Goal: Information Seeking & Learning: Learn about a topic

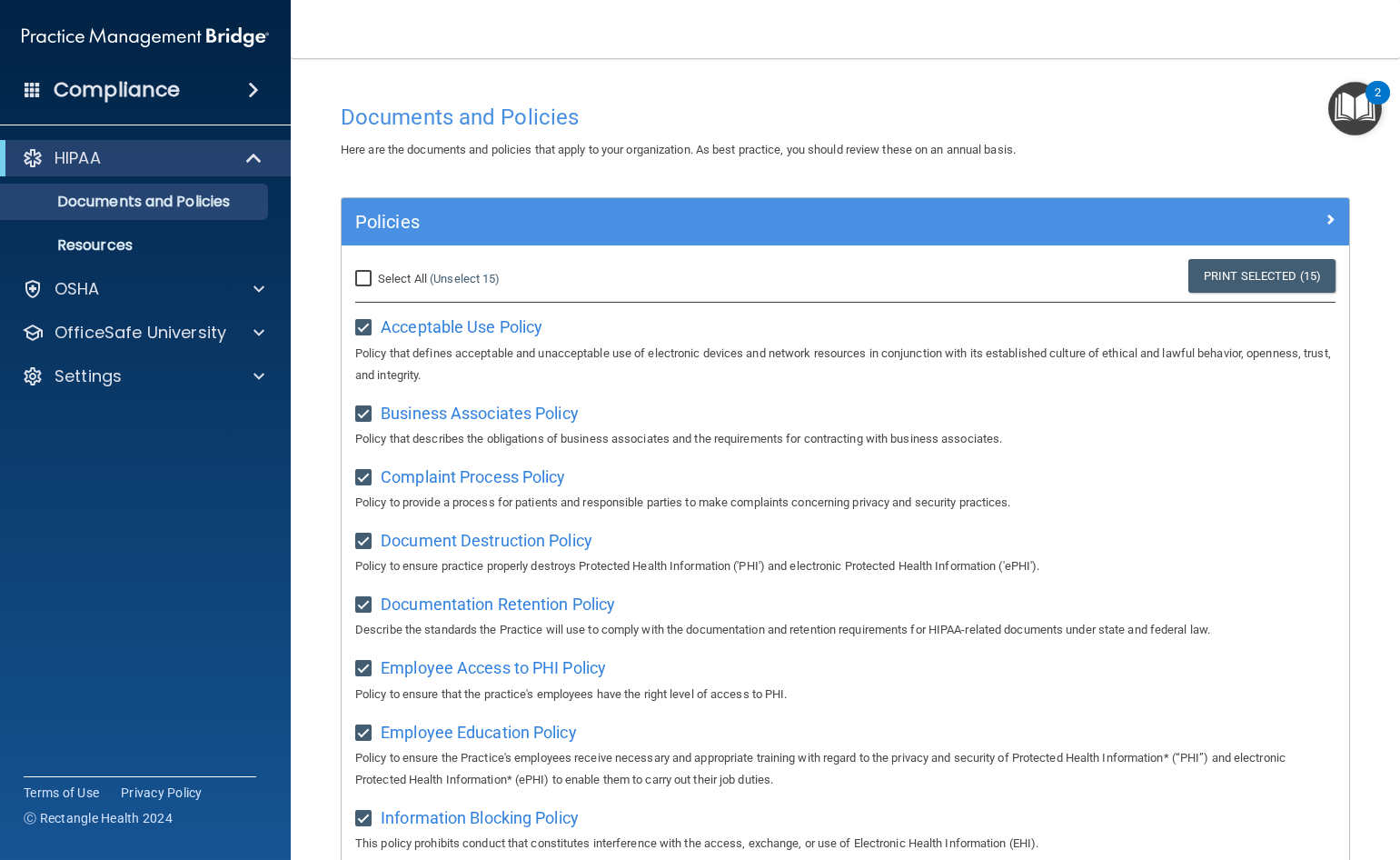
scroll to position [1007, 0]
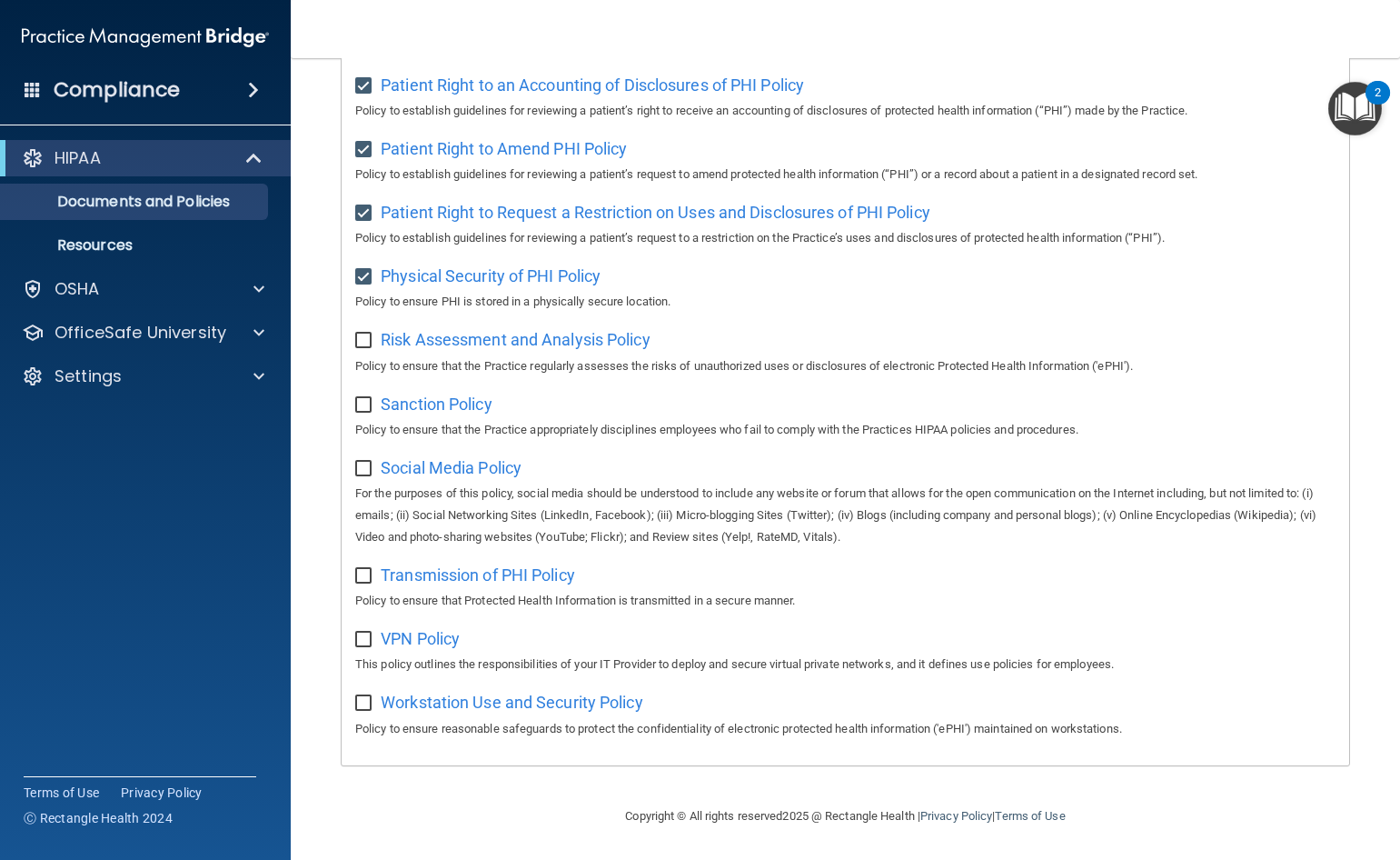
click at [358, 335] on input "checkbox" at bounding box center [365, 341] width 21 height 15
checkbox input "true"
click at [429, 402] on span "Sanction Policy" at bounding box center [436, 403] width 112 height 19
click at [362, 403] on input "checkbox" at bounding box center [365, 405] width 21 height 15
checkbox input "true"
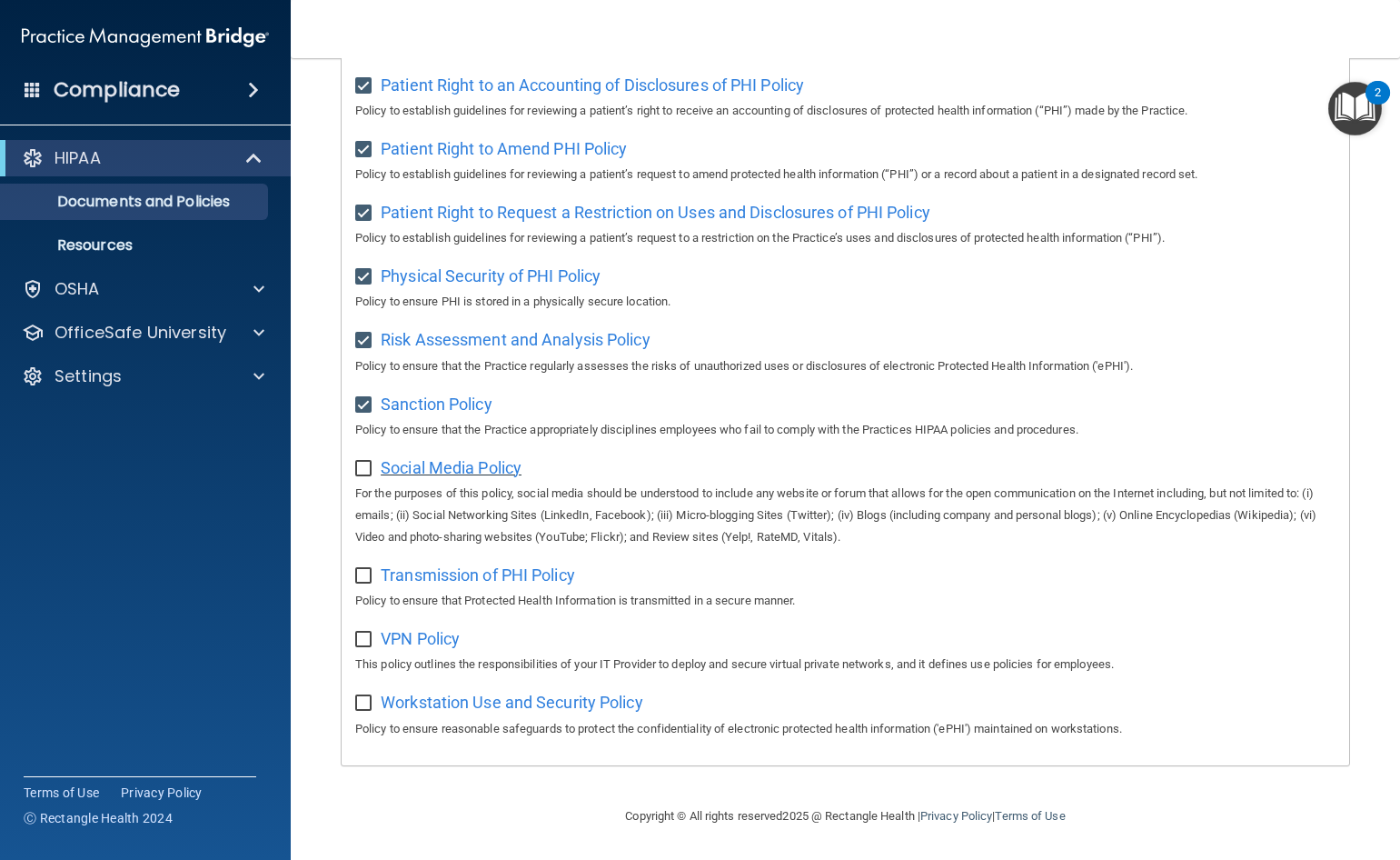
click at [447, 468] on span "Social Media Policy" at bounding box center [451, 468] width 141 height 19
click at [367, 468] on input "checkbox" at bounding box center [365, 469] width 21 height 15
checkbox input "true"
click at [508, 574] on span "Transmission of PHI Policy" at bounding box center [477, 575] width 195 height 19
click at [354, 574] on div "Select All (Unselect 18) Unselect All Print Selected (18) Acceptable Use Policy…" at bounding box center [846, 10] width 1008 height 1507
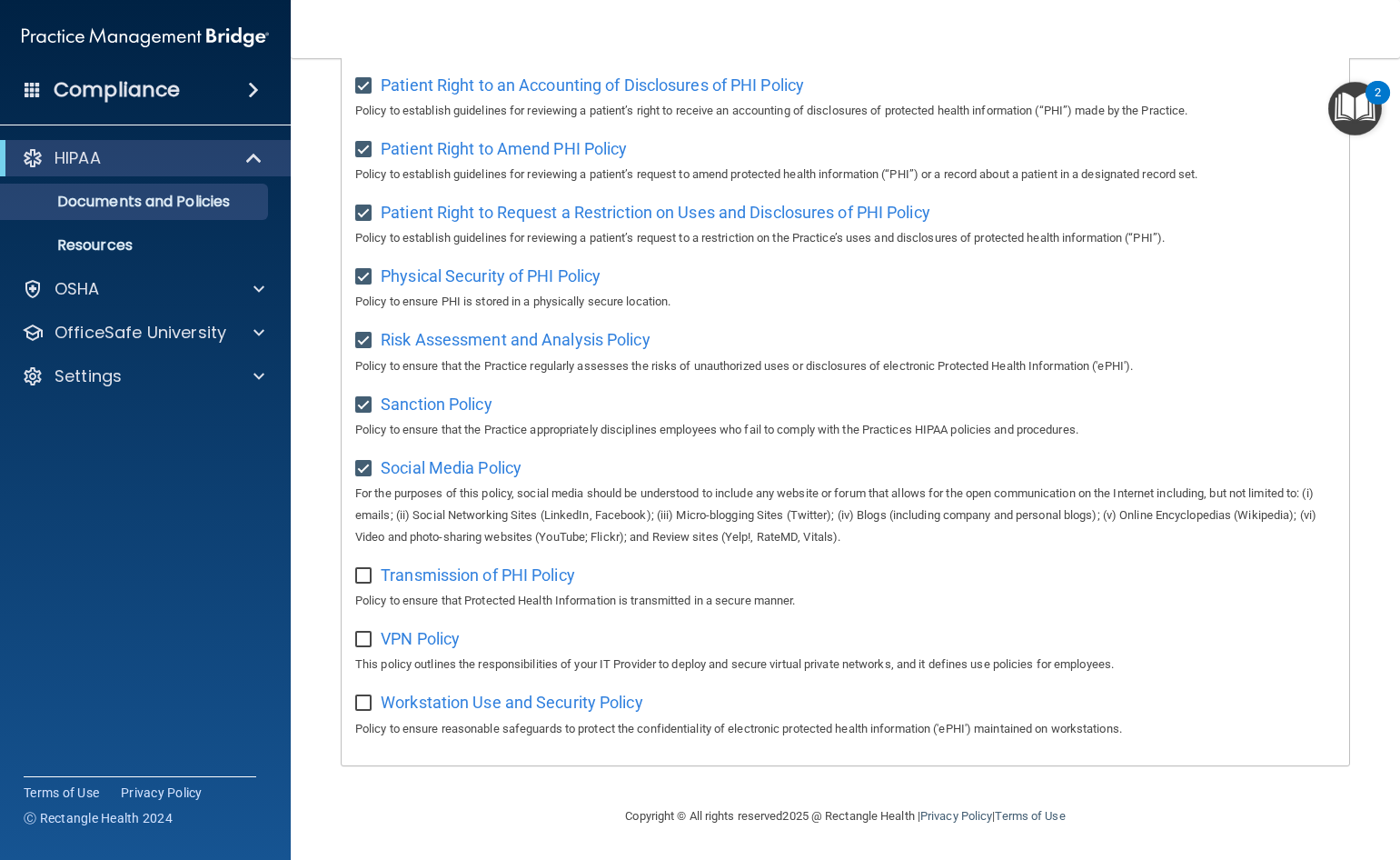
click at [366, 575] on input "checkbox" at bounding box center [365, 576] width 21 height 15
checkbox input "true"
click at [414, 636] on span "VPN Policy" at bounding box center [420, 638] width 79 height 19
click at [362, 638] on input "checkbox" at bounding box center [365, 640] width 21 height 15
checkbox input "true"
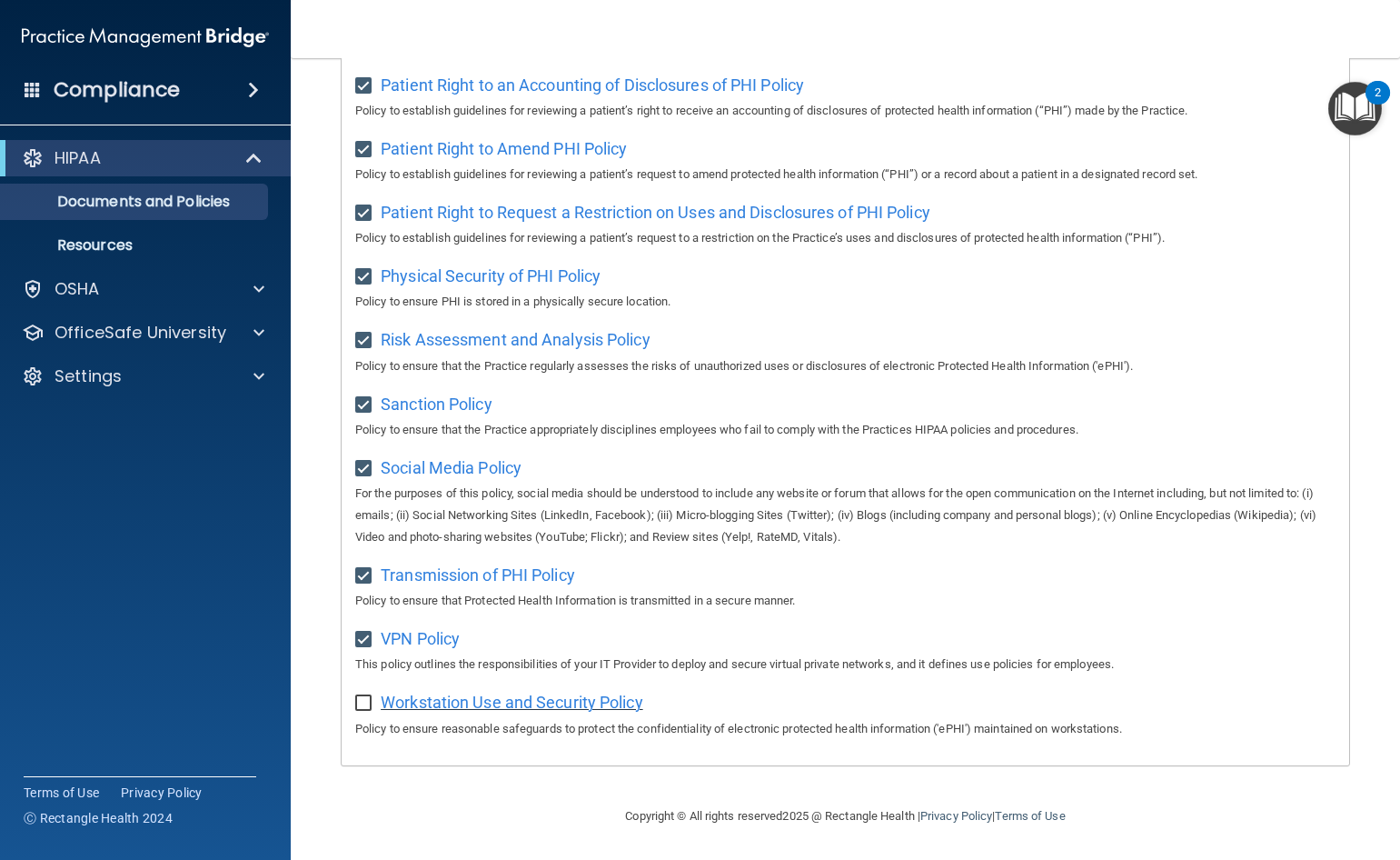
click at [481, 703] on span "Workstation Use and Security Policy" at bounding box center [511, 702] width 262 height 19
click at [362, 704] on input "checkbox" at bounding box center [365, 704] width 21 height 15
checkbox input "true"
click at [1381, 91] on div "2" at bounding box center [1377, 92] width 25 height 24
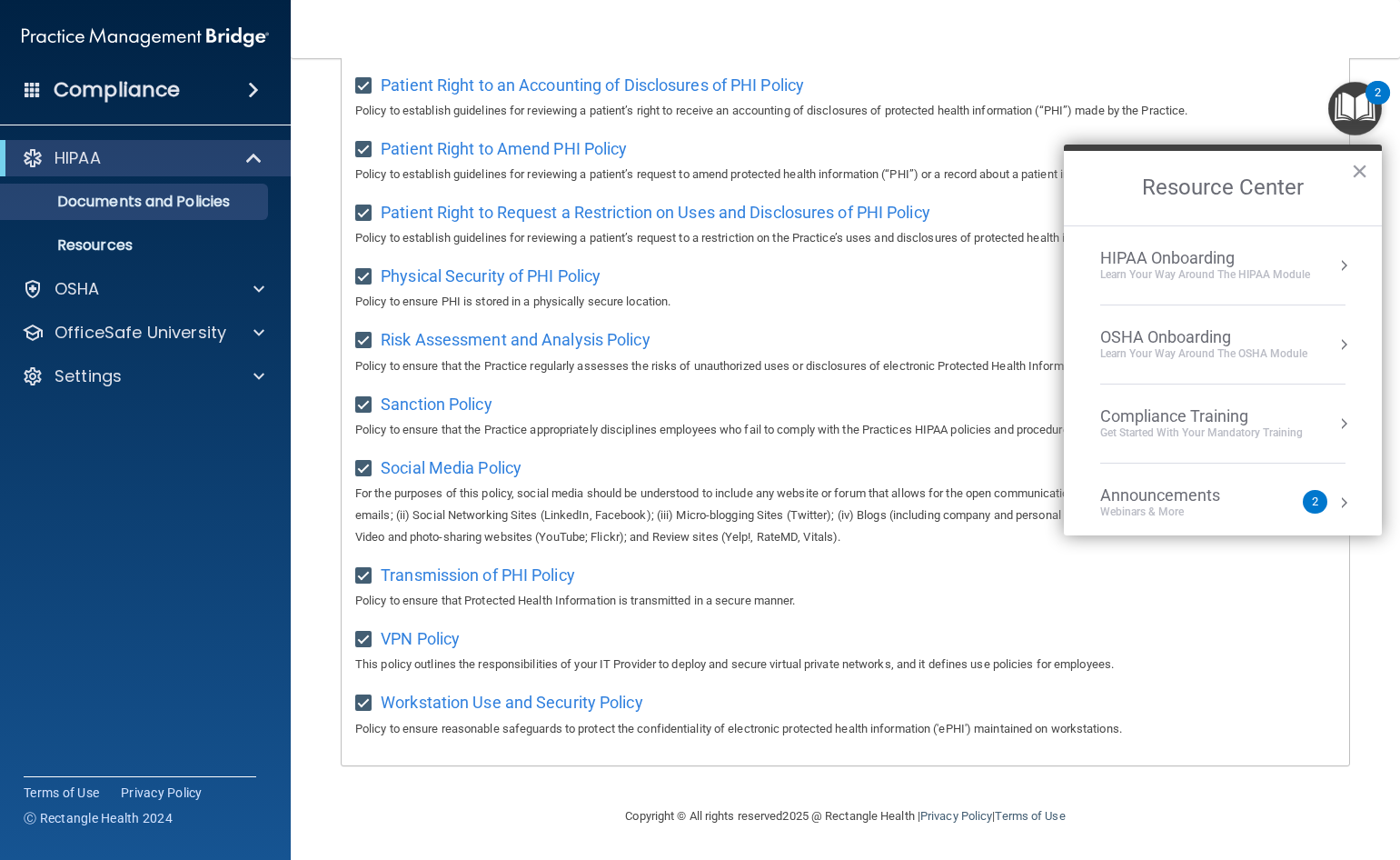
click at [1298, 33] on nav "Toggle navigation Leonor Valencia Vasseghi leonorvalenciavasseghi@gmail.com Man…" at bounding box center [845, 29] width 1109 height 59
click at [1358, 170] on button "×" at bounding box center [1359, 171] width 17 height 29
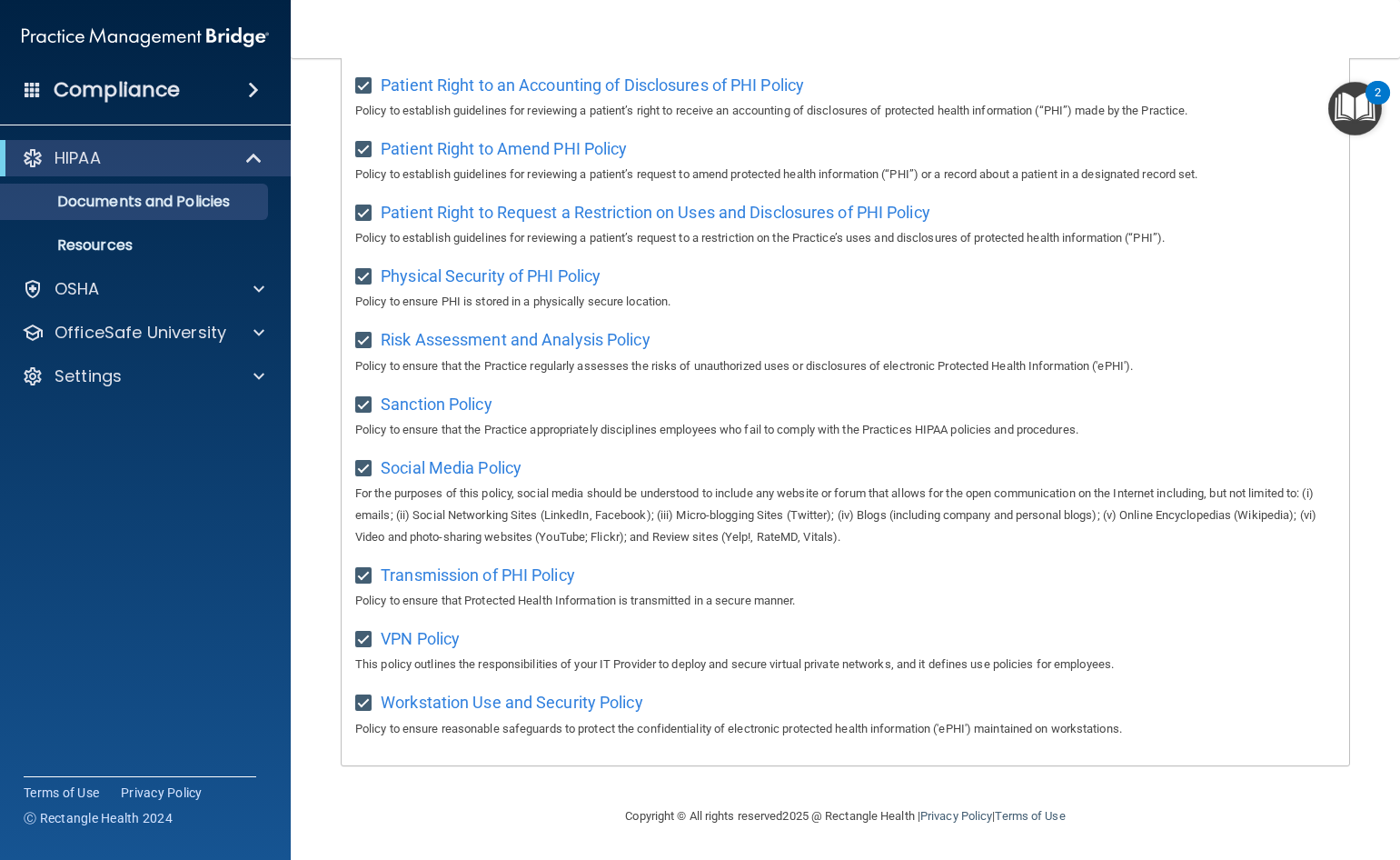
click at [1254, 618] on div "Select All (Unselect 21) Unselect All Print Selected (21) Acceptable Use Policy…" at bounding box center [846, 10] width 1008 height 1507
click at [169, 201] on p "Documents and Policies" at bounding box center [135, 202] width 248 height 18
click at [98, 288] on p "OSHA" at bounding box center [78, 289] width 46 height 22
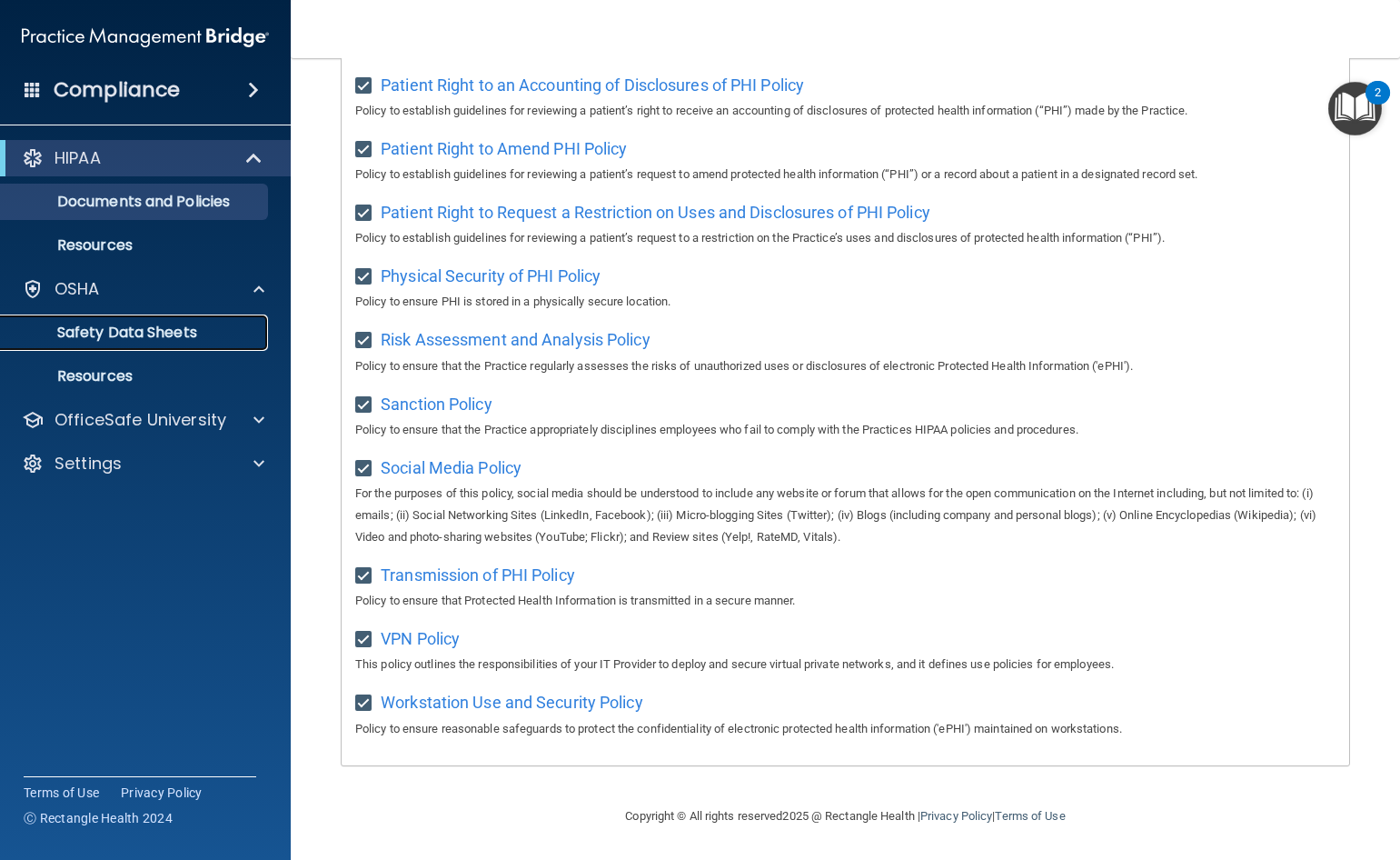
click at [161, 332] on p "Safety Data Sheets" at bounding box center [135, 333] width 248 height 18
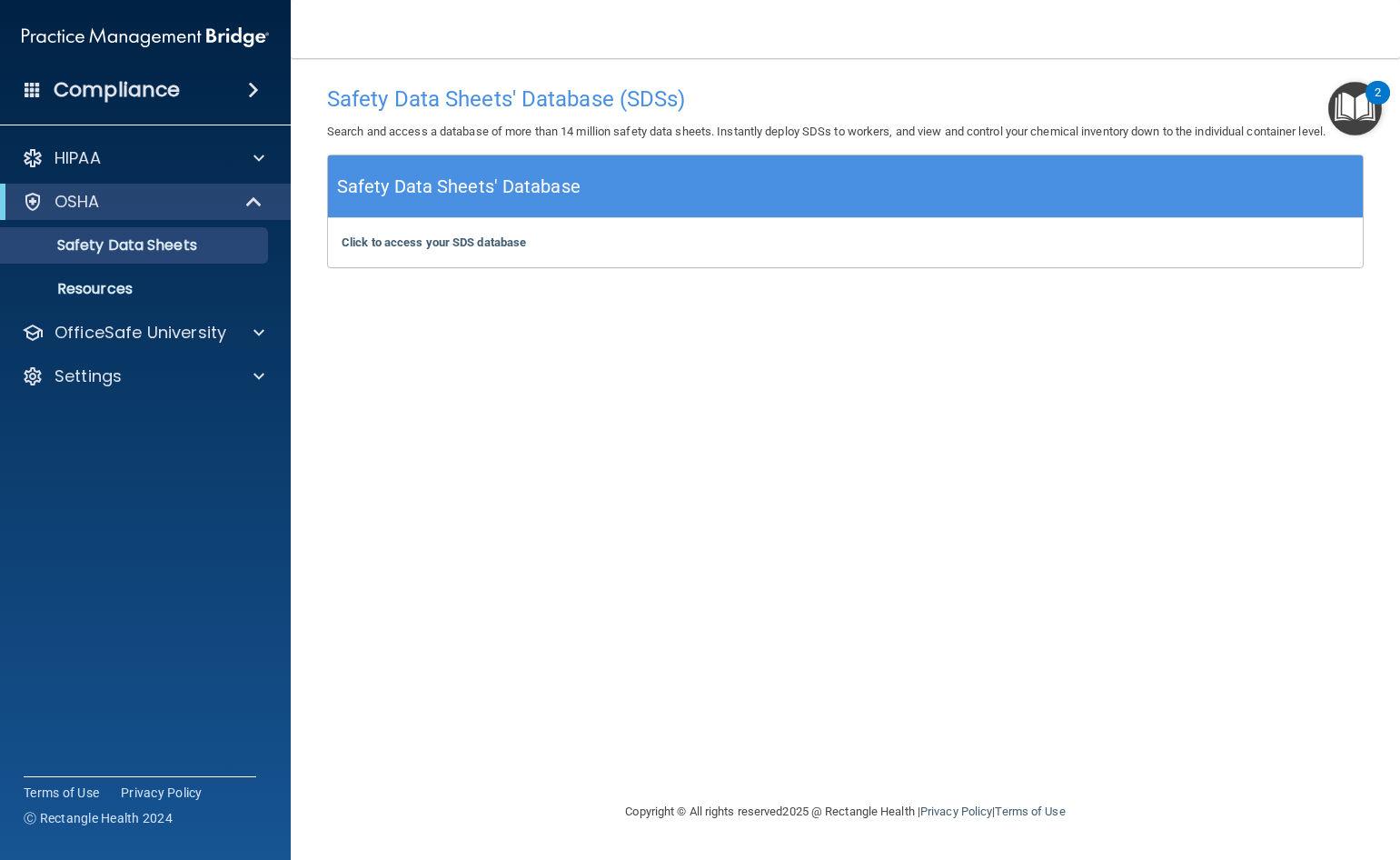
click at [478, 185] on h5 "Safety Data Sheets' Database" at bounding box center [459, 187] width 243 height 32
click at [491, 241] on b "Click to access your SDS database" at bounding box center [434, 242] width 185 height 14
click at [101, 200] on div "OSHA" at bounding box center [120, 202] width 224 height 22
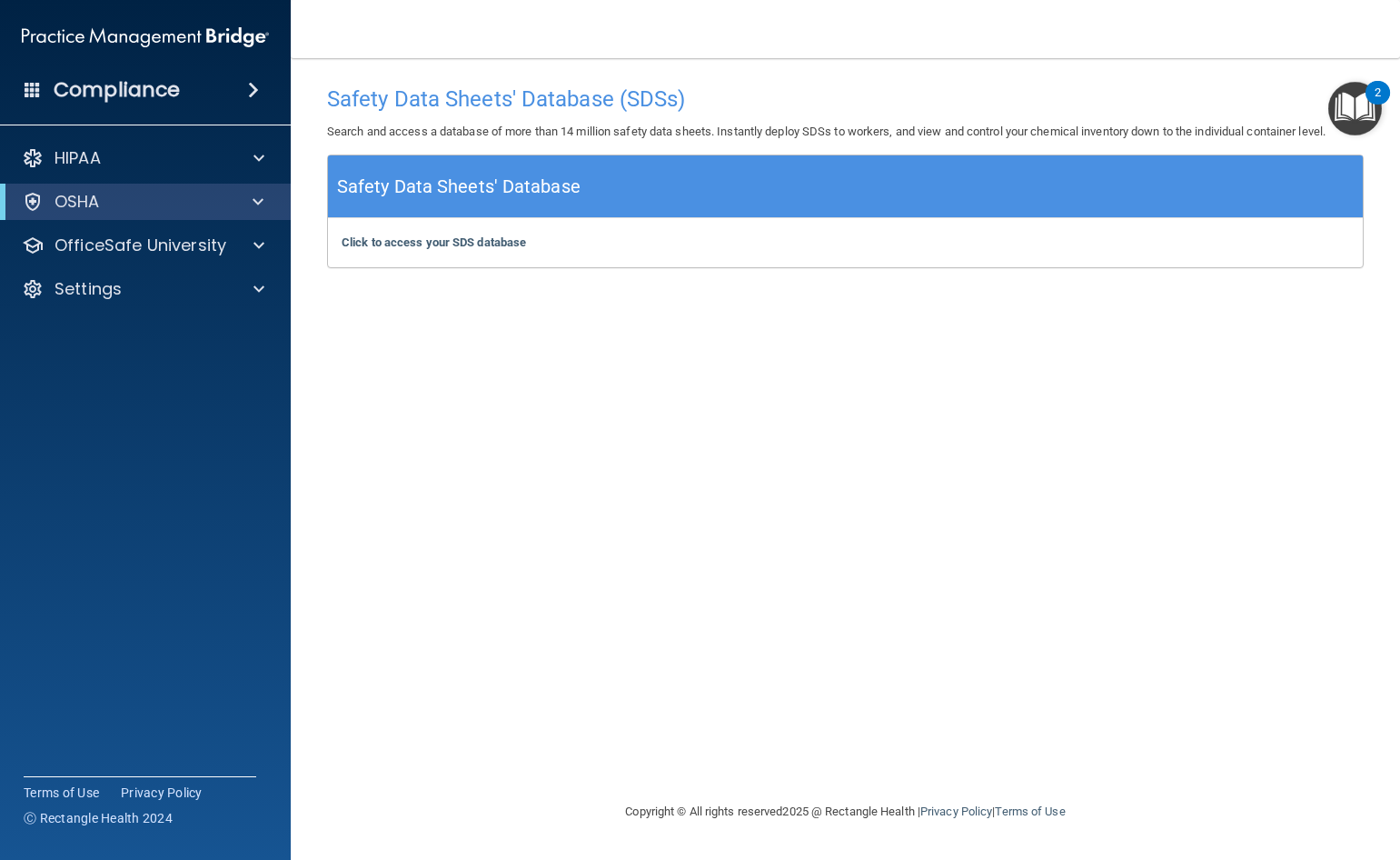
click at [143, 90] on h4 "Compliance" at bounding box center [117, 90] width 126 height 26
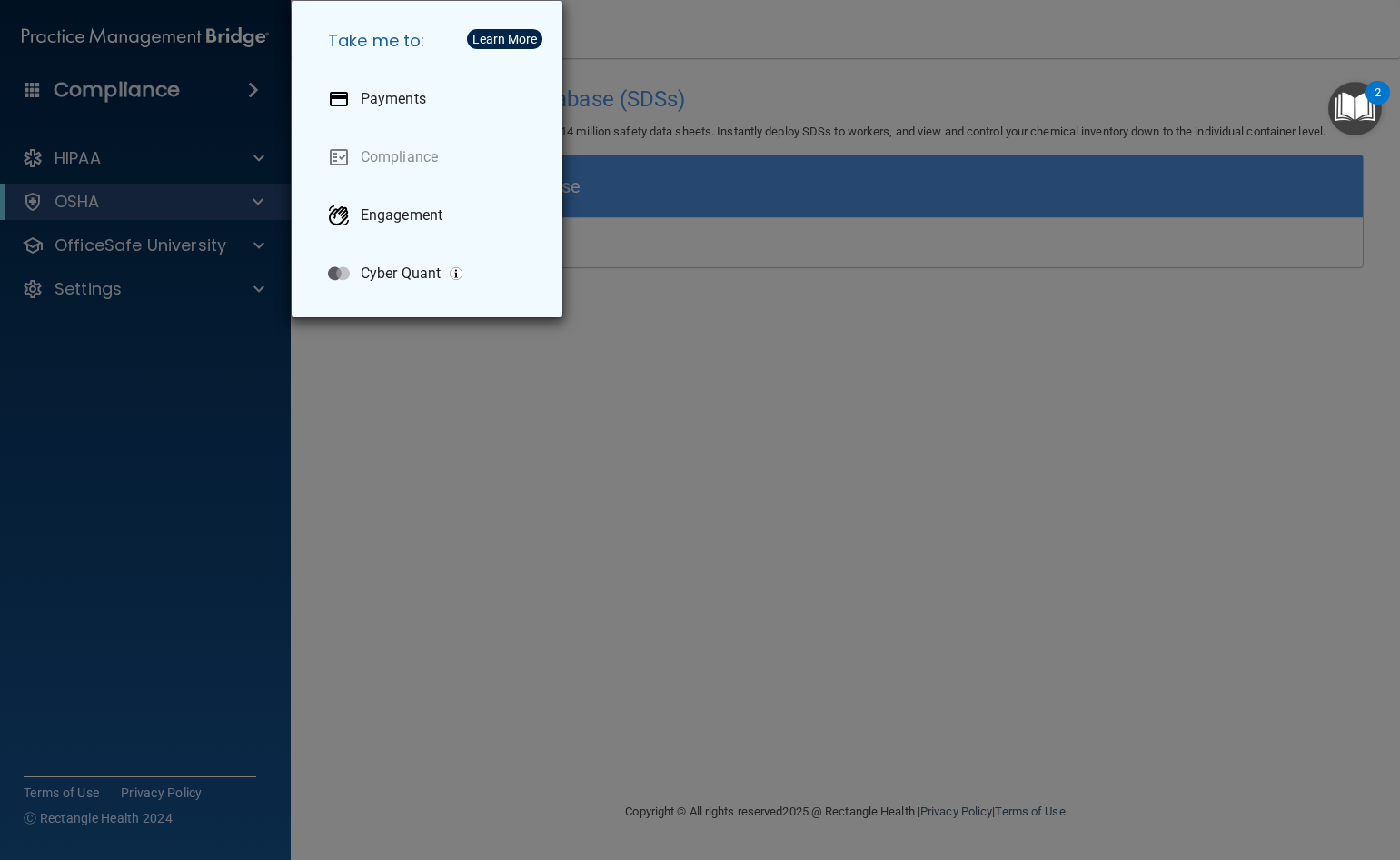
click at [71, 155] on div "Take me to: Payments Compliance Engagement Cyber Quant" at bounding box center [700, 430] width 1400 height 860
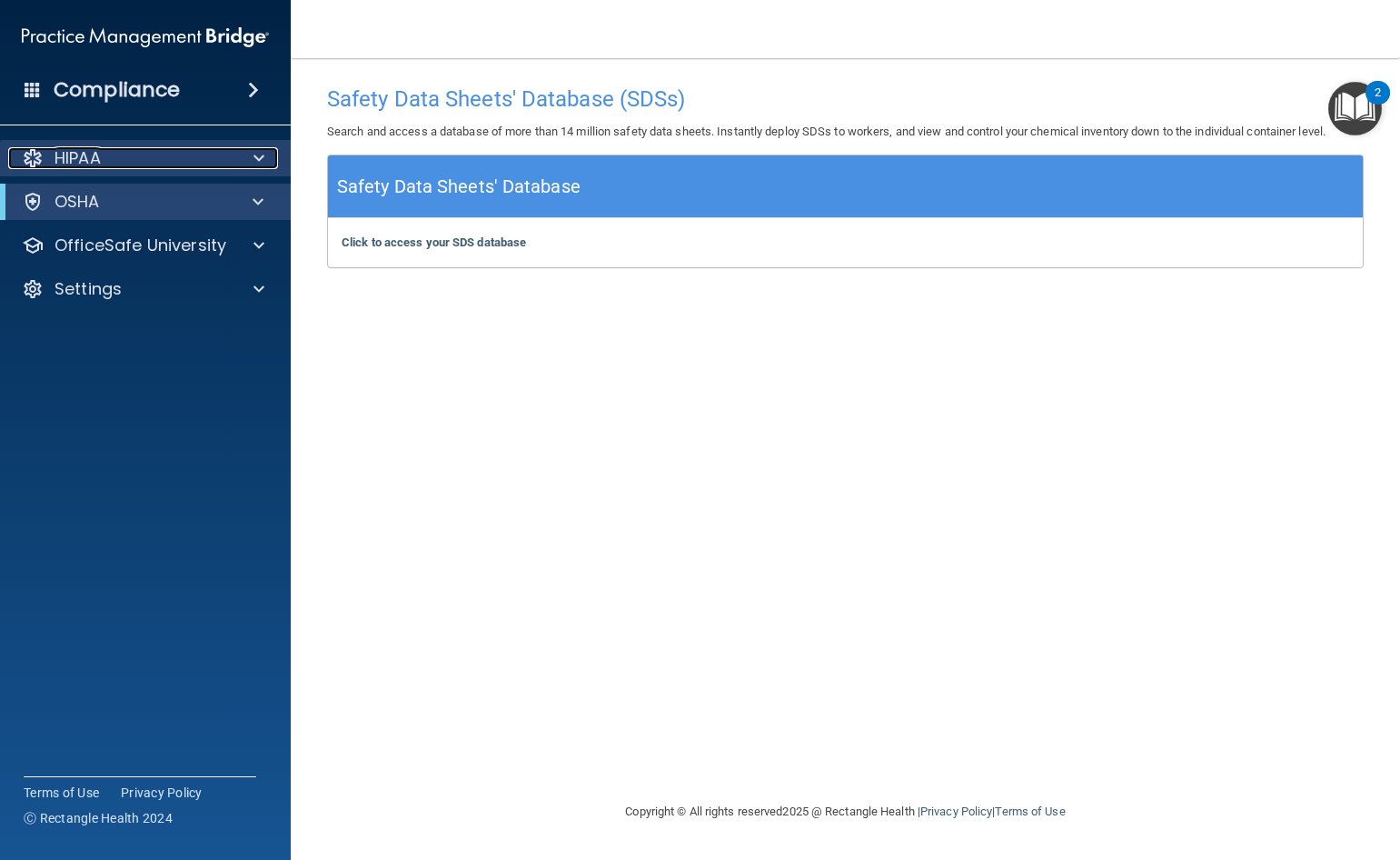
click at [83, 156] on p "HIPAA" at bounding box center [78, 158] width 47 height 22
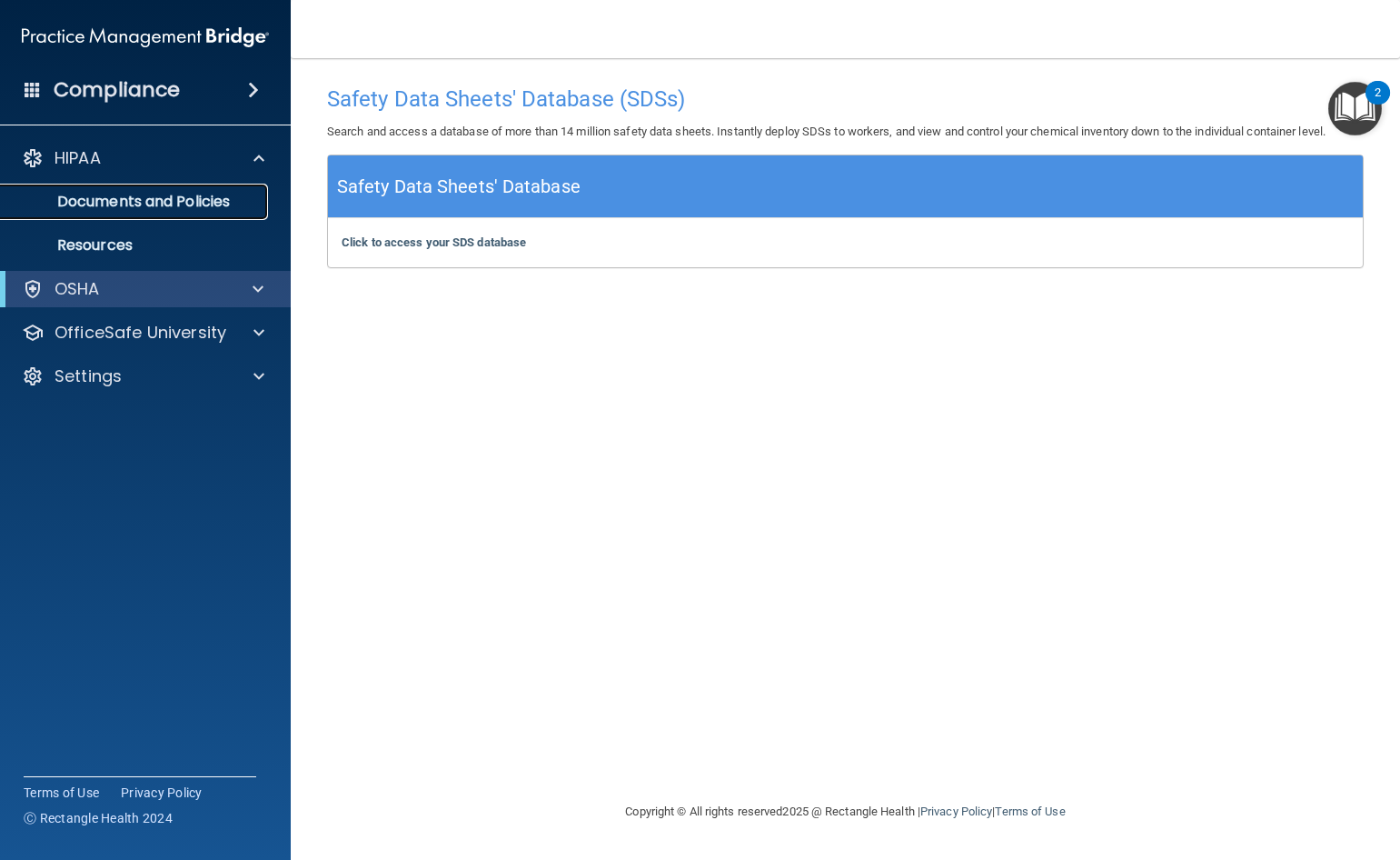
click at [144, 201] on p "Documents and Policies" at bounding box center [135, 202] width 248 height 18
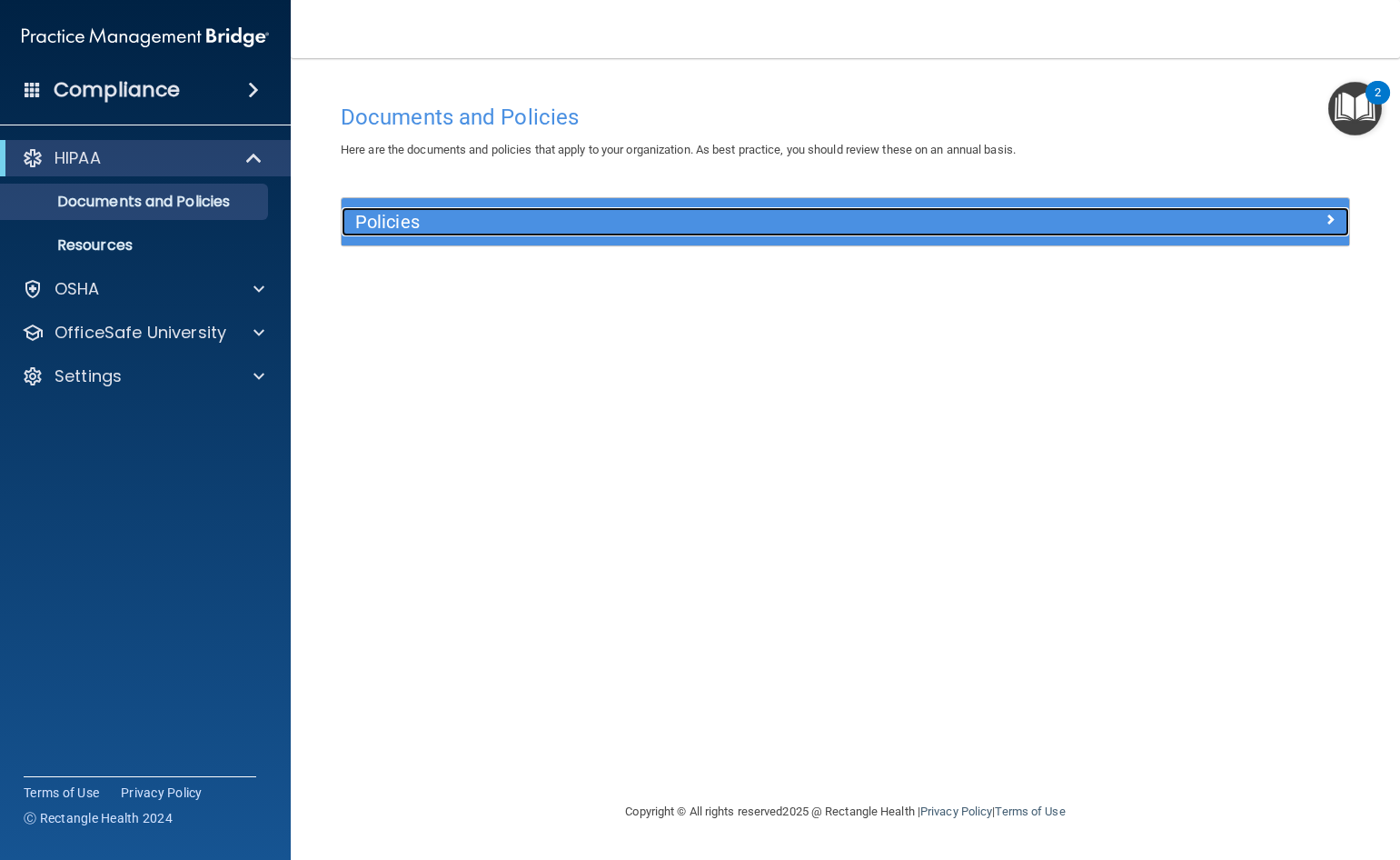
click at [604, 215] on h5 "Policies" at bounding box center [719, 221] width 729 height 20
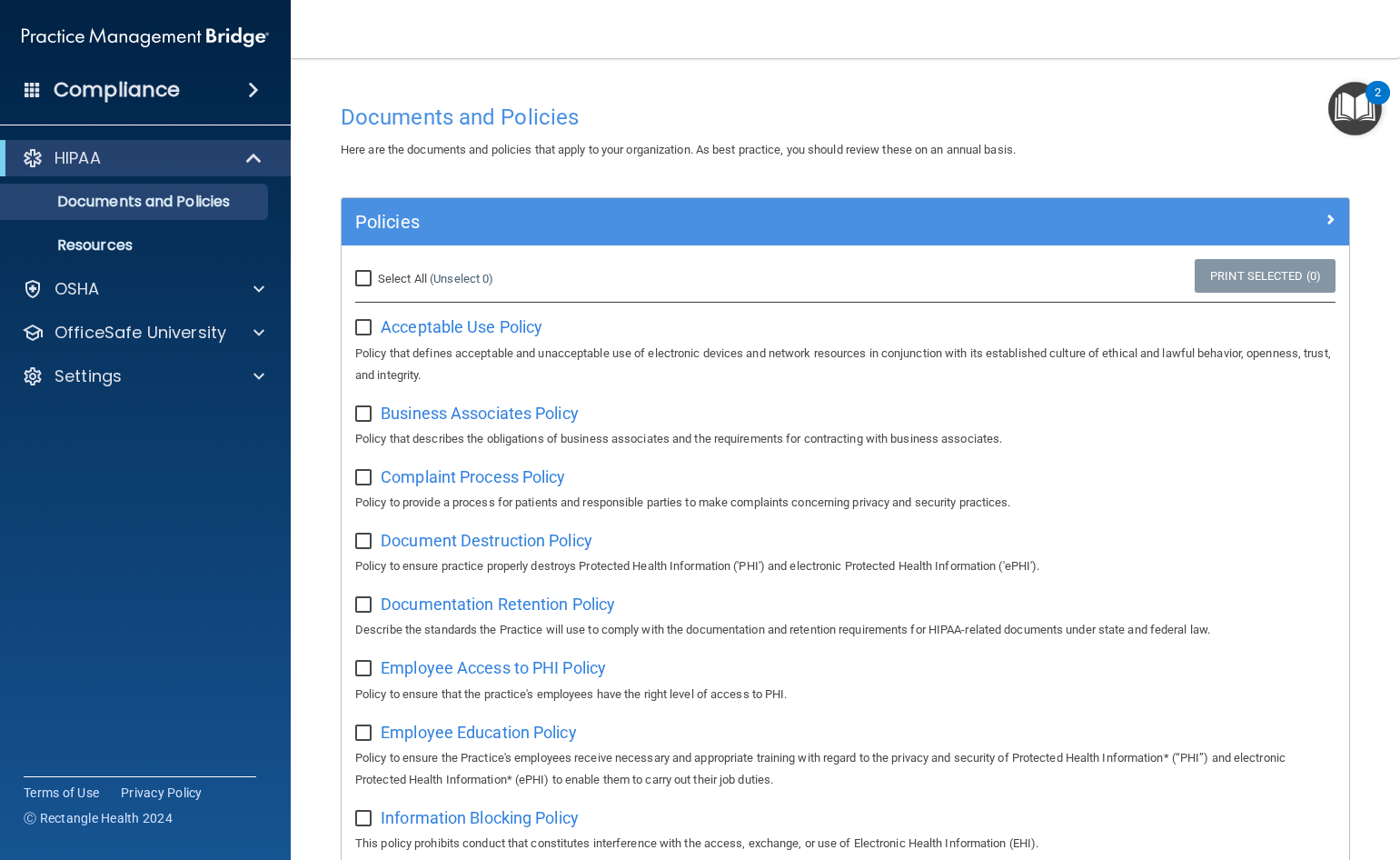
click at [1374, 94] on div "2" at bounding box center [1377, 104] width 6 height 24
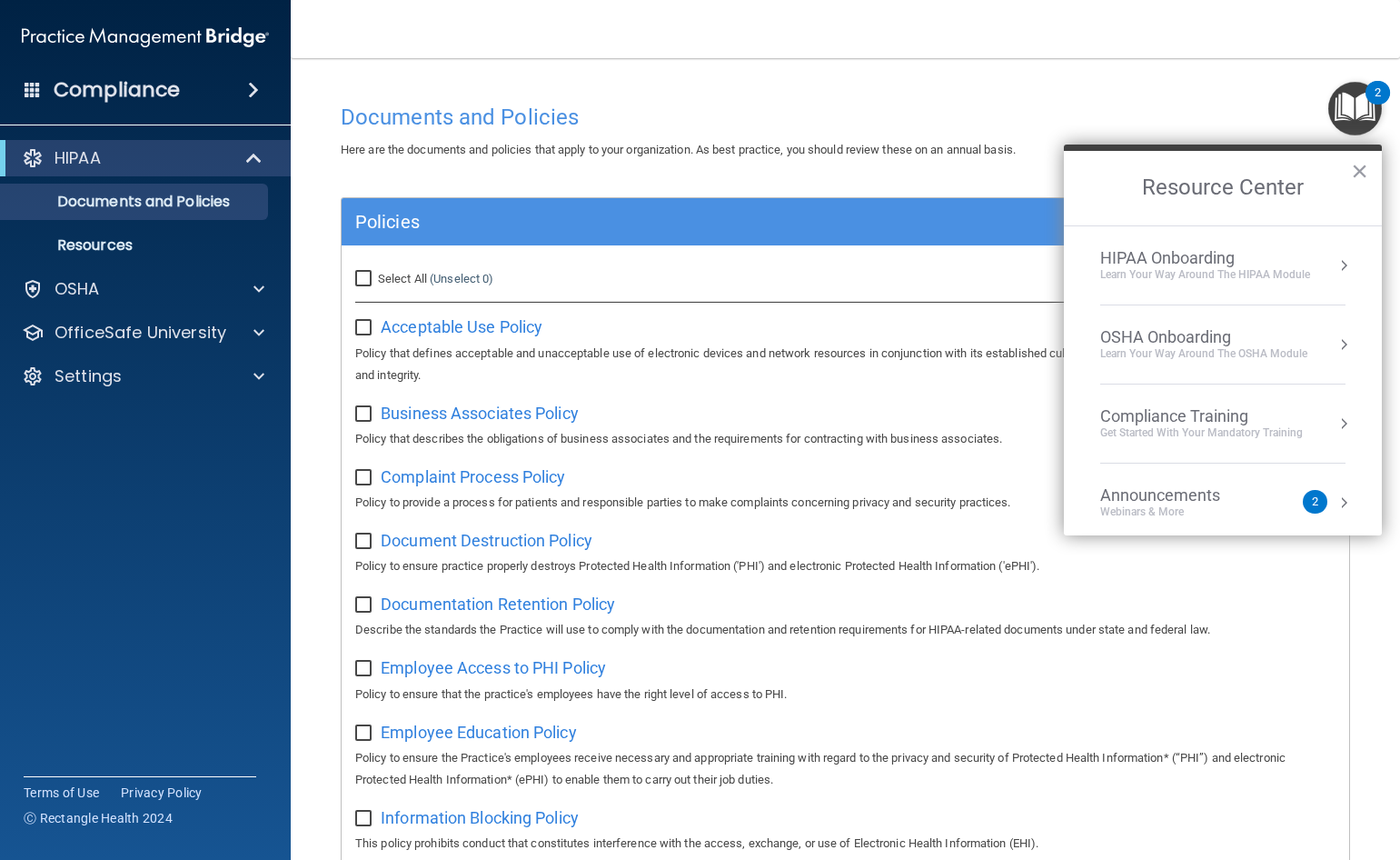
click at [1211, 417] on div "Compliance Training" at bounding box center [1202, 416] width 203 height 20
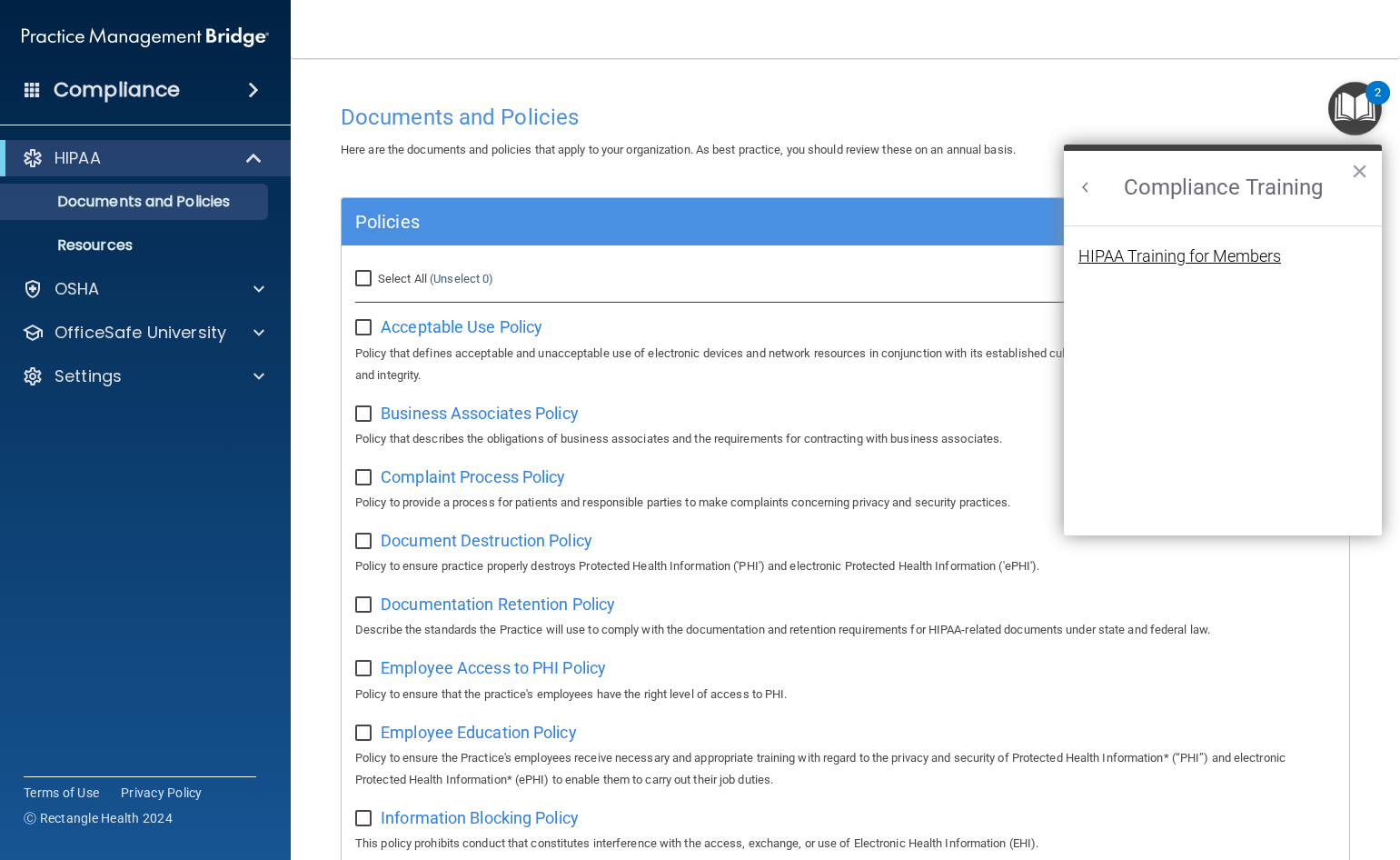
click at [1183, 254] on div "HIPAA Training for Members" at bounding box center [1180, 256] width 203 height 16
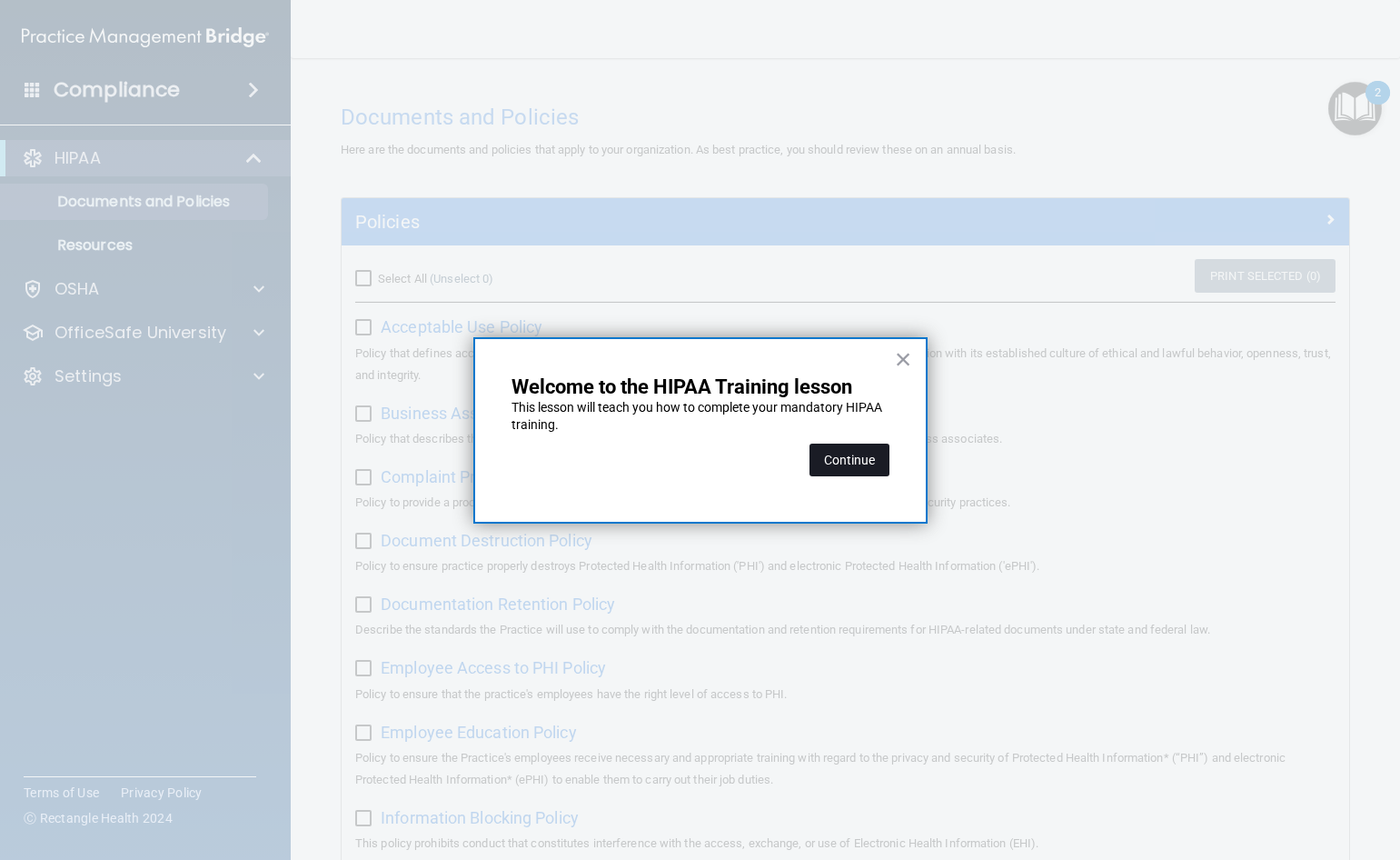
click at [852, 461] on button "Continue" at bounding box center [849, 460] width 80 height 33
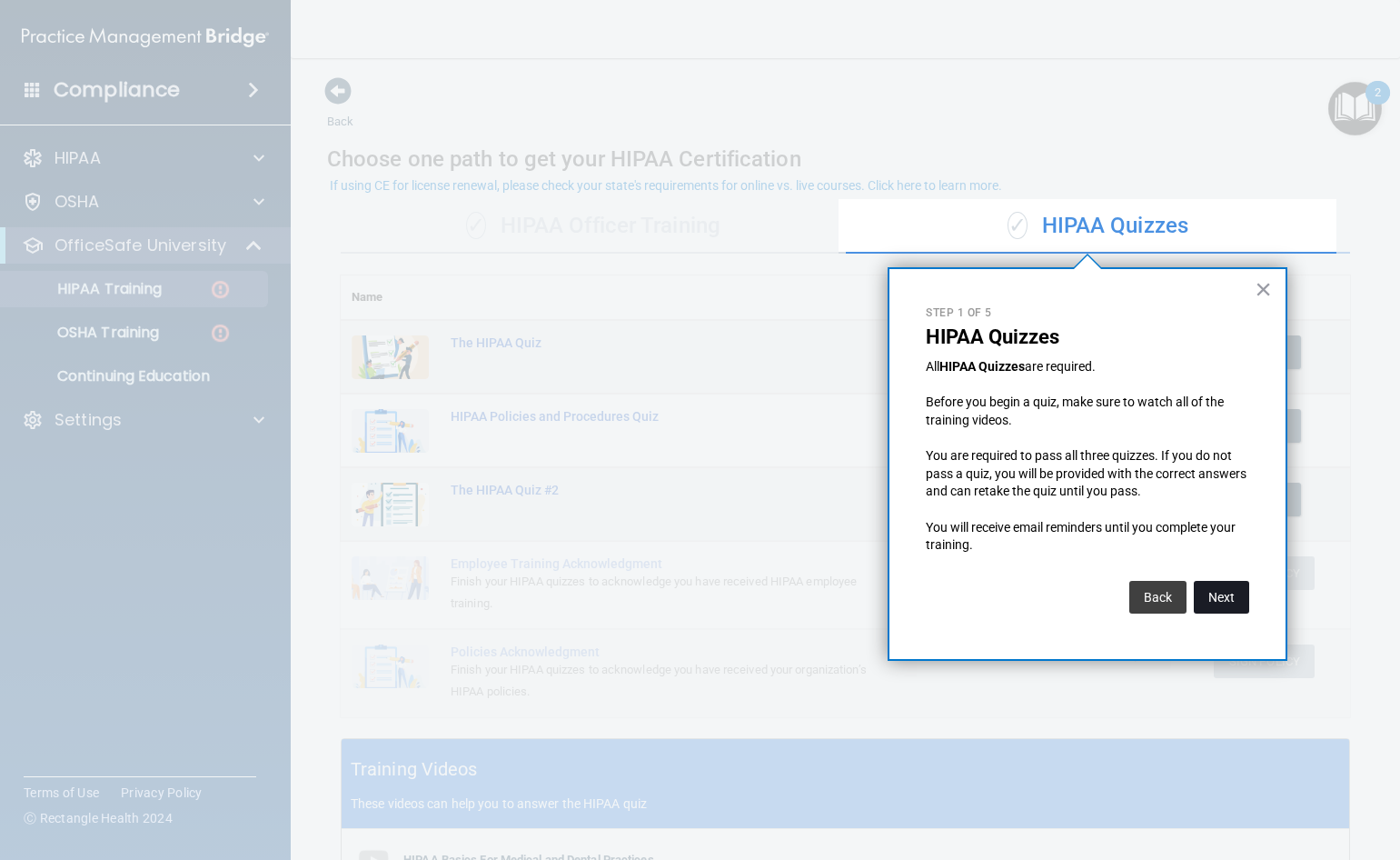
click at [1231, 596] on button "Next" at bounding box center [1221, 597] width 56 height 33
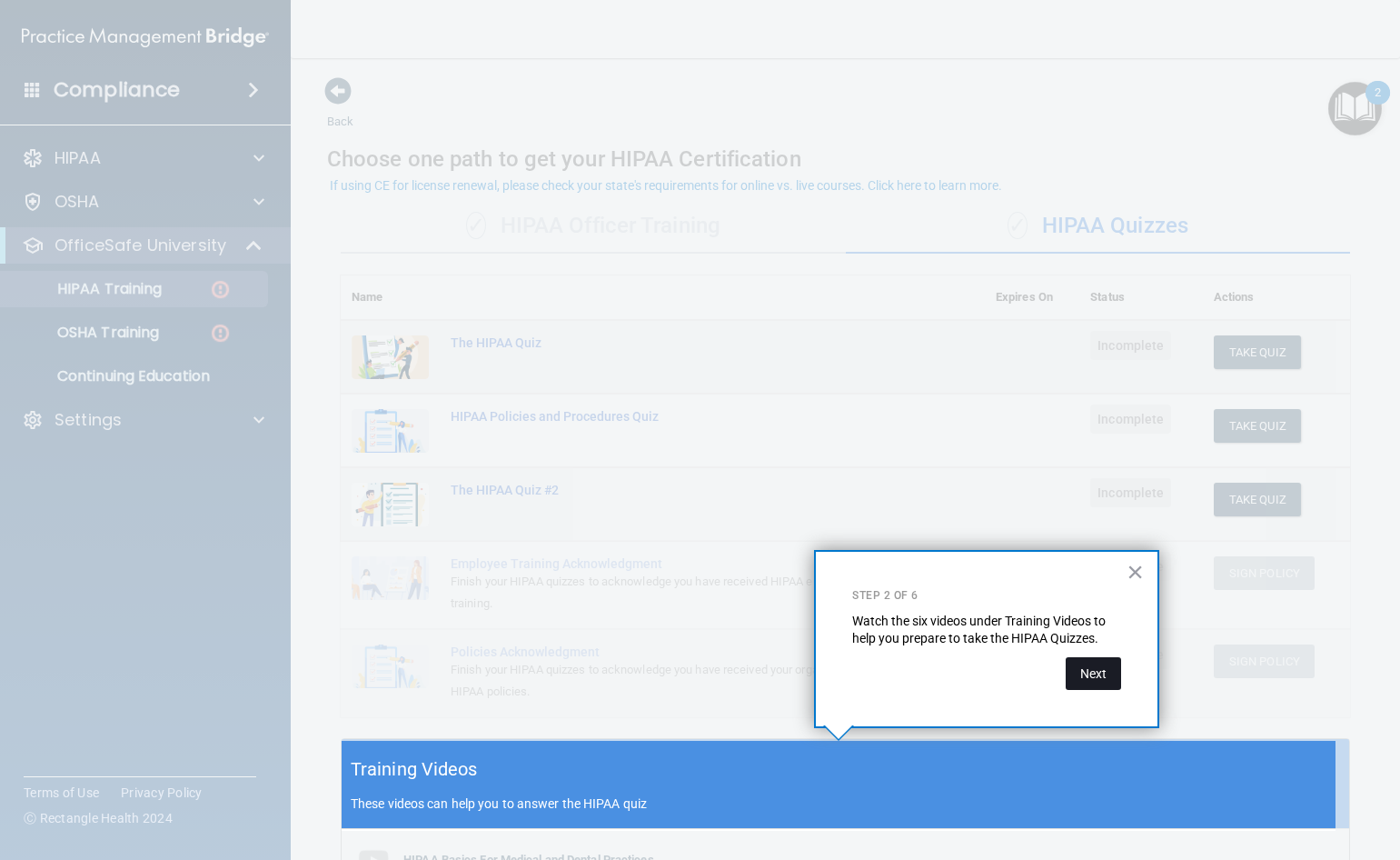
click at [1095, 668] on button "Next" at bounding box center [1093, 673] width 56 height 33
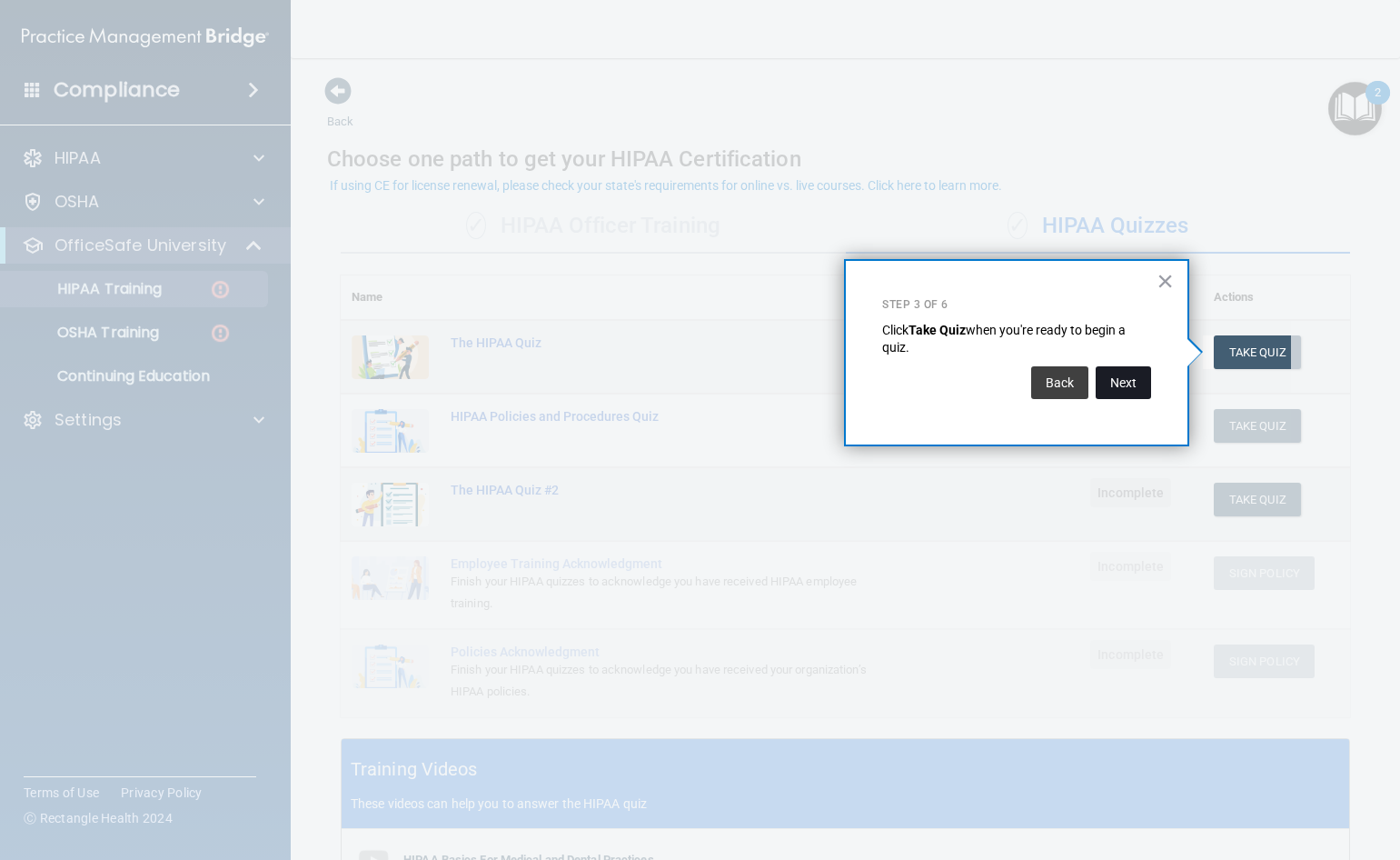
click at [1130, 377] on button "Next" at bounding box center [1123, 382] width 56 height 33
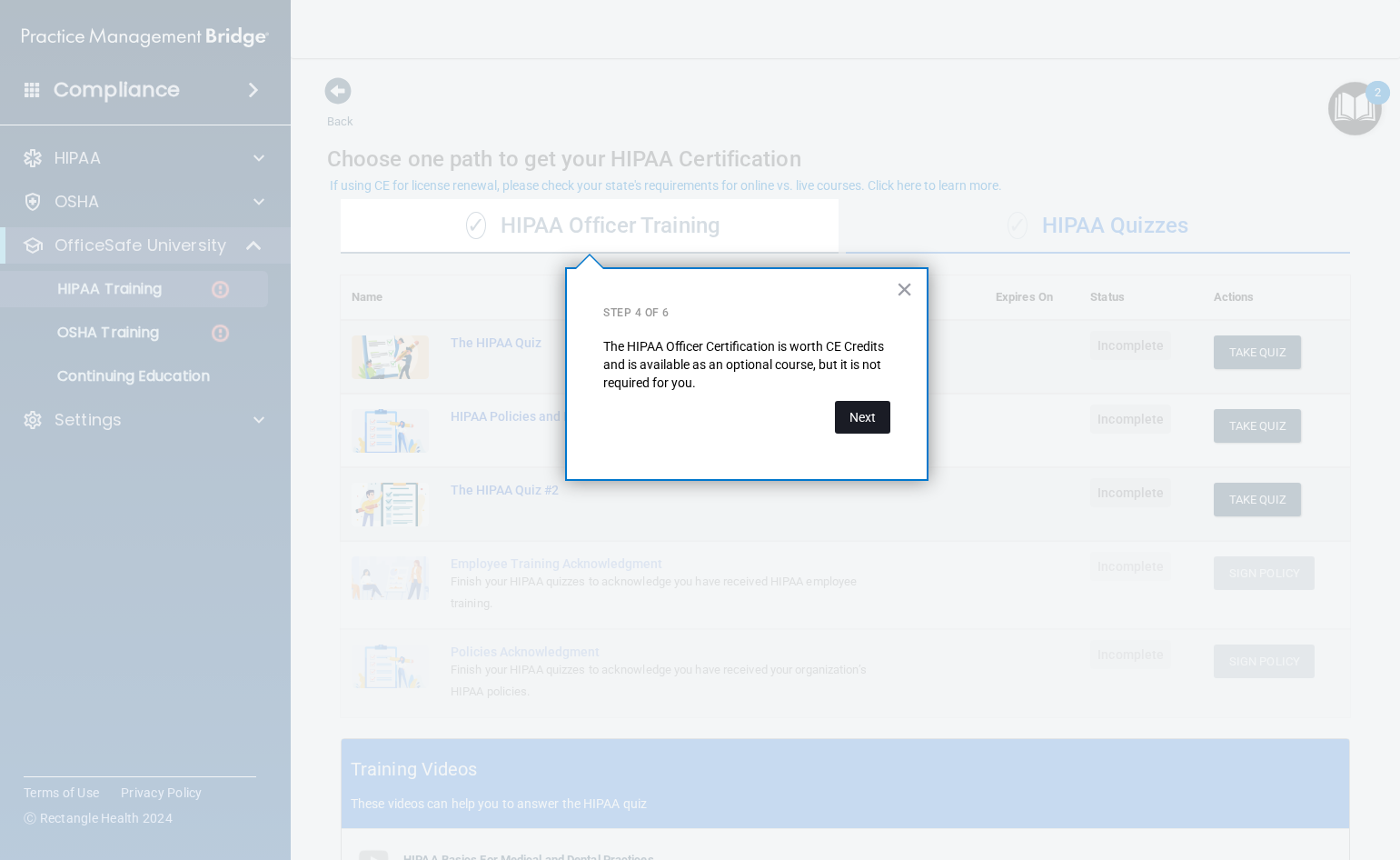
click at [865, 414] on button "Next" at bounding box center [862, 417] width 56 height 33
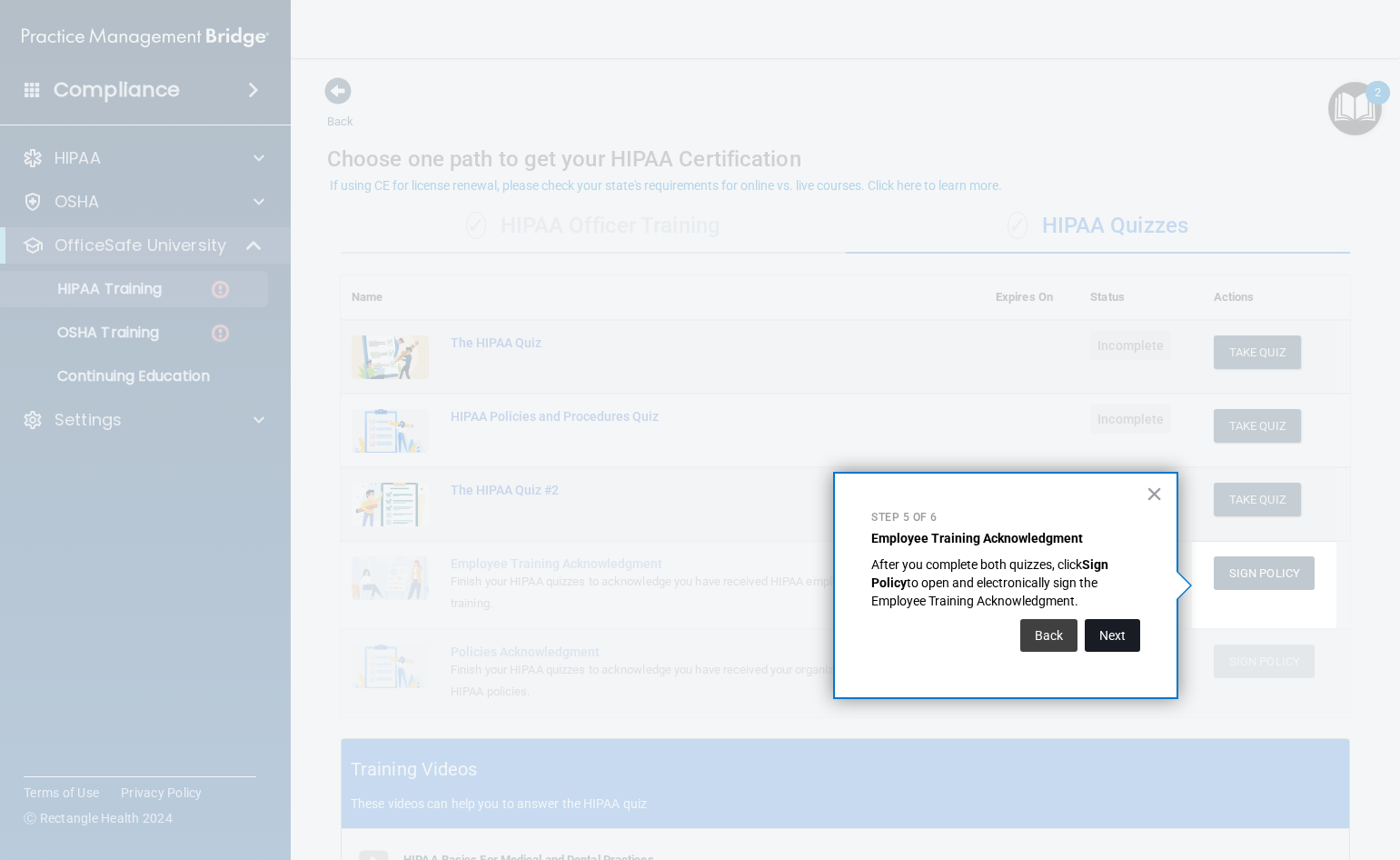
click at [1111, 642] on button "Next" at bounding box center [1112, 636] width 56 height 33
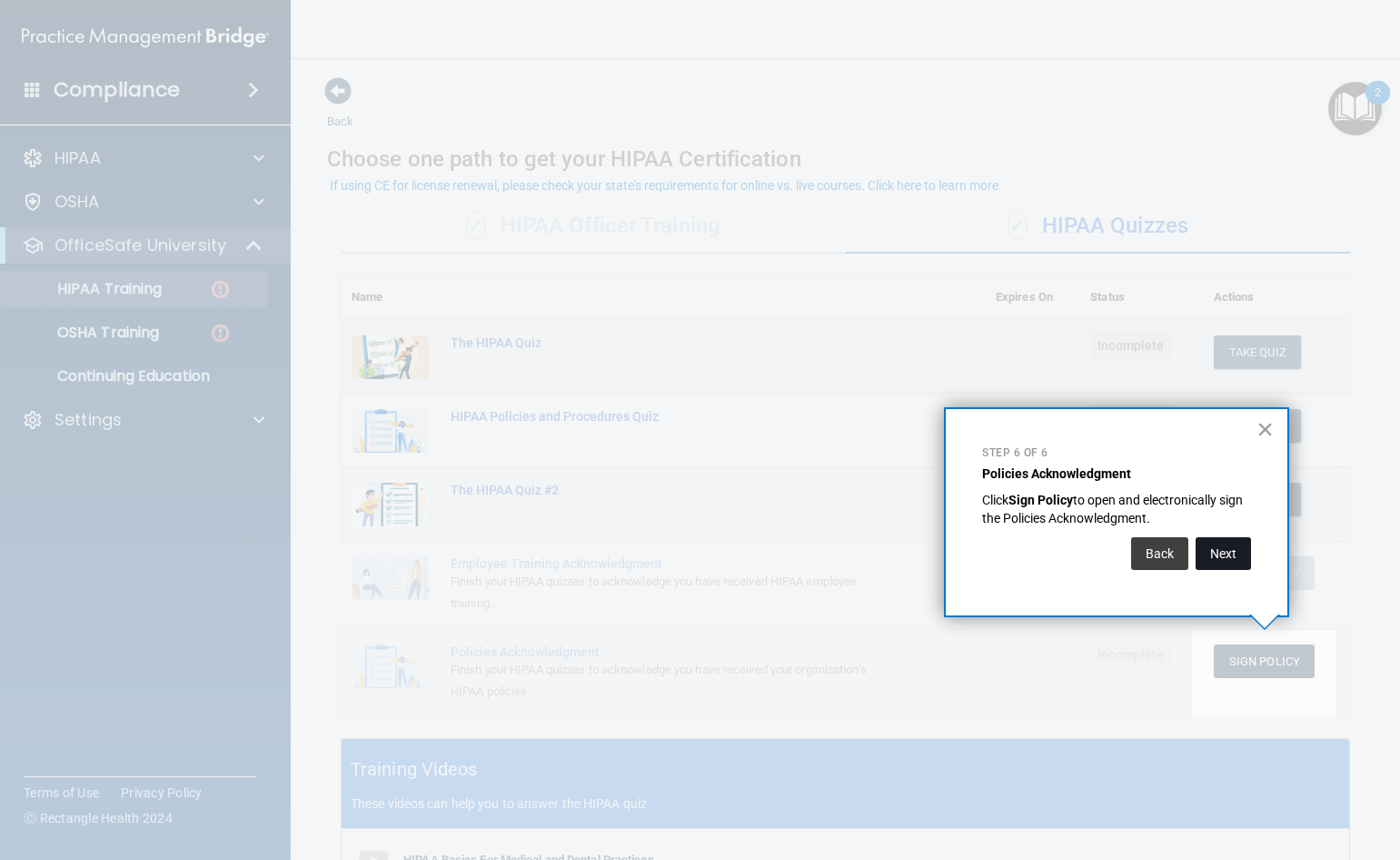
click at [1227, 550] on button "Next" at bounding box center [1223, 554] width 56 height 33
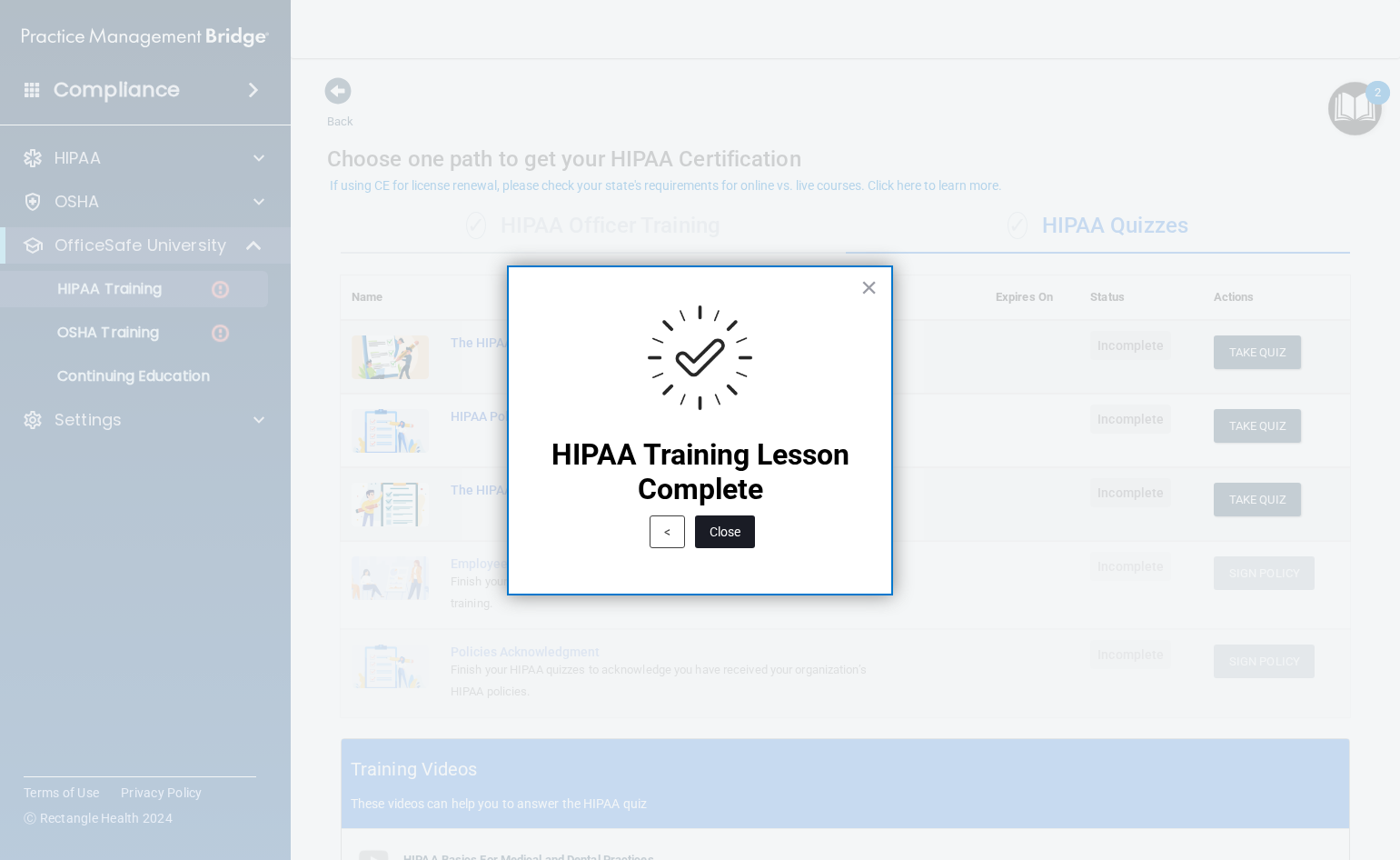
click at [723, 529] on button "Close" at bounding box center [725, 532] width 60 height 33
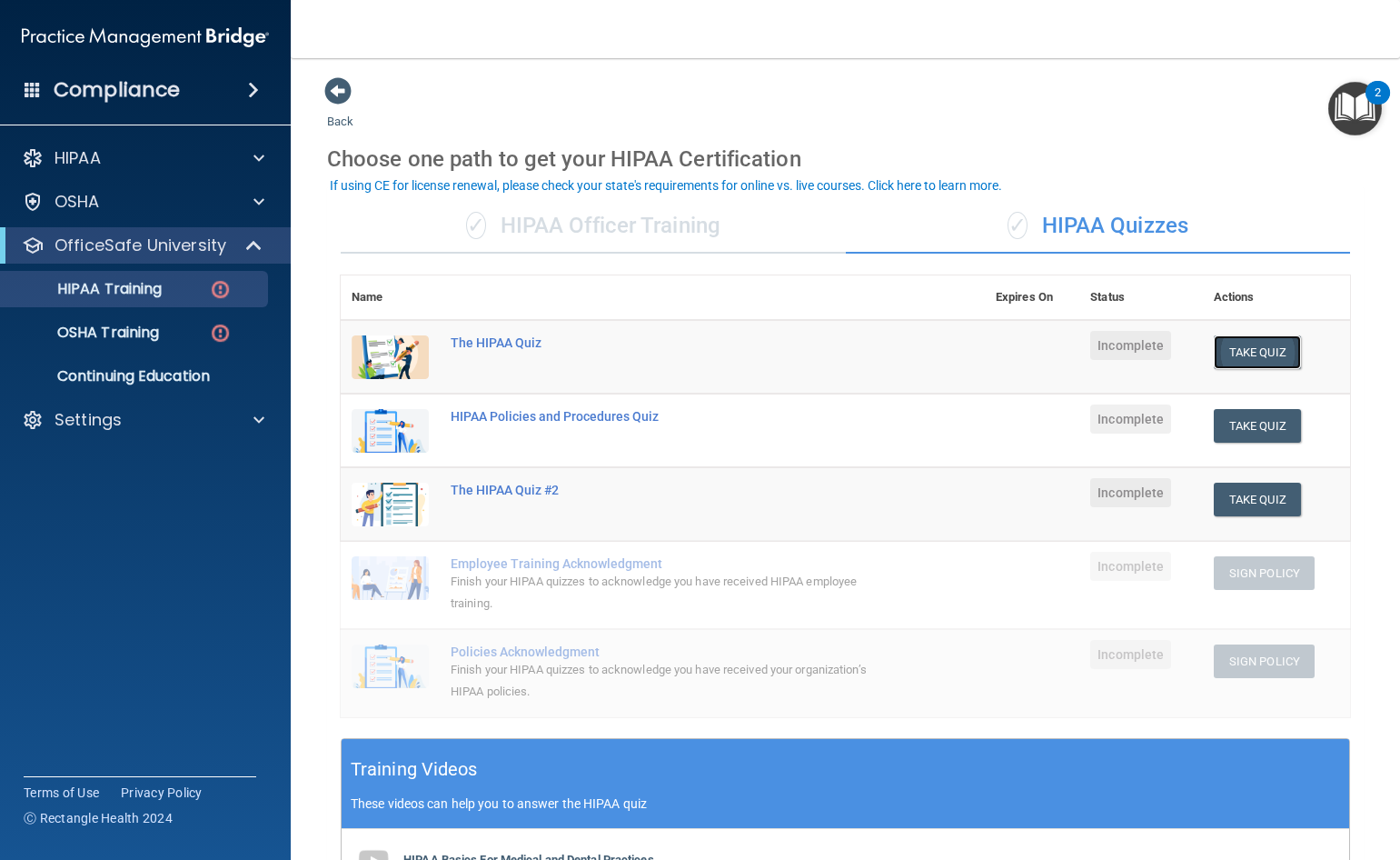
click at [1251, 348] on button "Take Quiz" at bounding box center [1256, 352] width 87 height 34
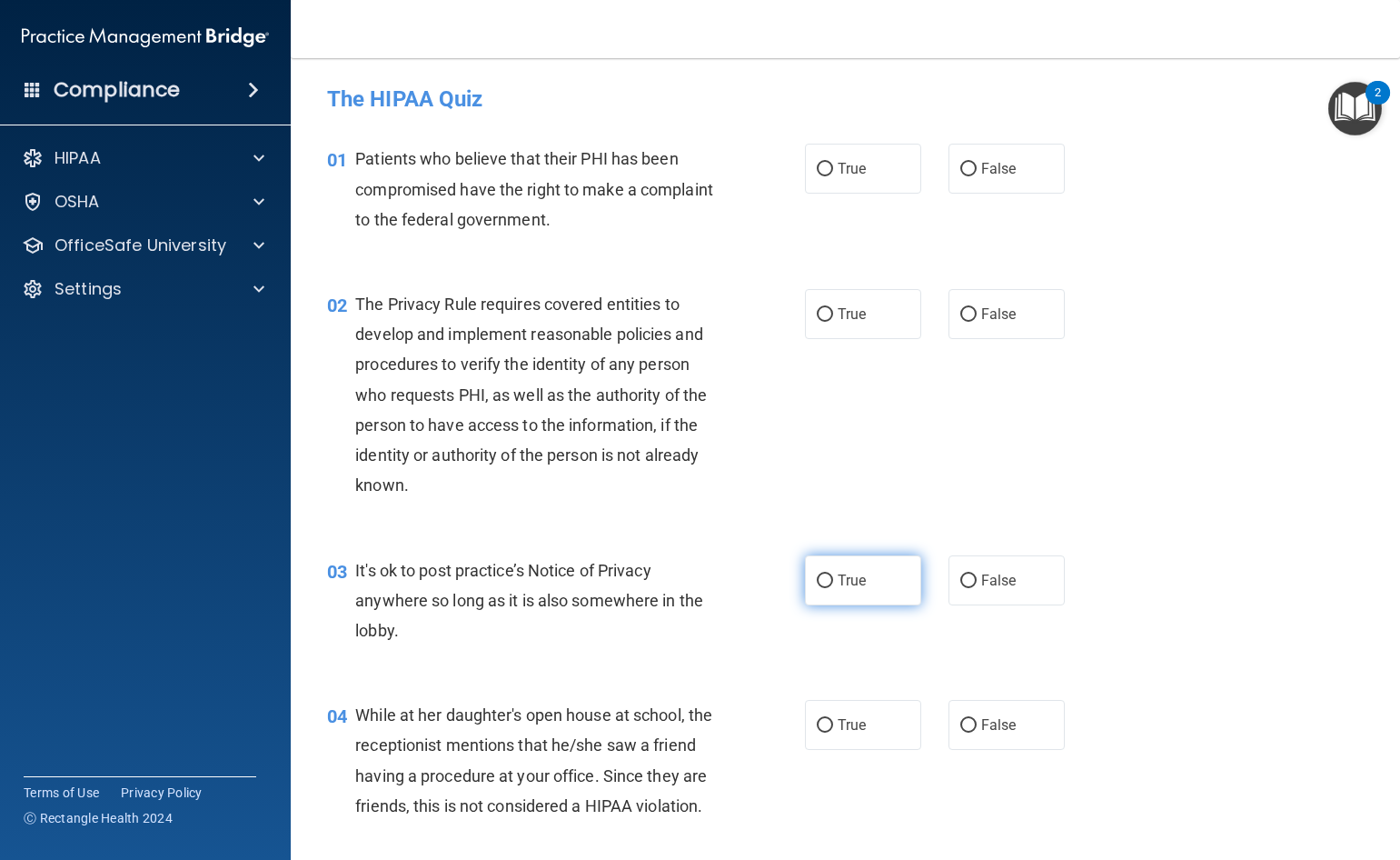
click at [843, 578] on span "True" at bounding box center [851, 580] width 28 height 17
click at [833, 578] on input "True" at bounding box center [825, 581] width 16 height 14
radio input "true"
click at [819, 168] on input "True" at bounding box center [825, 169] width 16 height 14
radio input "true"
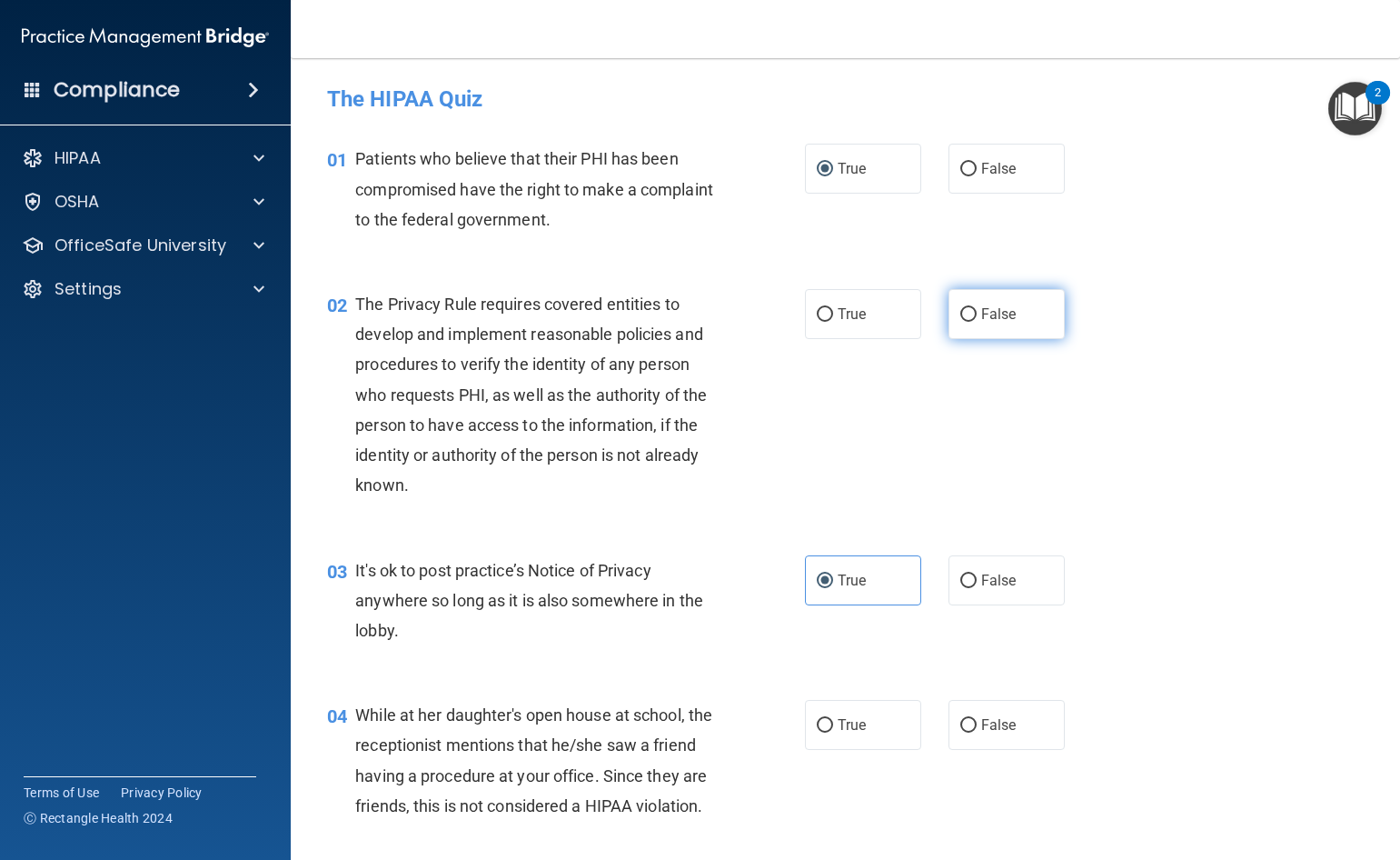
click at [965, 314] on input "False" at bounding box center [968, 315] width 16 height 14
radio input "true"
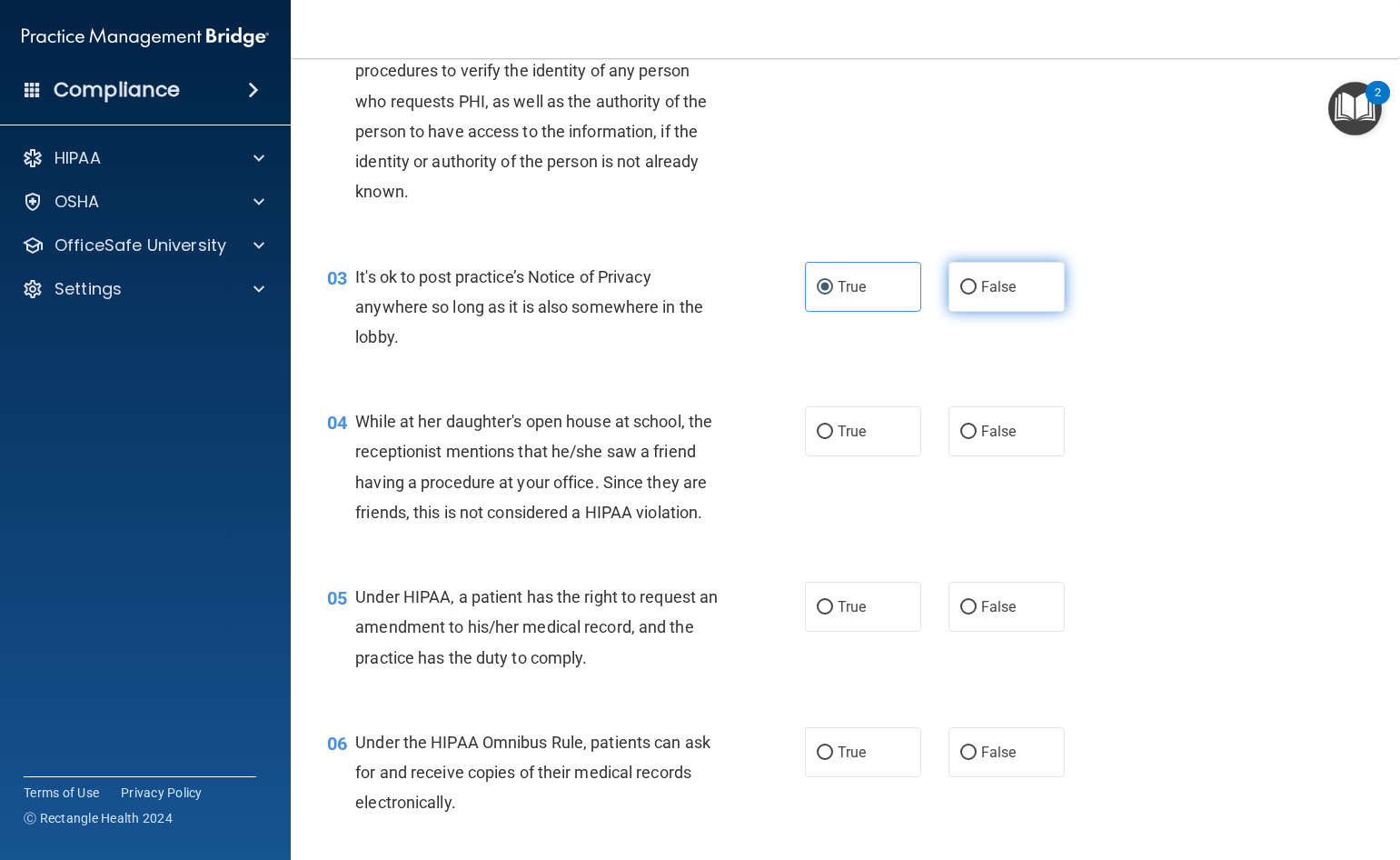
scroll to position [455, 0]
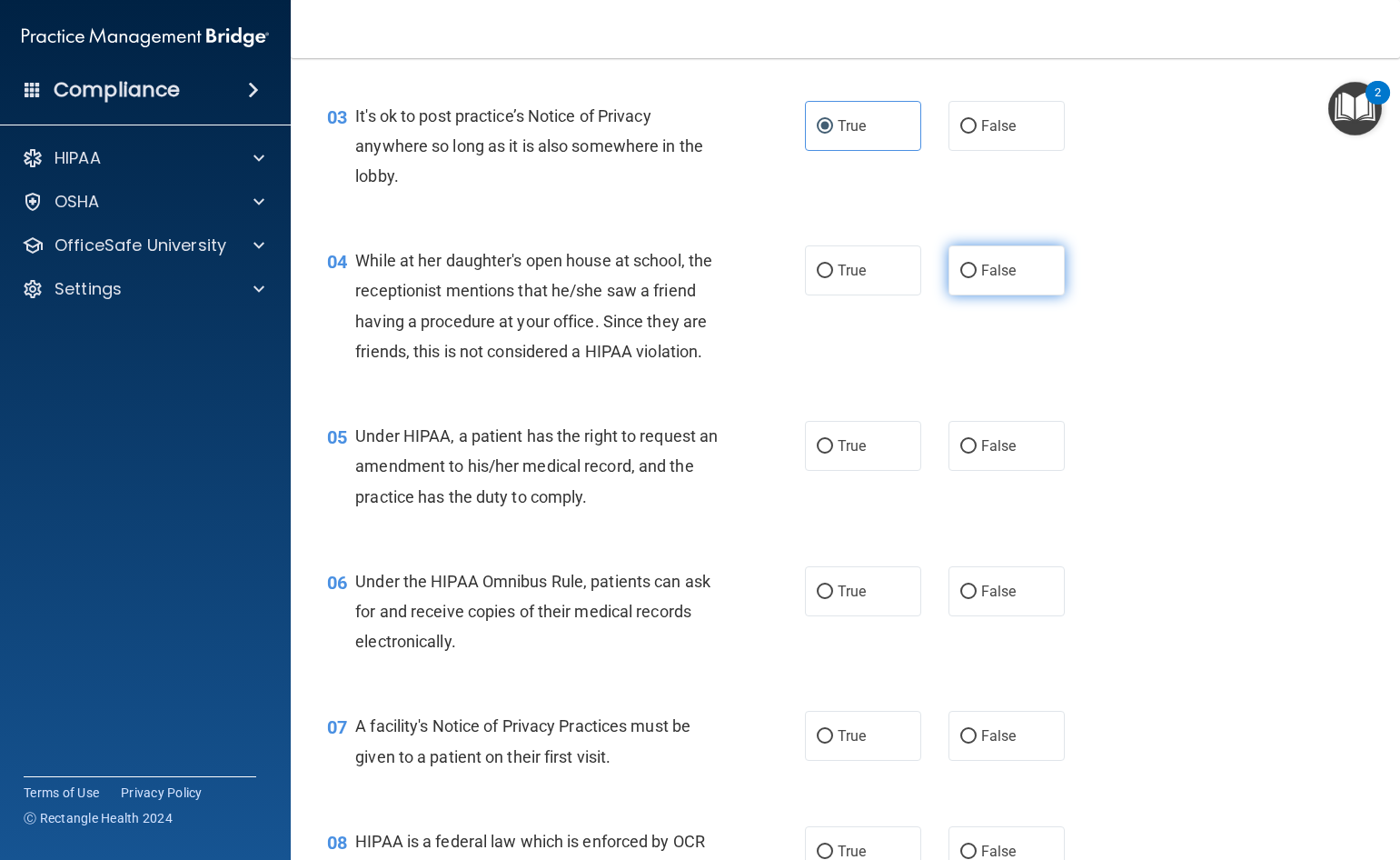
click at [960, 270] on input "False" at bounding box center [968, 271] width 16 height 14
radio input "true"
click at [838, 455] on span "True" at bounding box center [851, 446] width 28 height 17
click at [832, 454] on input "True" at bounding box center [825, 446] width 16 height 14
radio input "true"
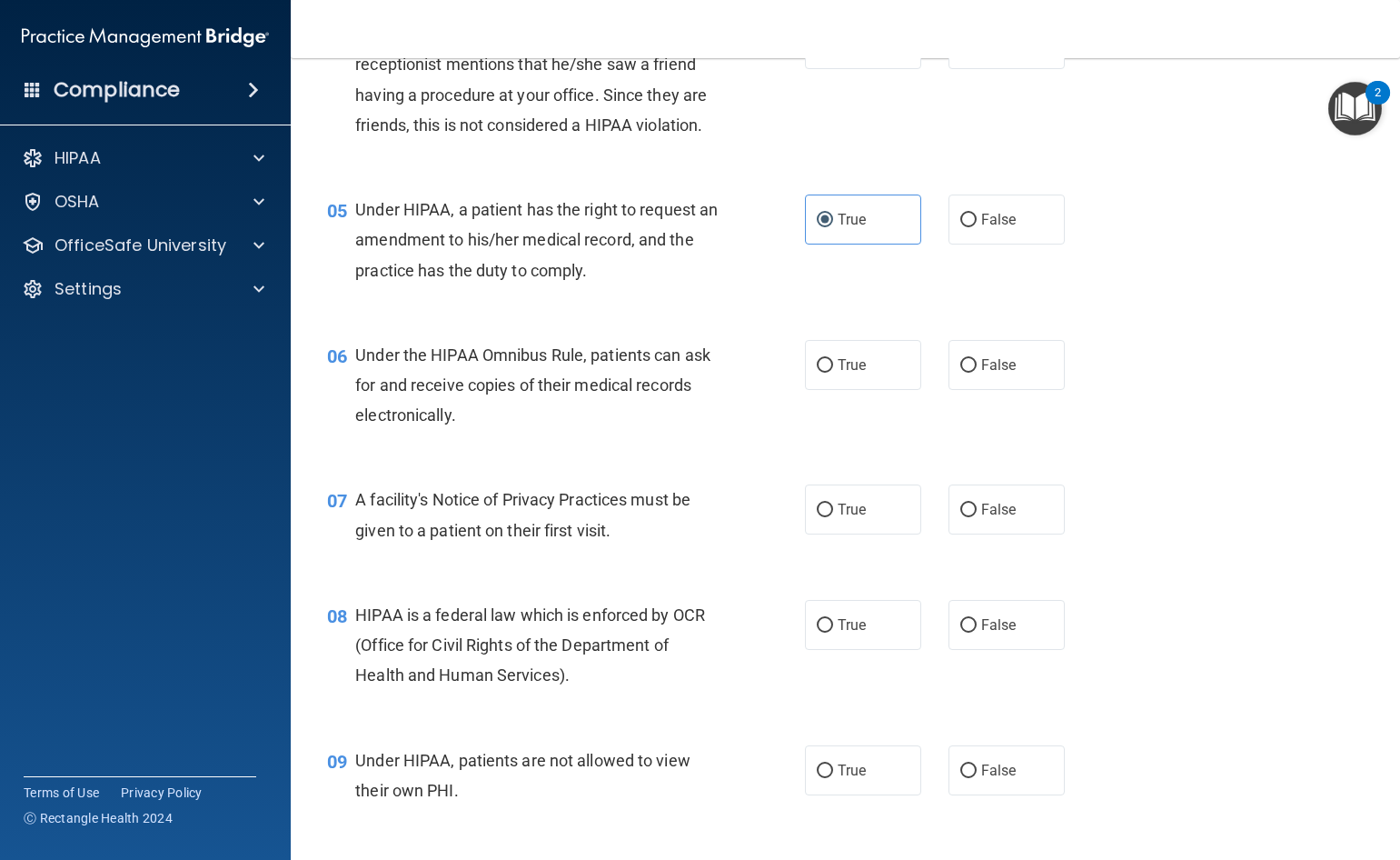
scroll to position [727, 0]
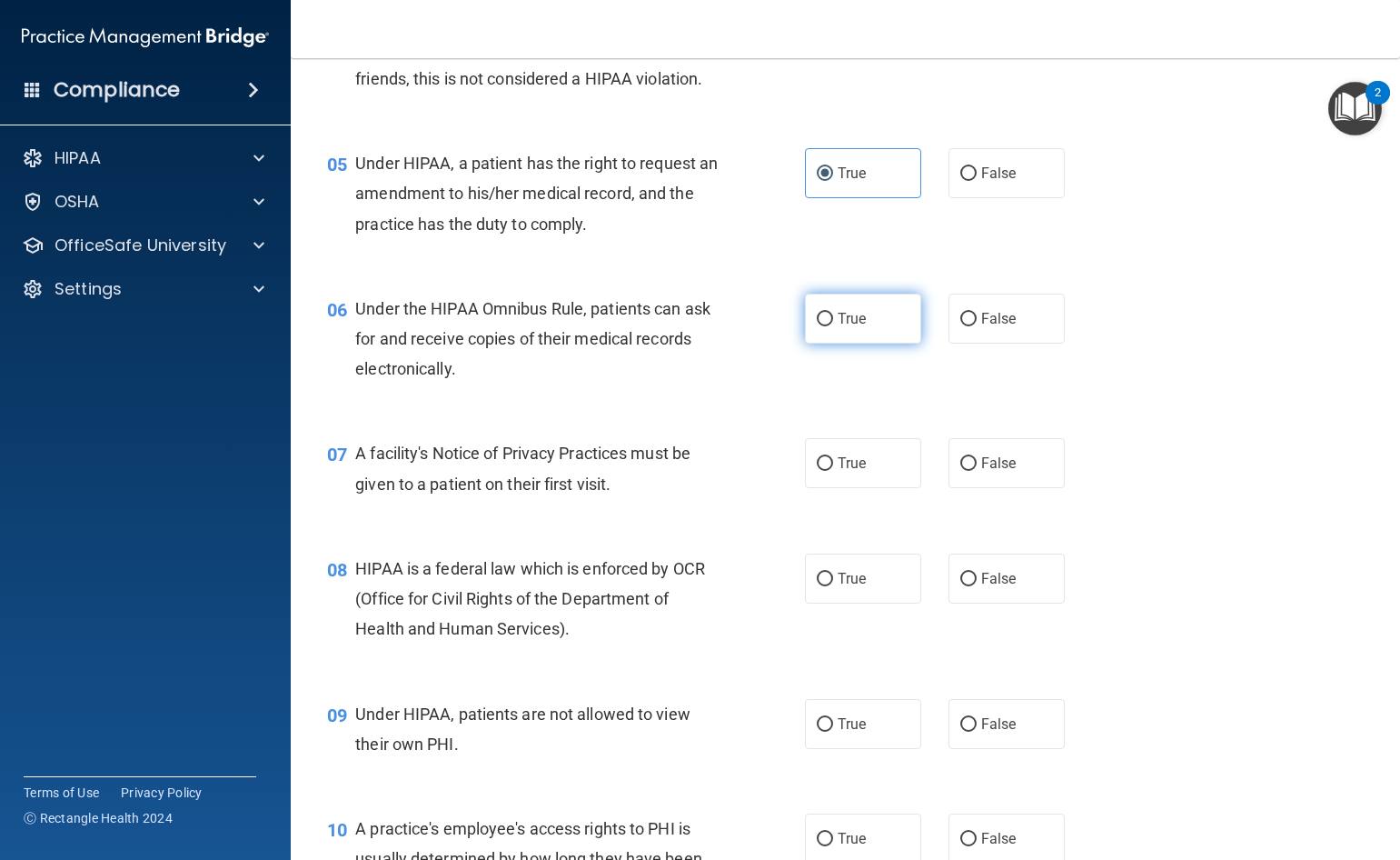
click at [818, 327] on input "True" at bounding box center [825, 319] width 16 height 14
radio input "true"
click at [817, 471] on input "True" at bounding box center [825, 464] width 16 height 14
radio input "true"
click at [858, 587] on span "True" at bounding box center [851, 578] width 28 height 17
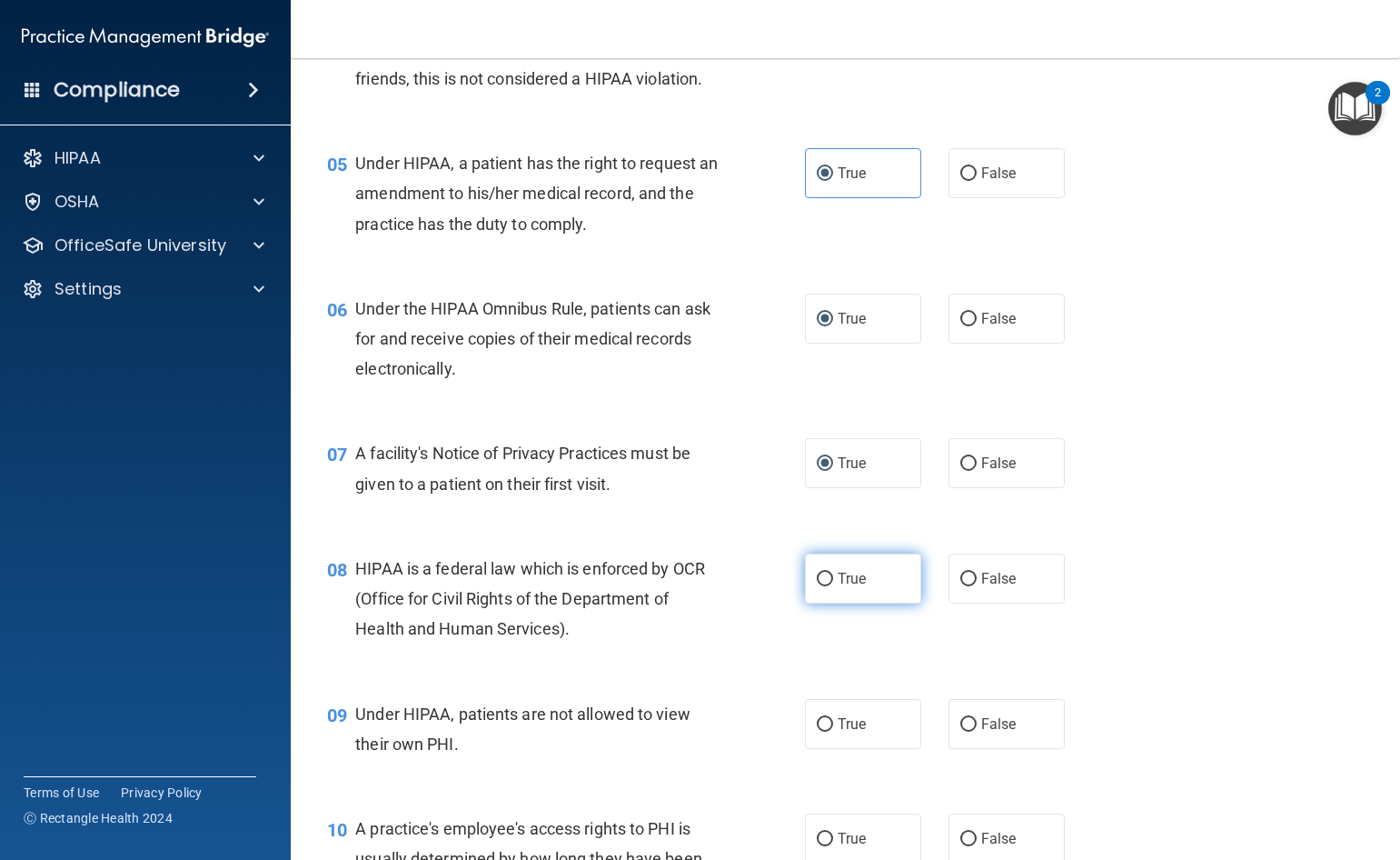
click at [833, 586] on input "True" at bounding box center [825, 579] width 16 height 14
radio input "true"
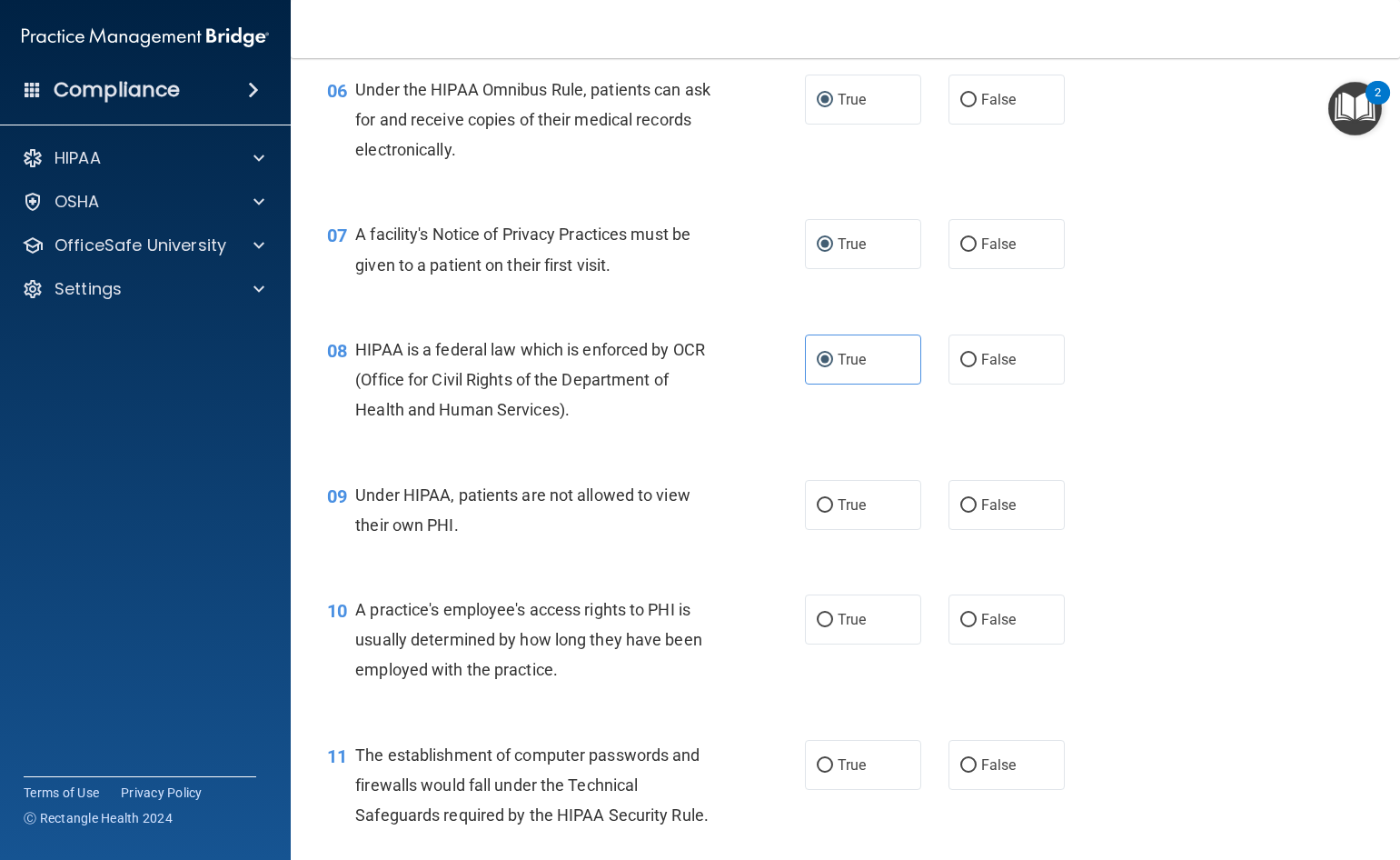
scroll to position [1000, 0]
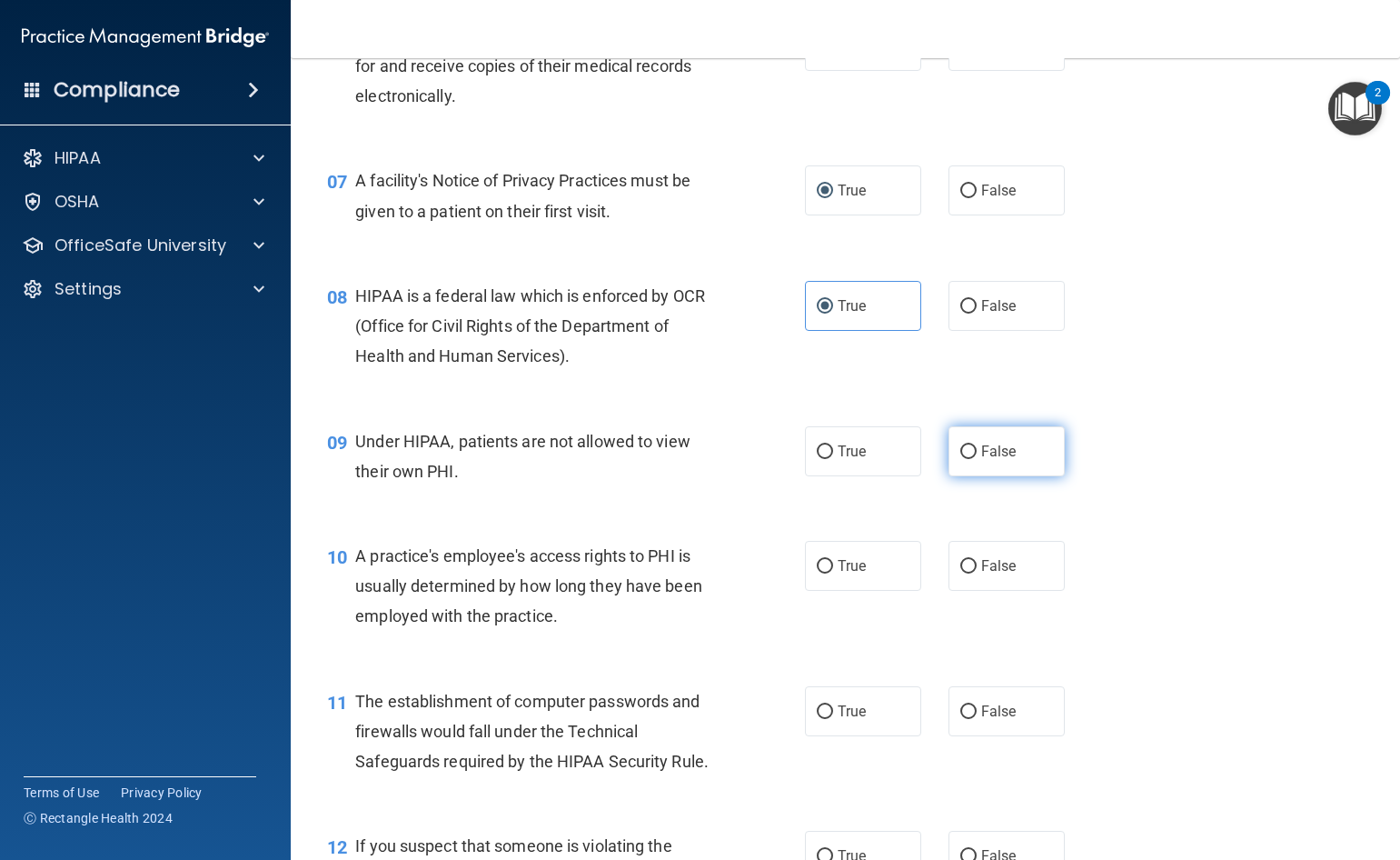
click at [961, 459] on input "False" at bounding box center [968, 452] width 16 height 14
radio input "true"
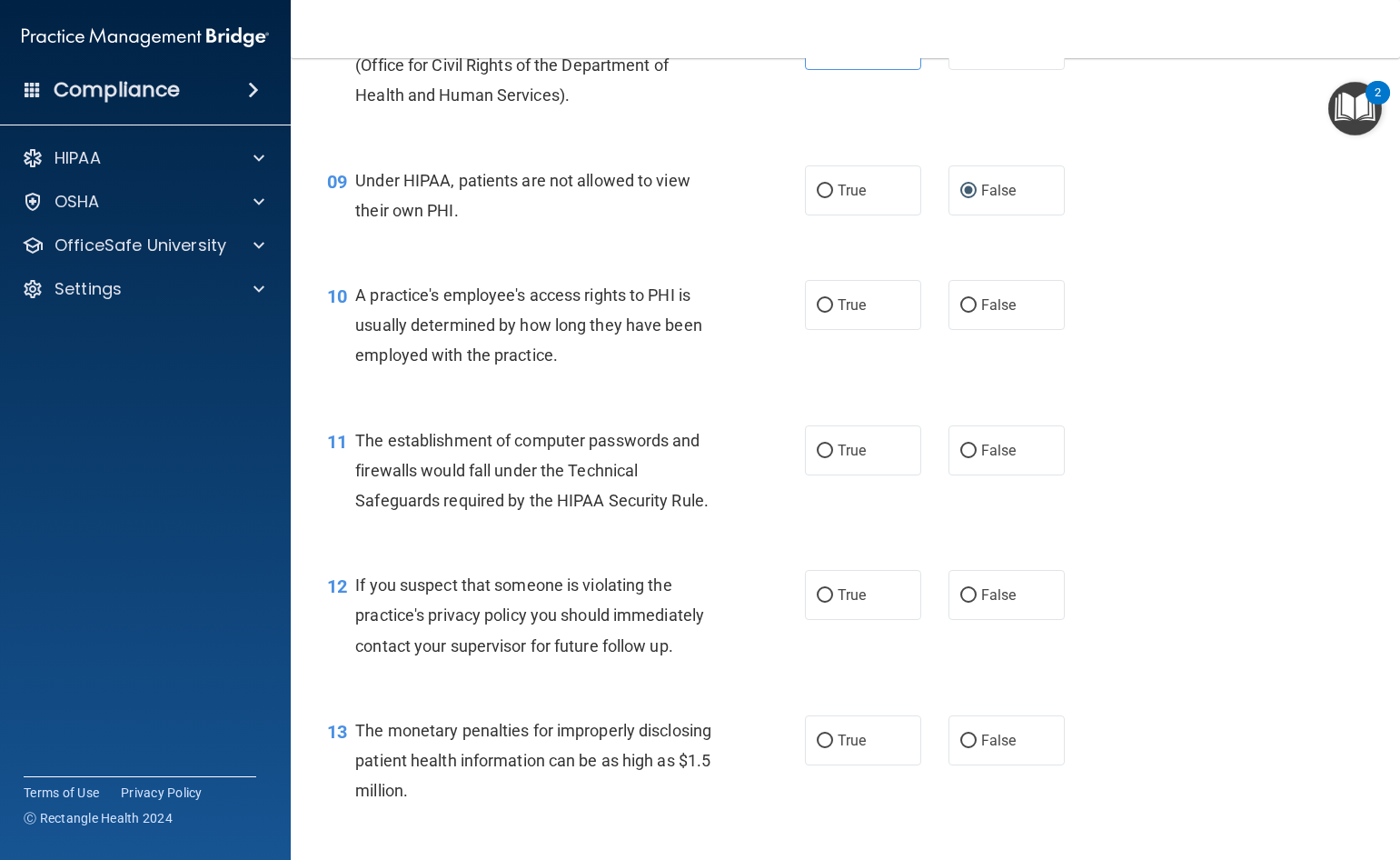
scroll to position [1273, 0]
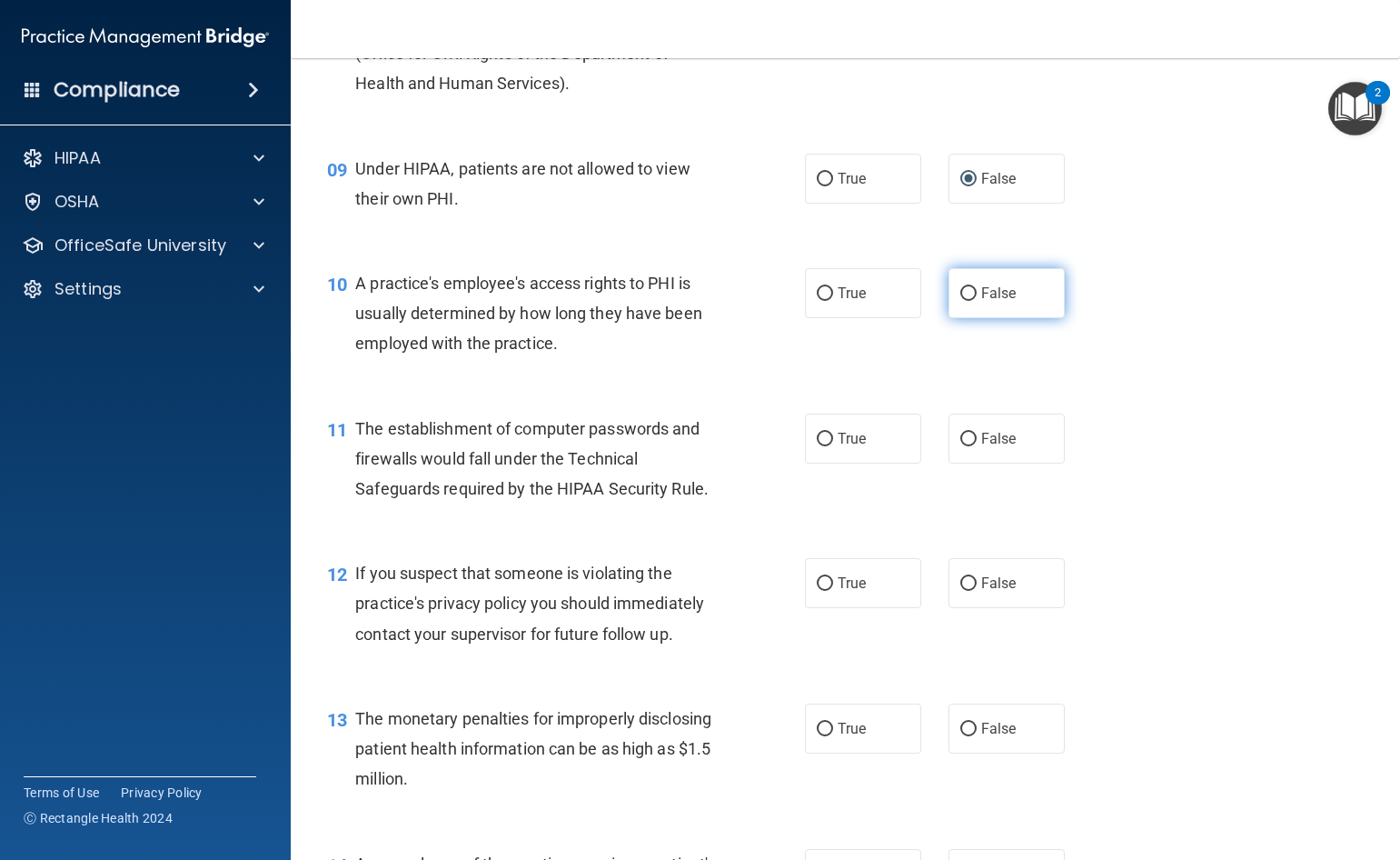
click at [961, 301] on input "False" at bounding box center [968, 294] width 16 height 14
radio input "true"
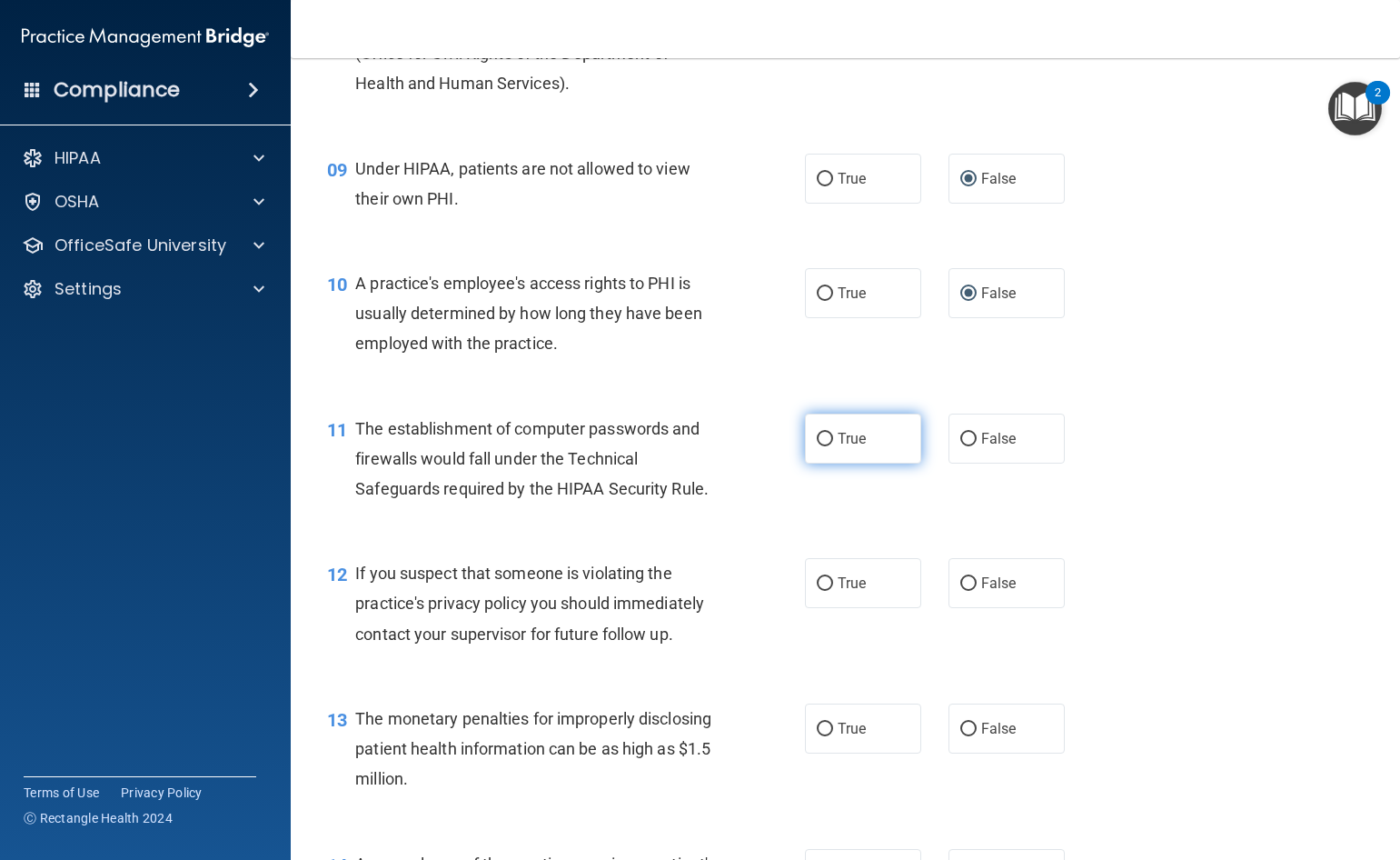
click at [820, 446] on input "True" at bounding box center [825, 439] width 16 height 14
radio input "true"
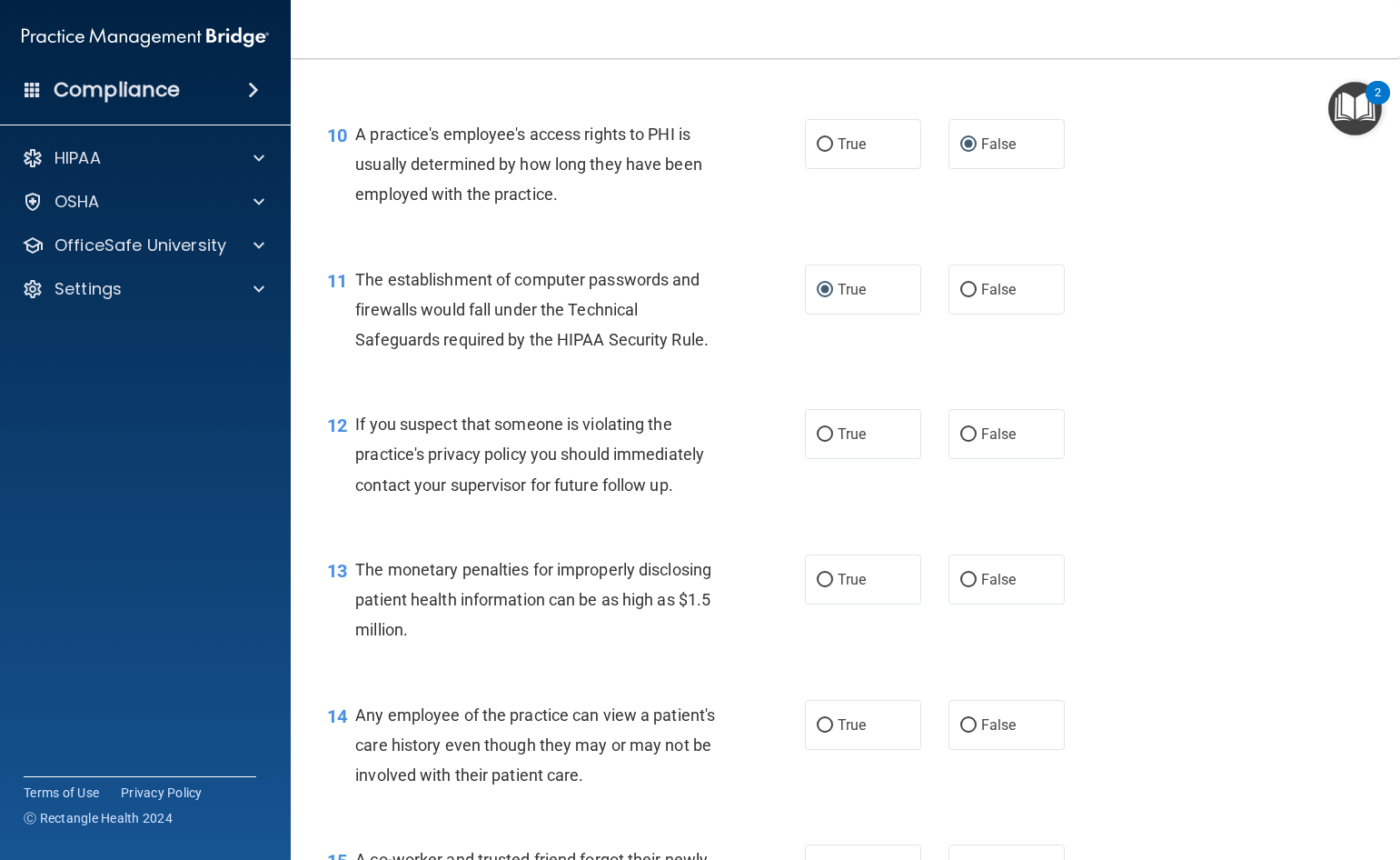
scroll to position [1455, 0]
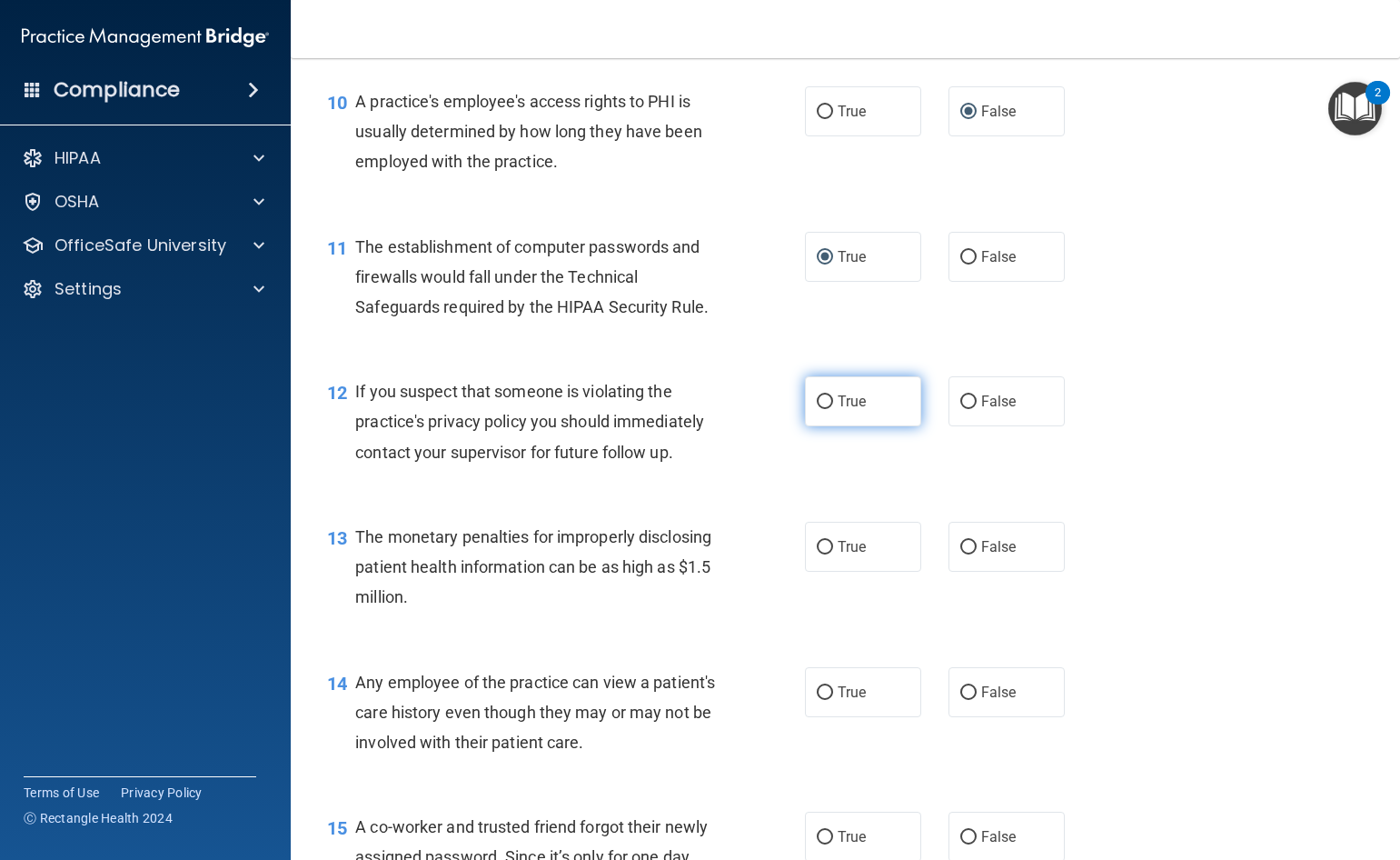
click at [838, 410] on span "True" at bounding box center [851, 401] width 28 height 17
click at [833, 409] on input "True" at bounding box center [825, 402] width 16 height 14
radio input "true"
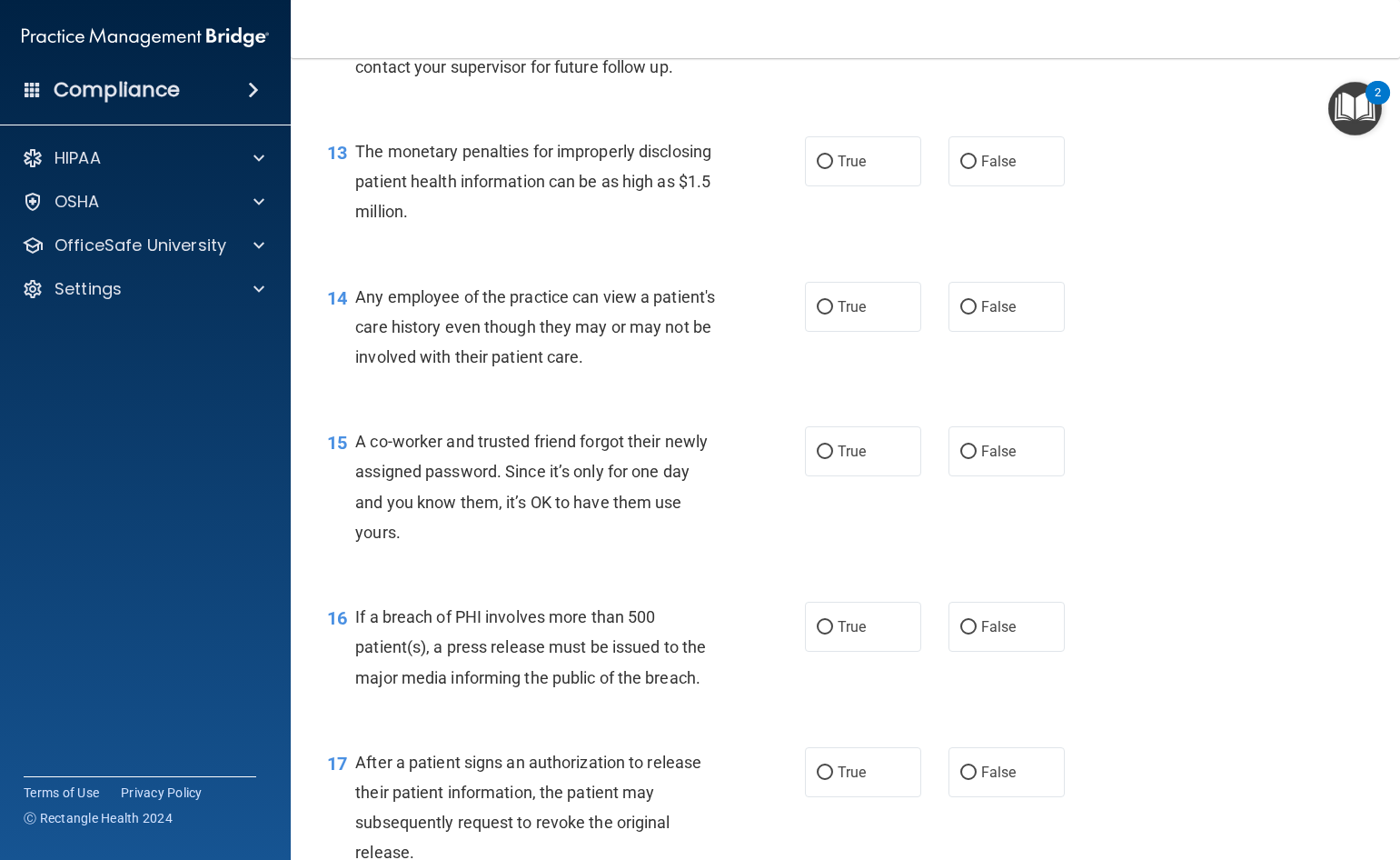
scroll to position [1727, 0]
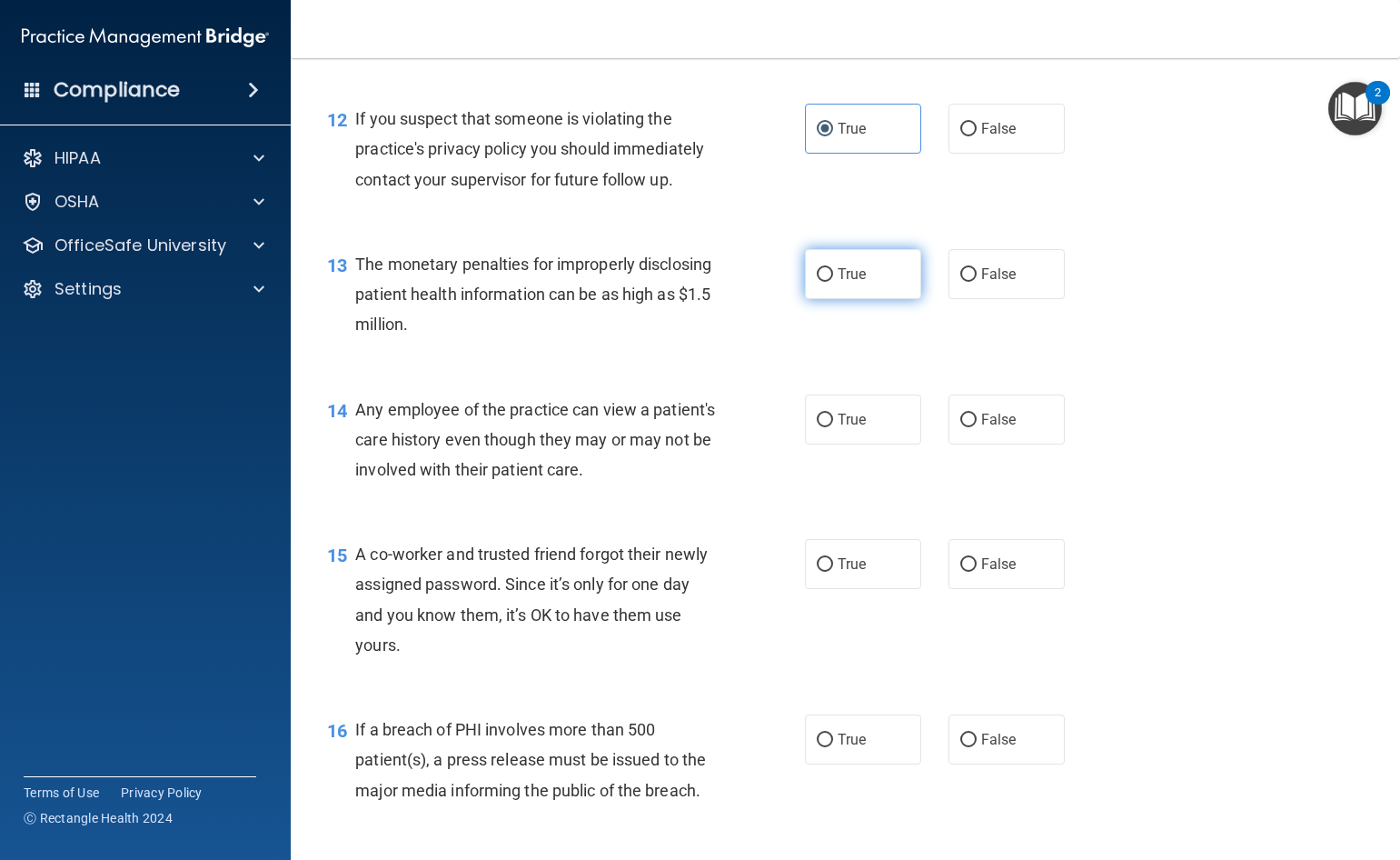
click at [817, 282] on input "True" at bounding box center [825, 274] width 16 height 14
radio input "true"
click at [818, 427] on input "True" at bounding box center [825, 420] width 16 height 14
radio input "true"
click at [961, 572] on input "False" at bounding box center [968, 564] width 16 height 14
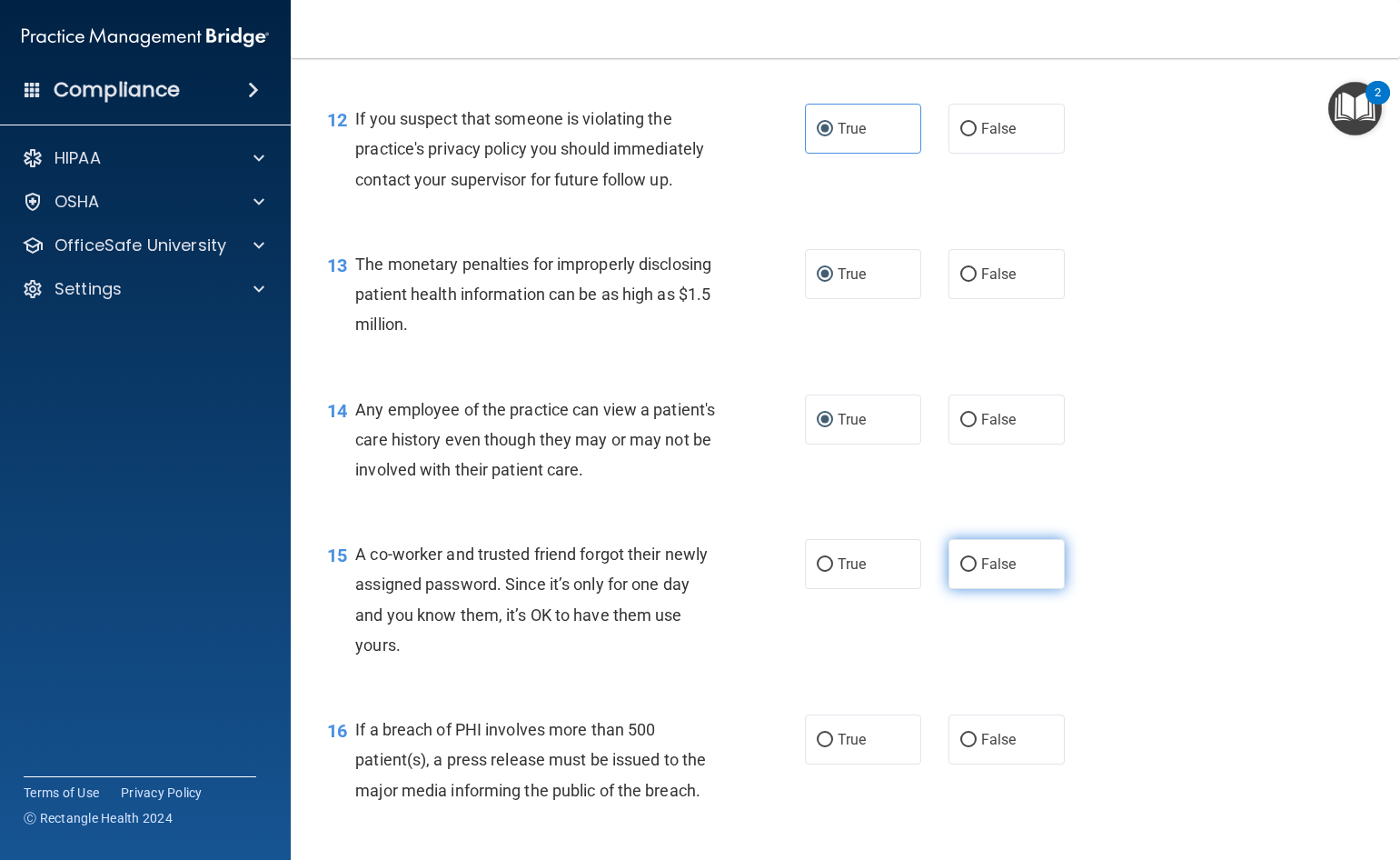
radio input "true"
click at [821, 427] on input "True" at bounding box center [825, 420] width 16 height 14
click at [961, 427] on input "False" at bounding box center [968, 420] width 16 height 14
radio input "true"
radio input "false"
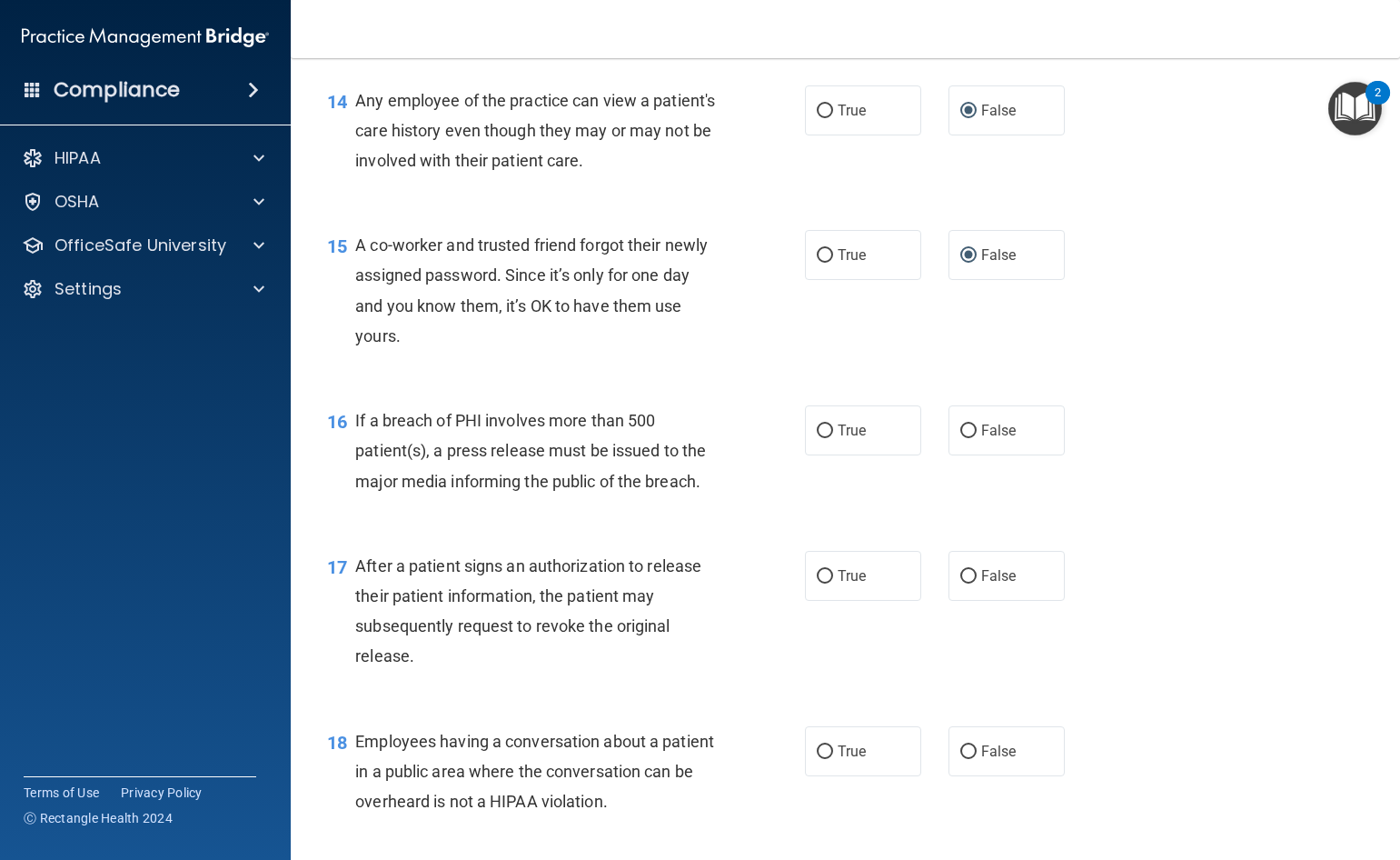
scroll to position [2091, 0]
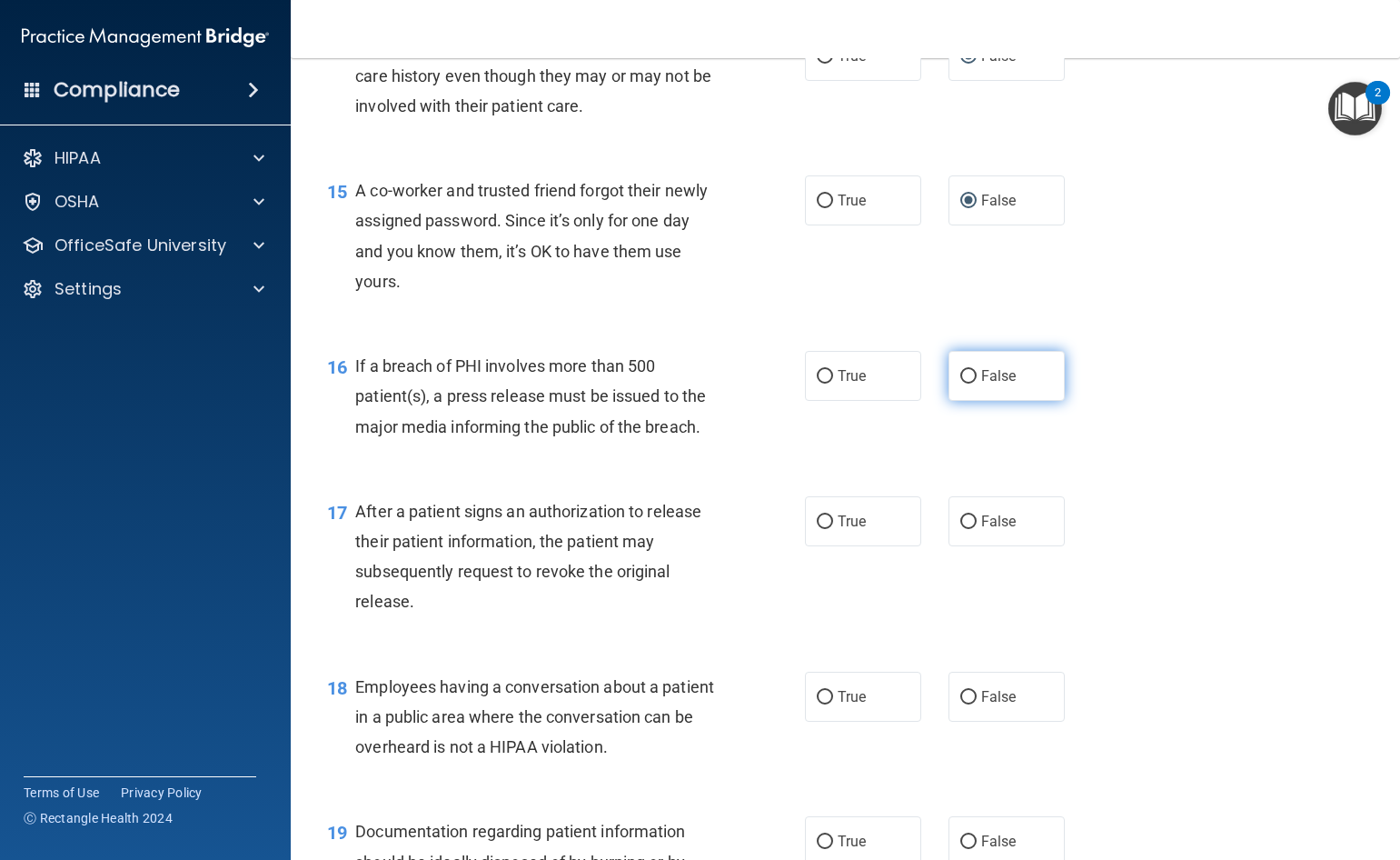
click at [961, 383] on input "False" at bounding box center [968, 376] width 16 height 14
radio input "true"
click at [817, 529] on input "True" at bounding box center [825, 521] width 16 height 14
radio input "true"
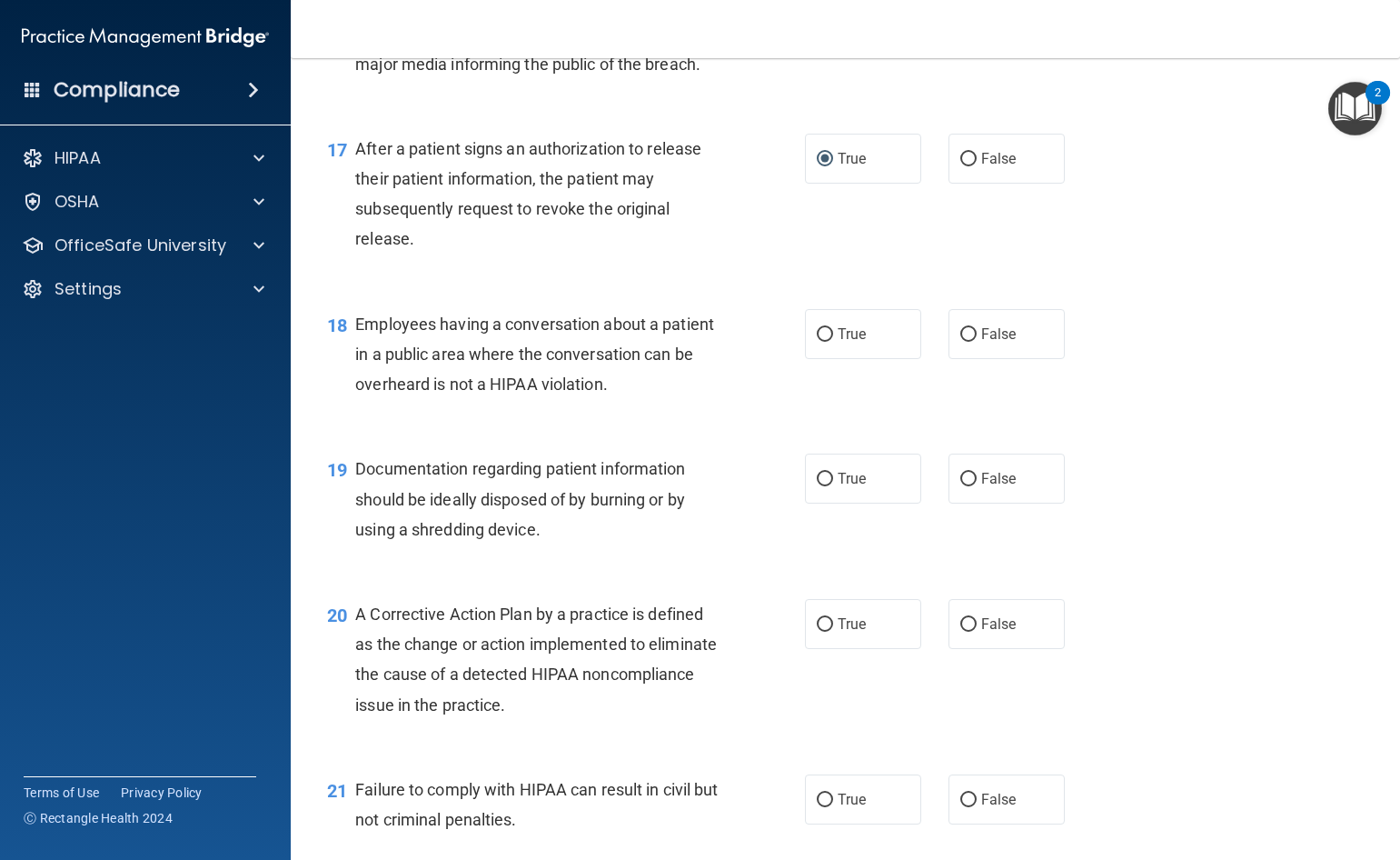
scroll to position [2454, 0]
click at [964, 341] on input "False" at bounding box center [968, 334] width 16 height 14
radio input "true"
click at [817, 486] on input "True" at bounding box center [825, 478] width 16 height 14
radio input "true"
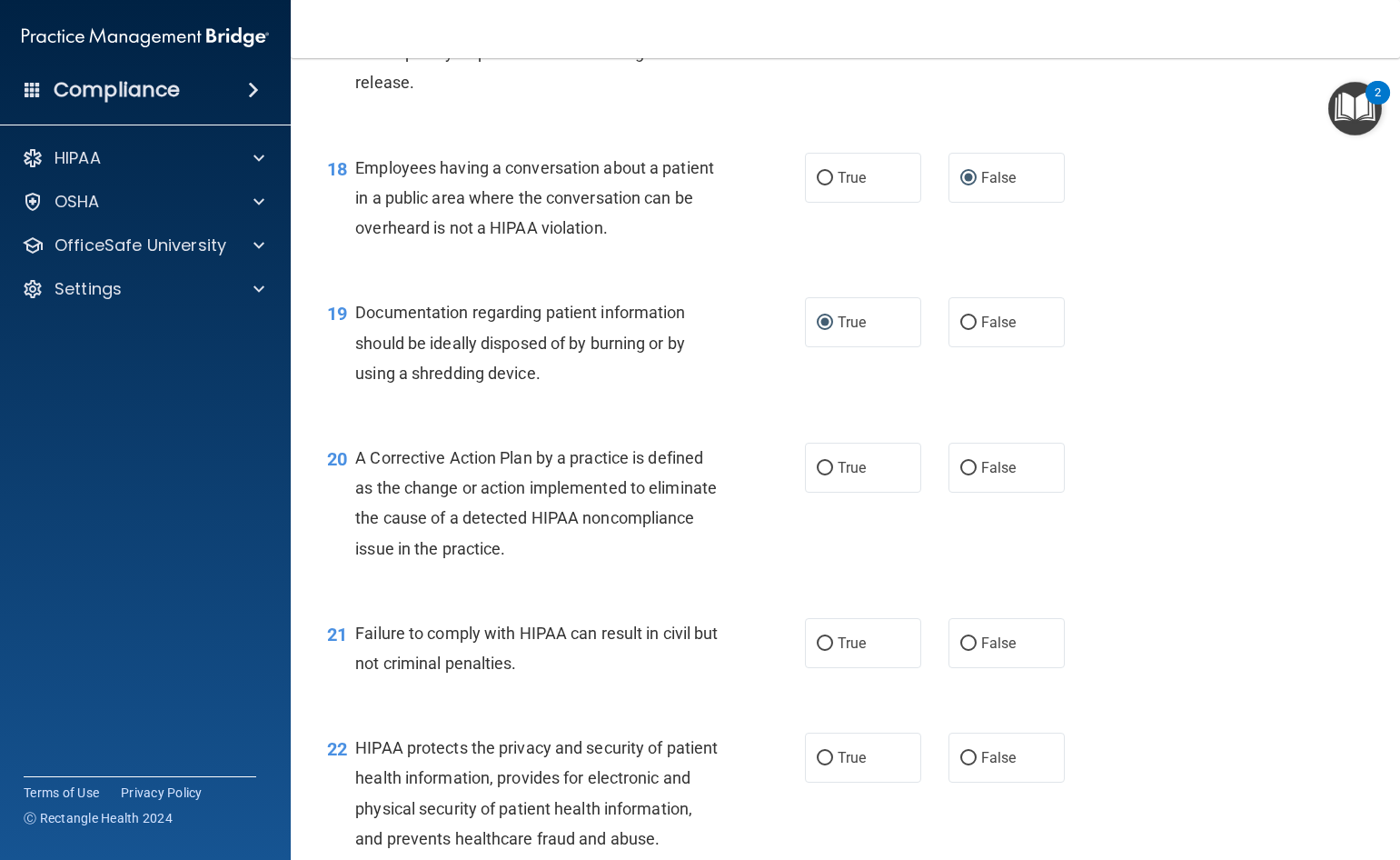
scroll to position [2818, 0]
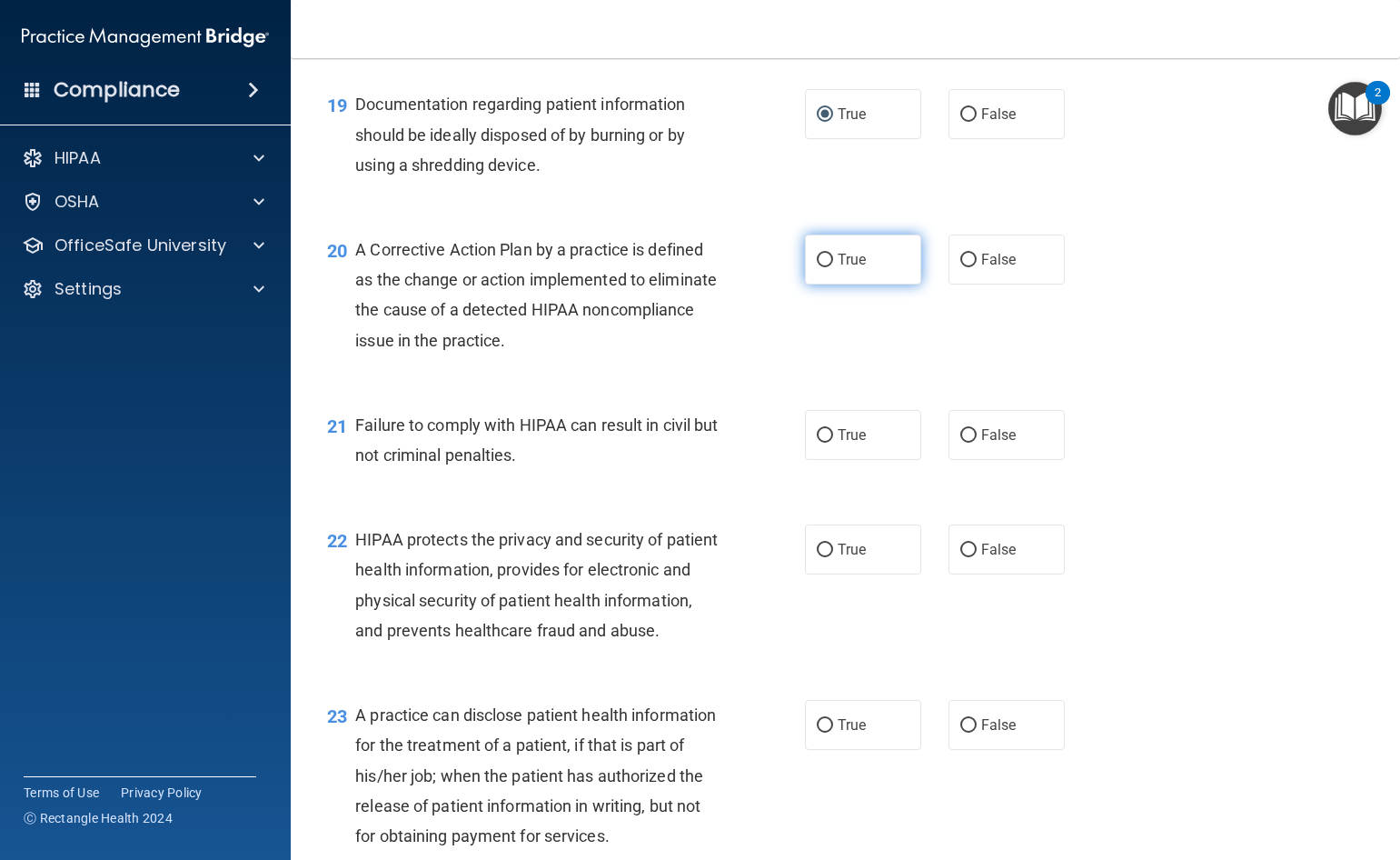
click at [824, 267] on input "True" at bounding box center [825, 260] width 16 height 14
radio input "true"
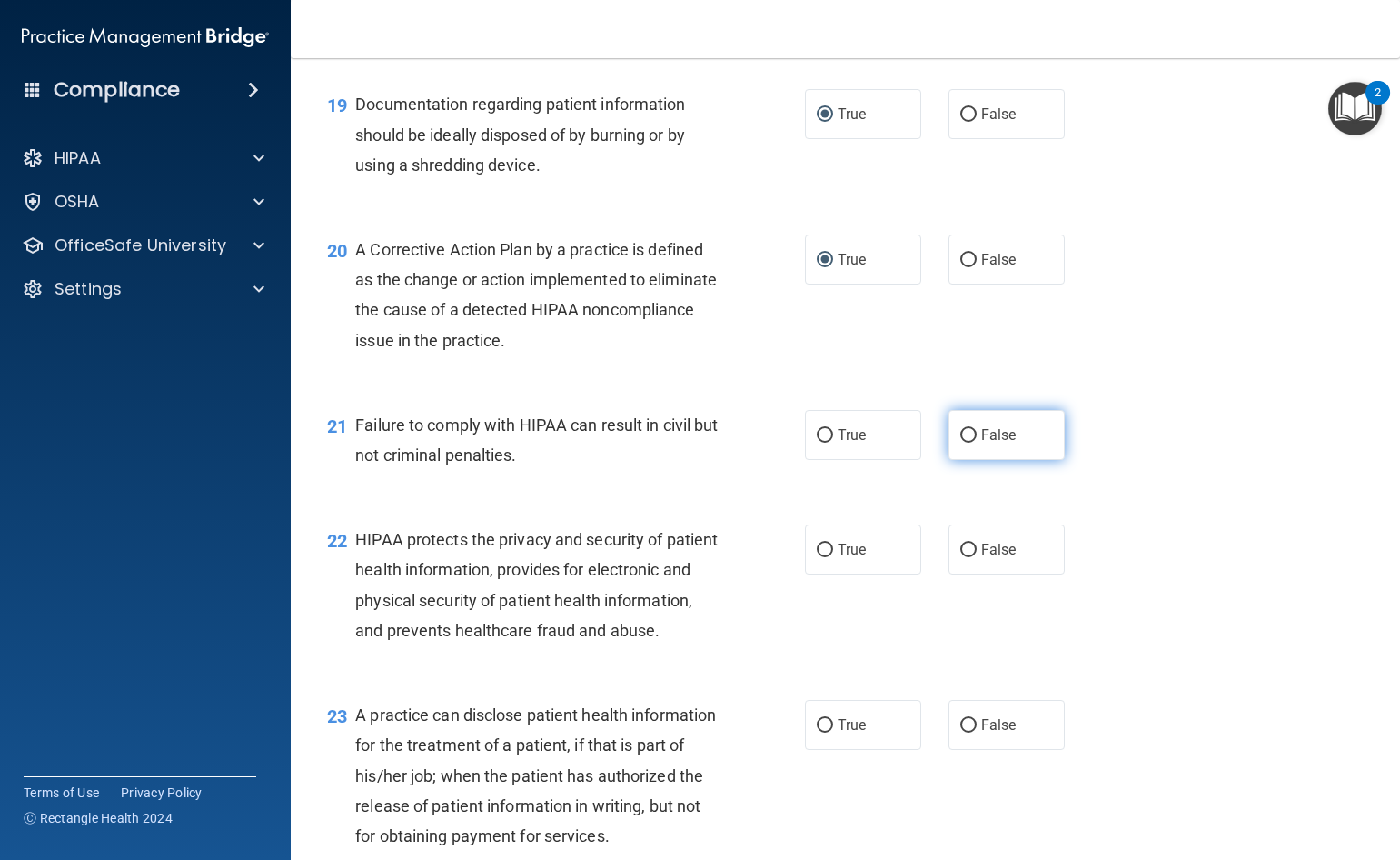
click at [966, 443] on input "False" at bounding box center [968, 435] width 16 height 14
radio input "true"
click at [855, 558] on span "True" at bounding box center [851, 549] width 28 height 17
click at [833, 557] on input "True" at bounding box center [825, 550] width 16 height 14
radio input "true"
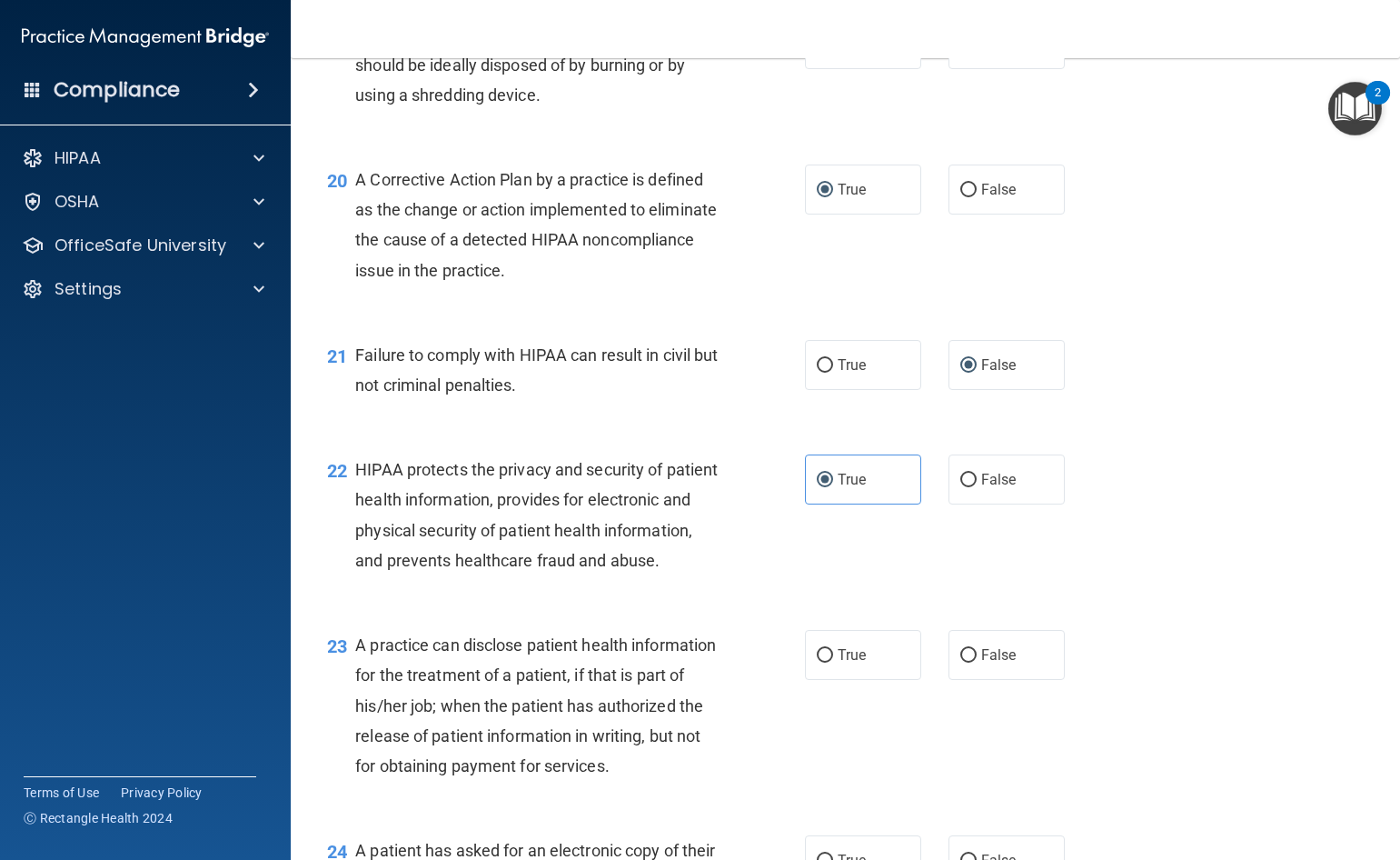
scroll to position [3181, 0]
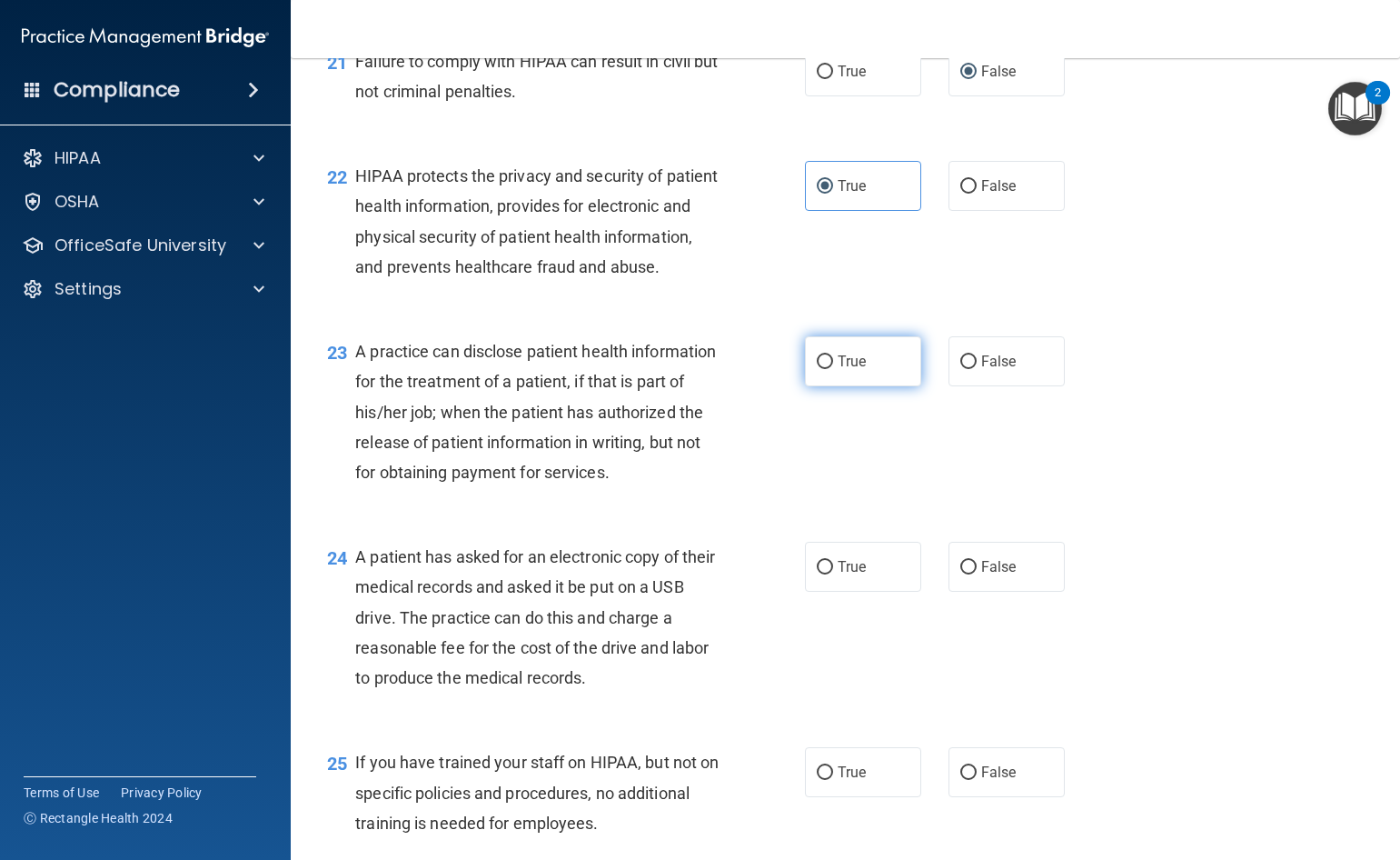
click at [825, 369] on input "True" at bounding box center [825, 361] width 16 height 14
radio input "true"
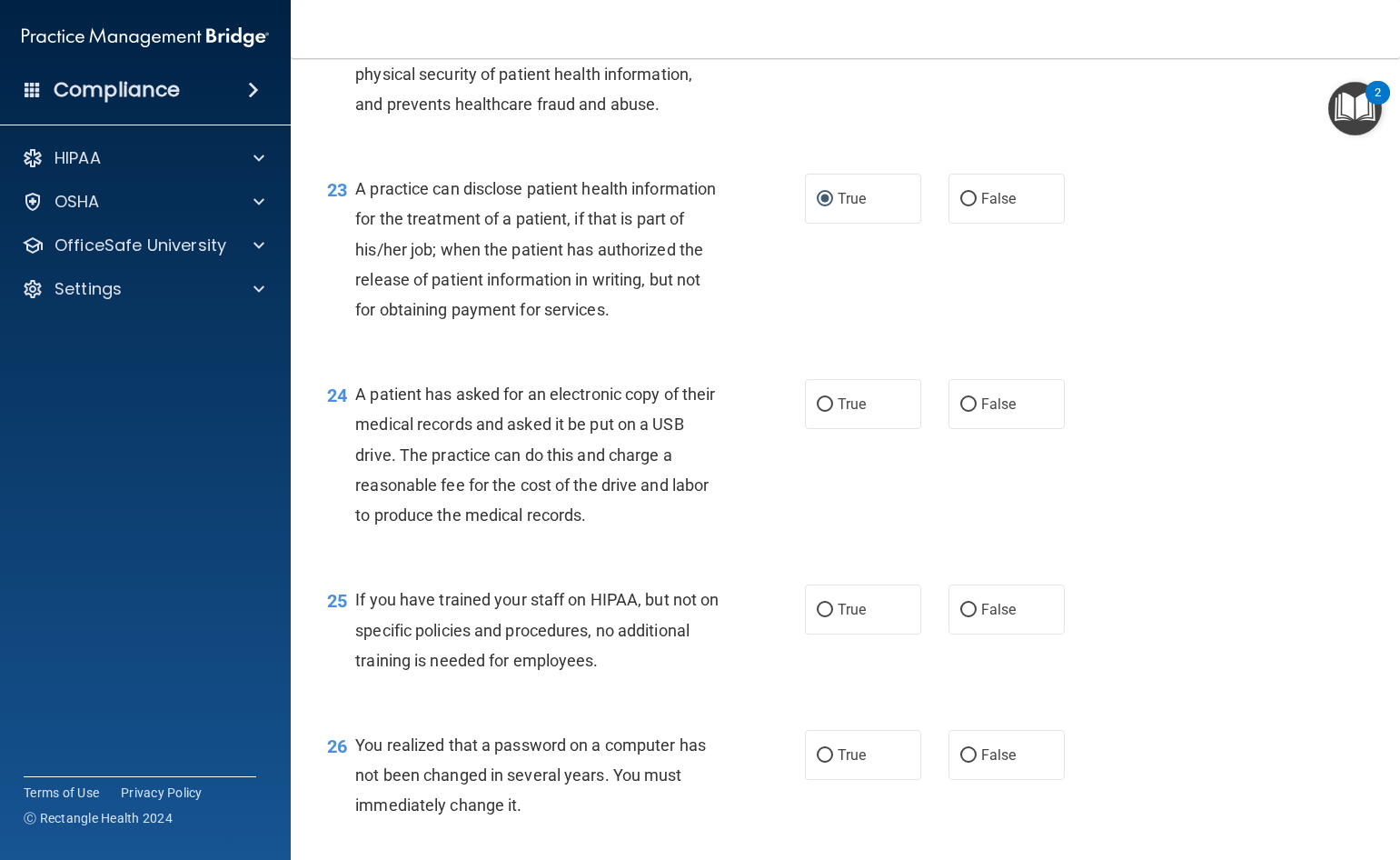
scroll to position [3363, 0]
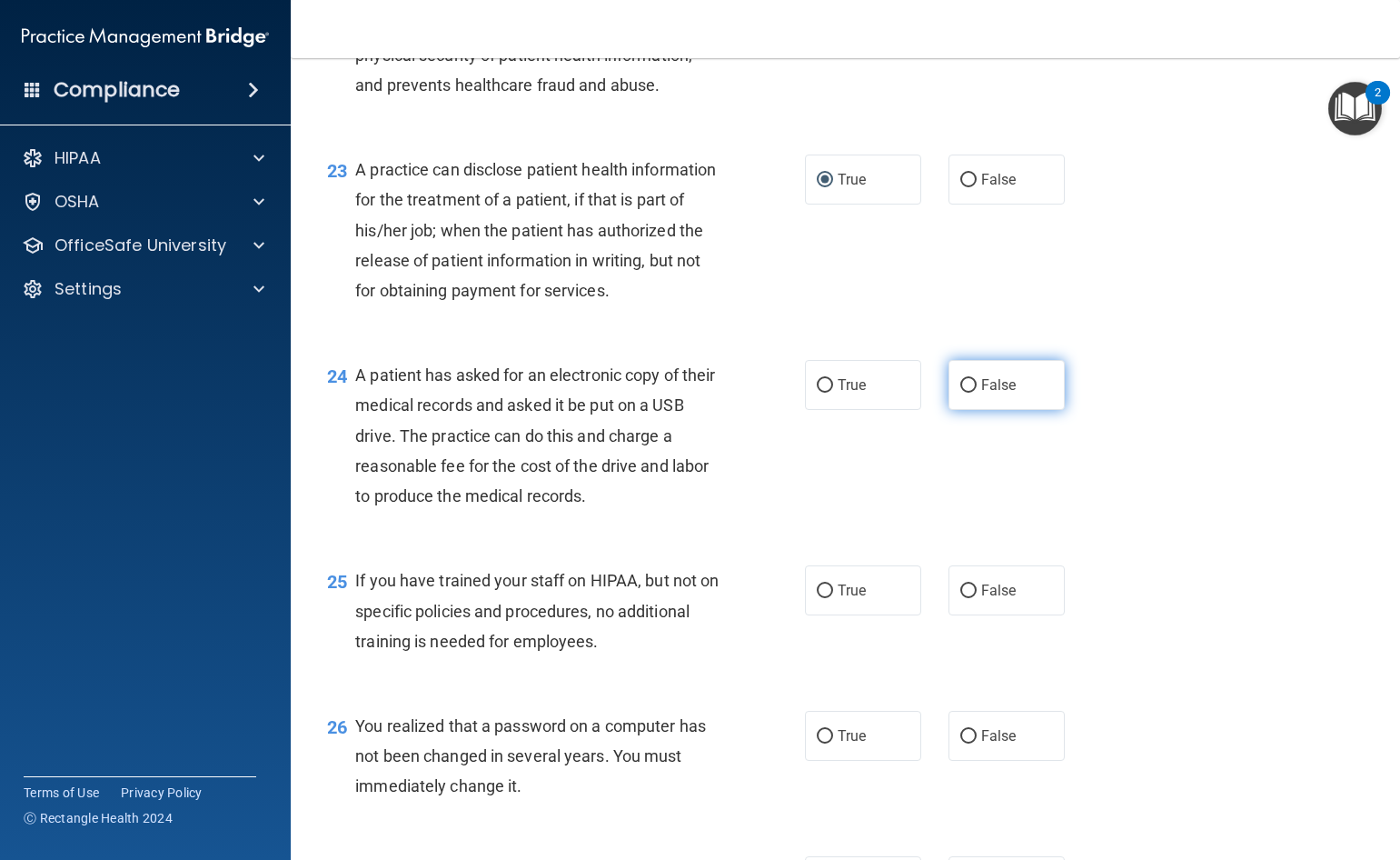
click at [962, 392] on input "False" at bounding box center [968, 385] width 16 height 14
radio input "true"
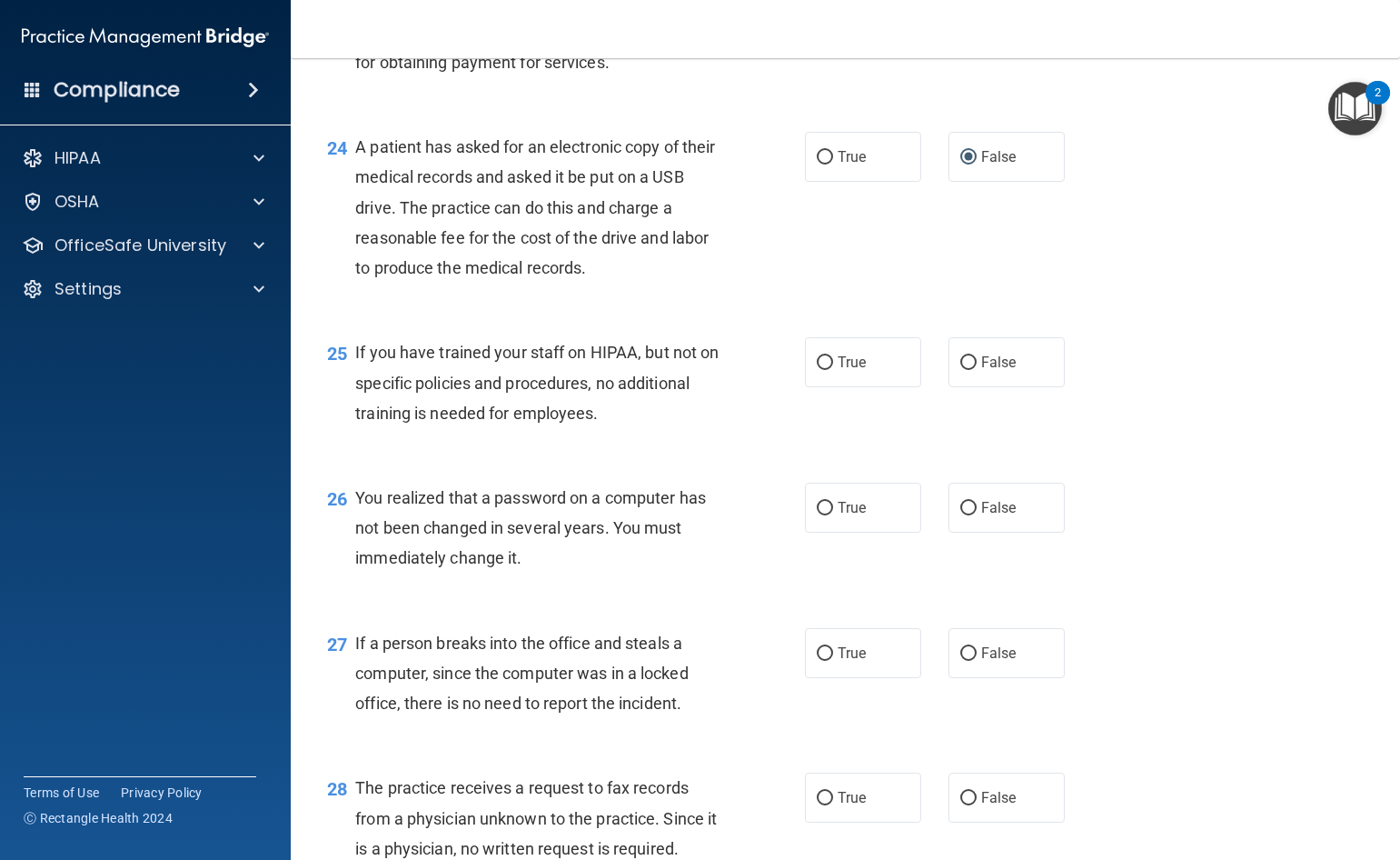
scroll to position [3636, 0]
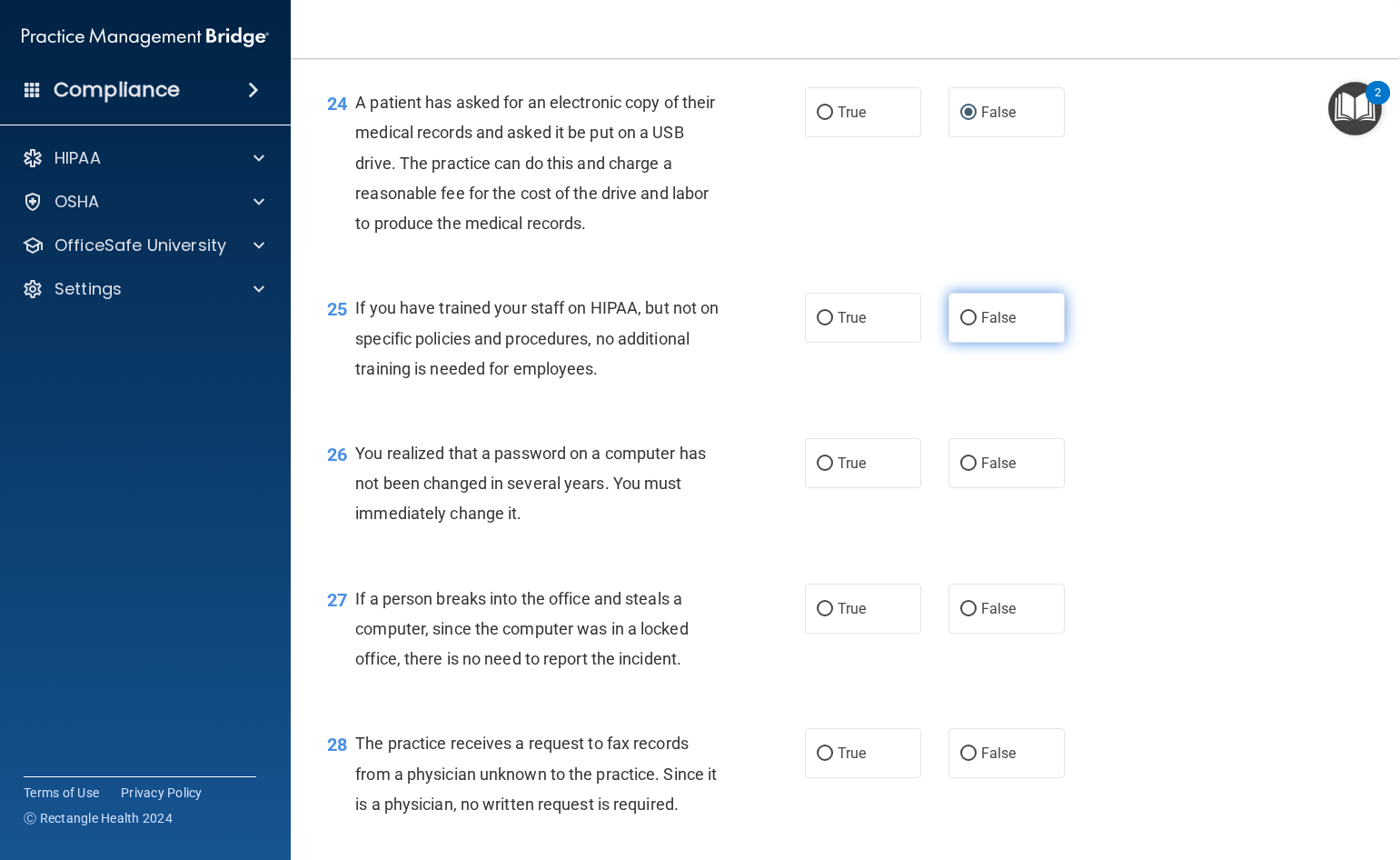
click at [960, 326] on input "False" at bounding box center [968, 318] width 16 height 14
radio input "true"
click at [823, 471] on input "True" at bounding box center [825, 464] width 16 height 14
radio input "true"
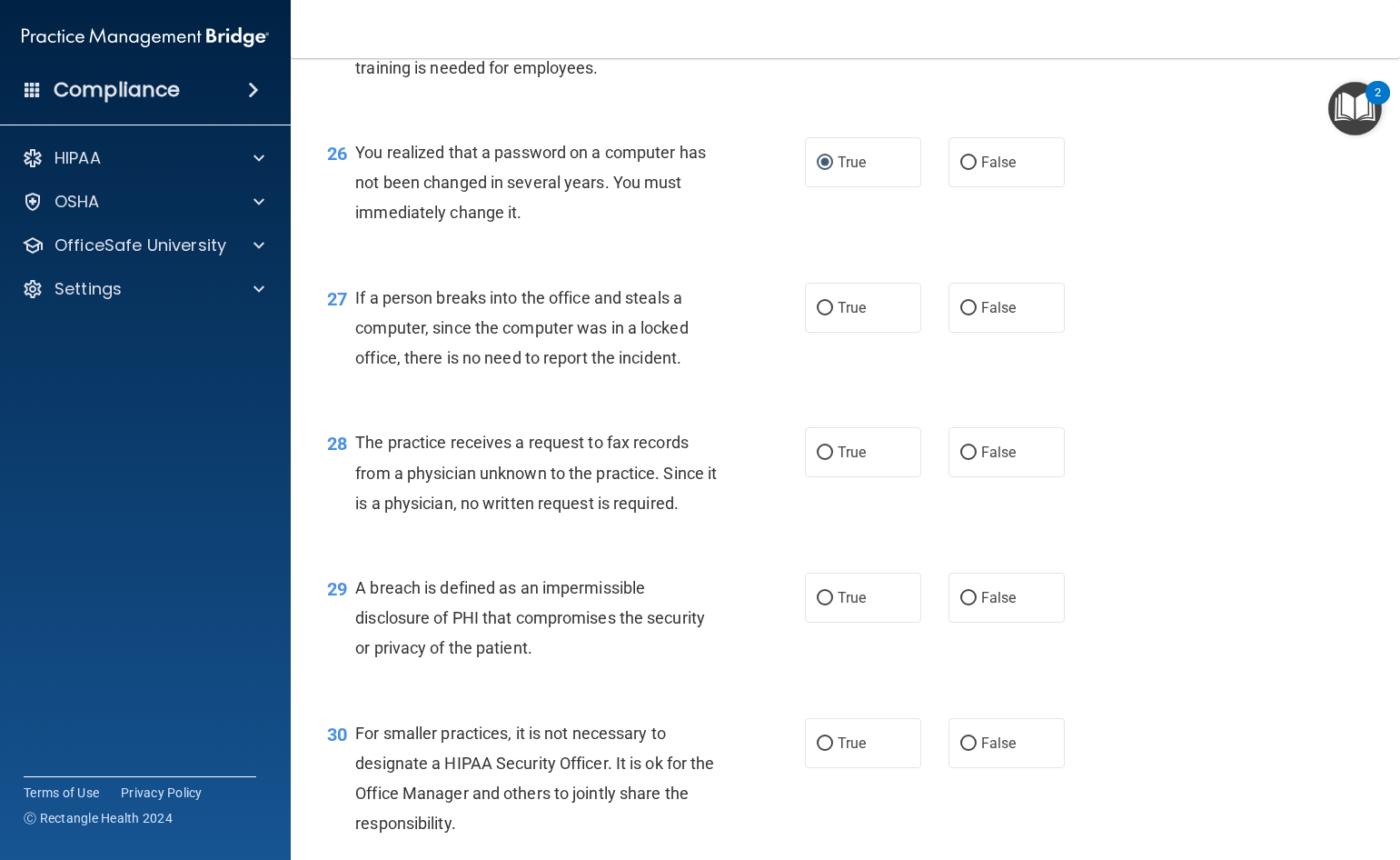
scroll to position [3999, 0]
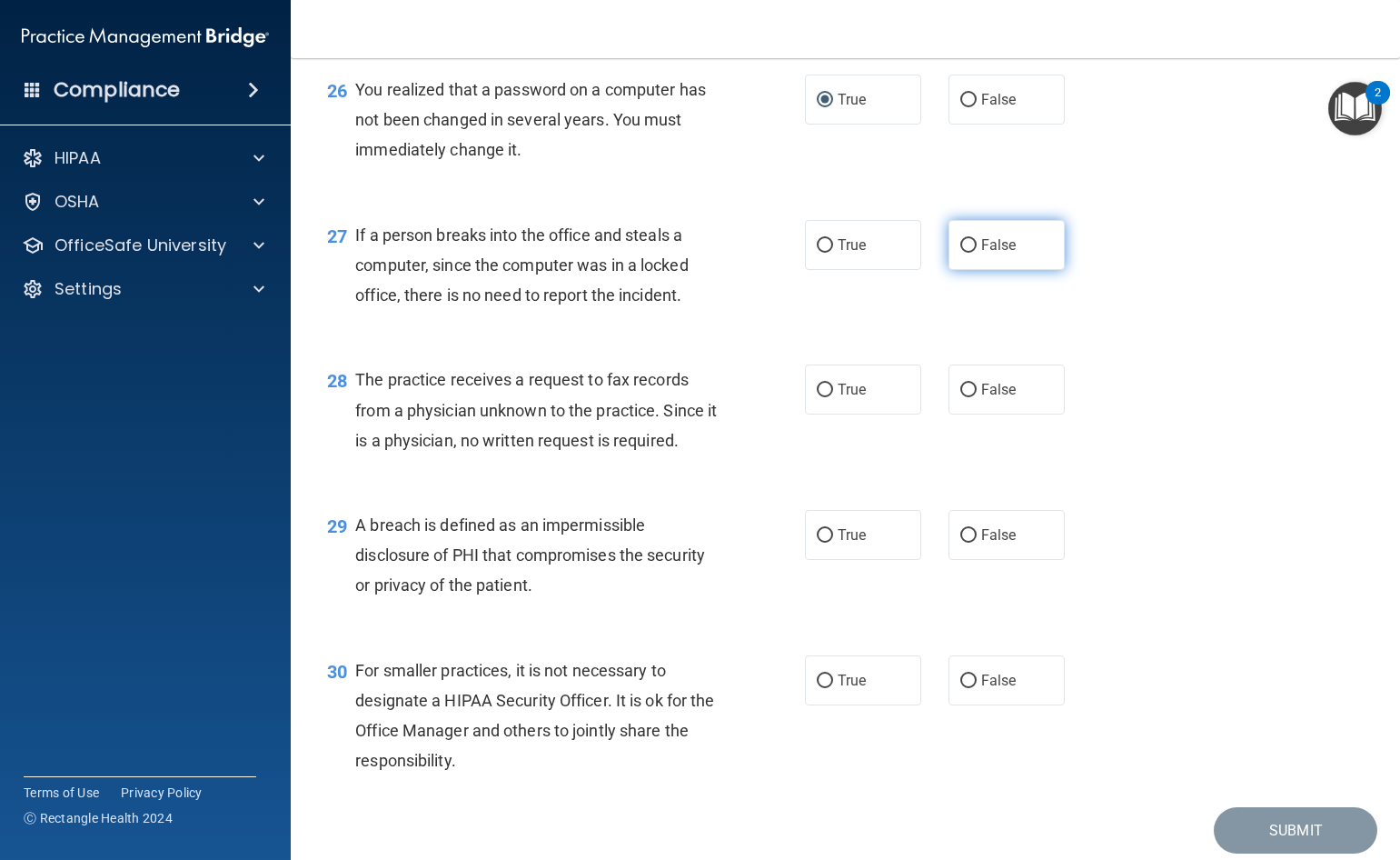
click at [970, 270] on label "False" at bounding box center [1006, 244] width 116 height 50
click at [970, 253] on input "False" at bounding box center [968, 245] width 16 height 14
radio input "true"
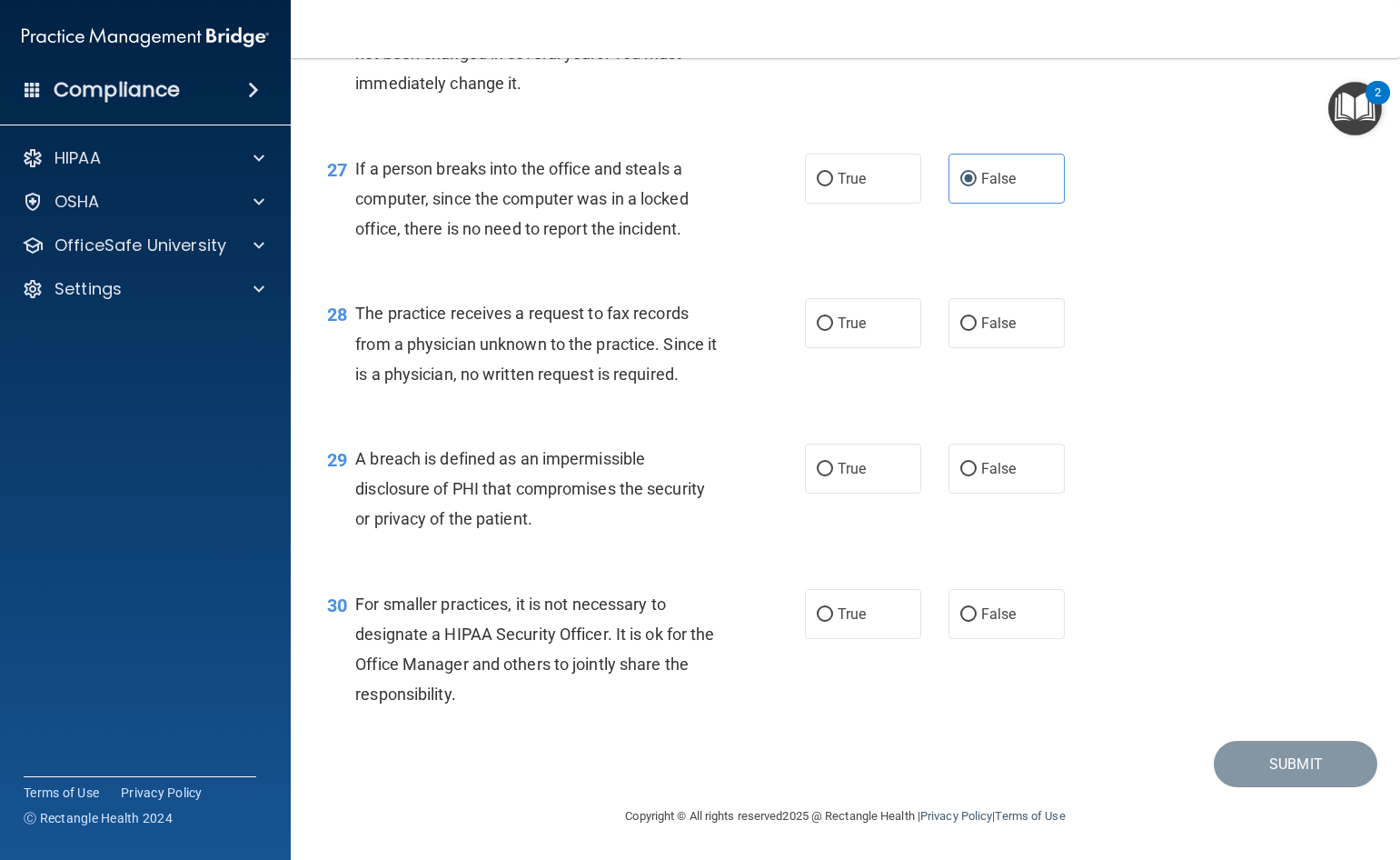
scroll to position [4156, 0]
click at [965, 322] on input "False" at bounding box center [968, 324] width 16 height 14
radio input "true"
click at [817, 470] on input "True" at bounding box center [825, 469] width 16 height 14
radio input "true"
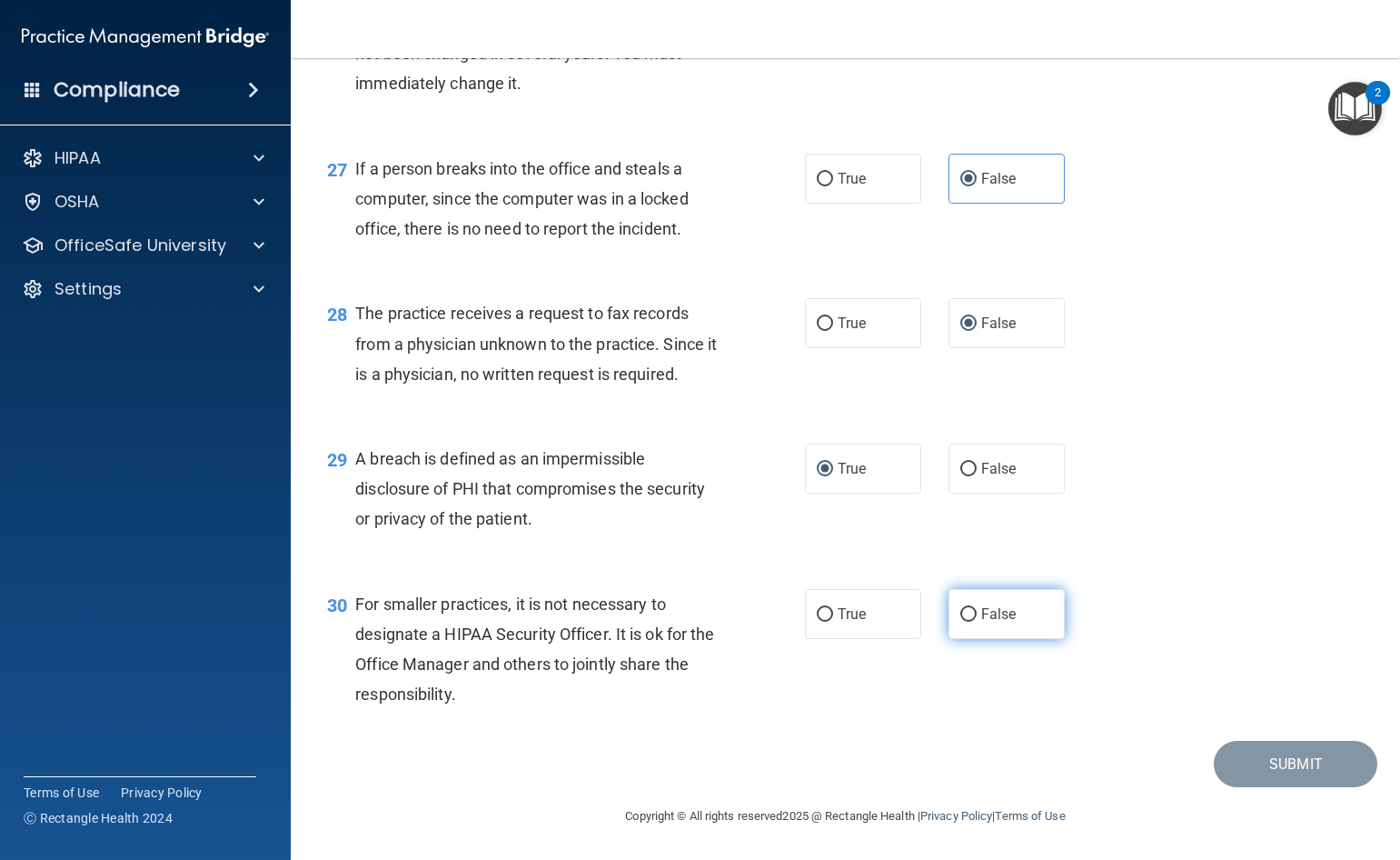
click at [960, 615] on input "False" at bounding box center [968, 615] width 16 height 14
radio input "true"
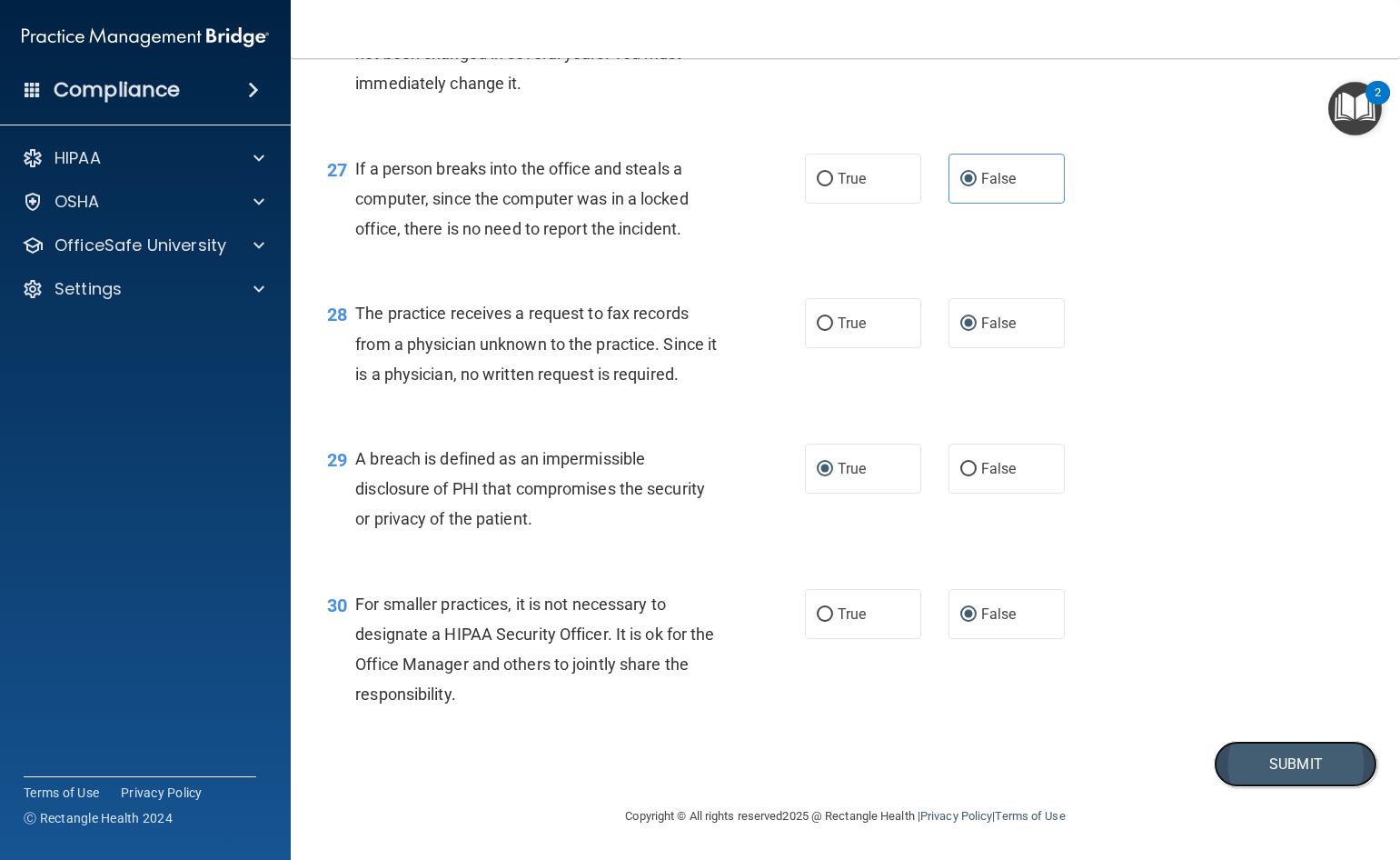
click at [1267, 764] on button "Submit" at bounding box center [1295, 764] width 164 height 47
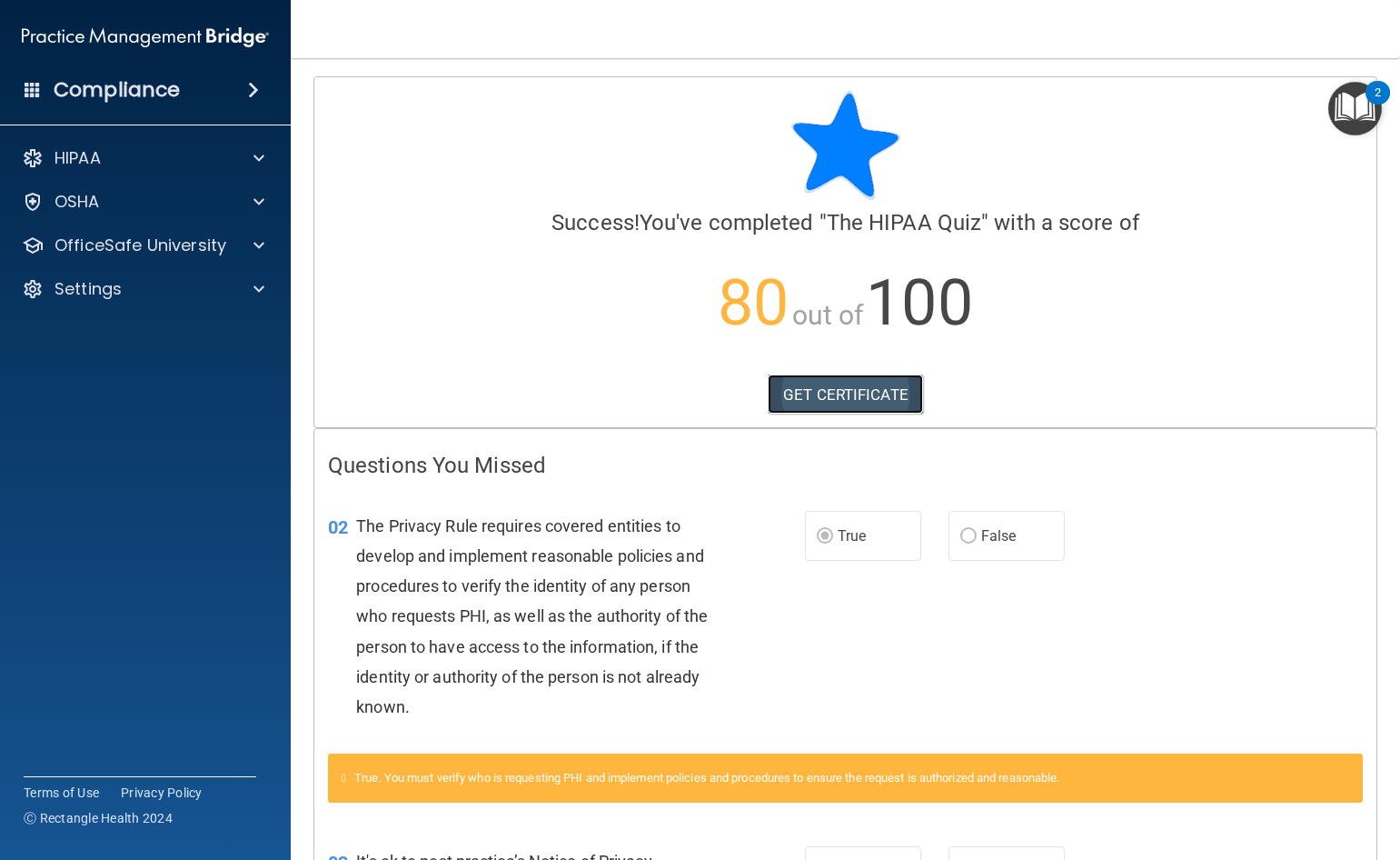
click at [853, 395] on link "GET CERTIFICATE" at bounding box center [845, 394] width 155 height 40
